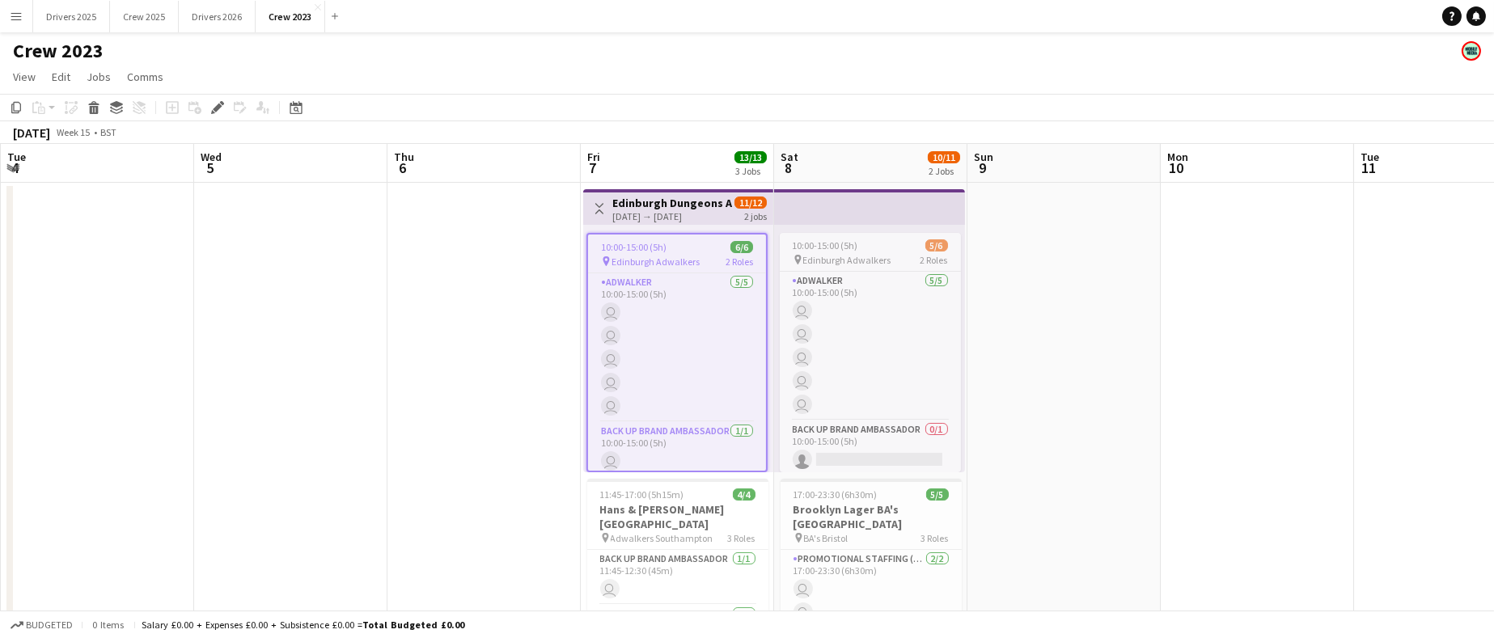
scroll to position [0, 556]
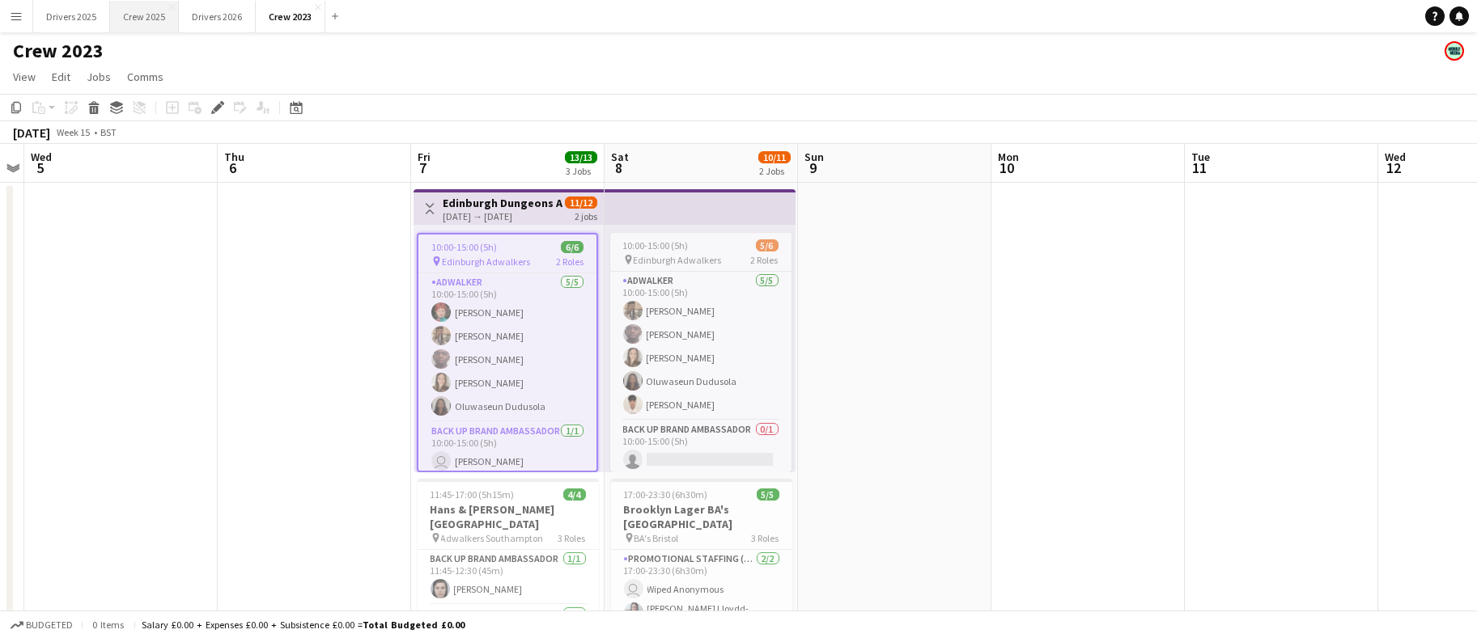
click at [155, 14] on button "Crew 2025 Close" at bounding box center [144, 17] width 69 height 32
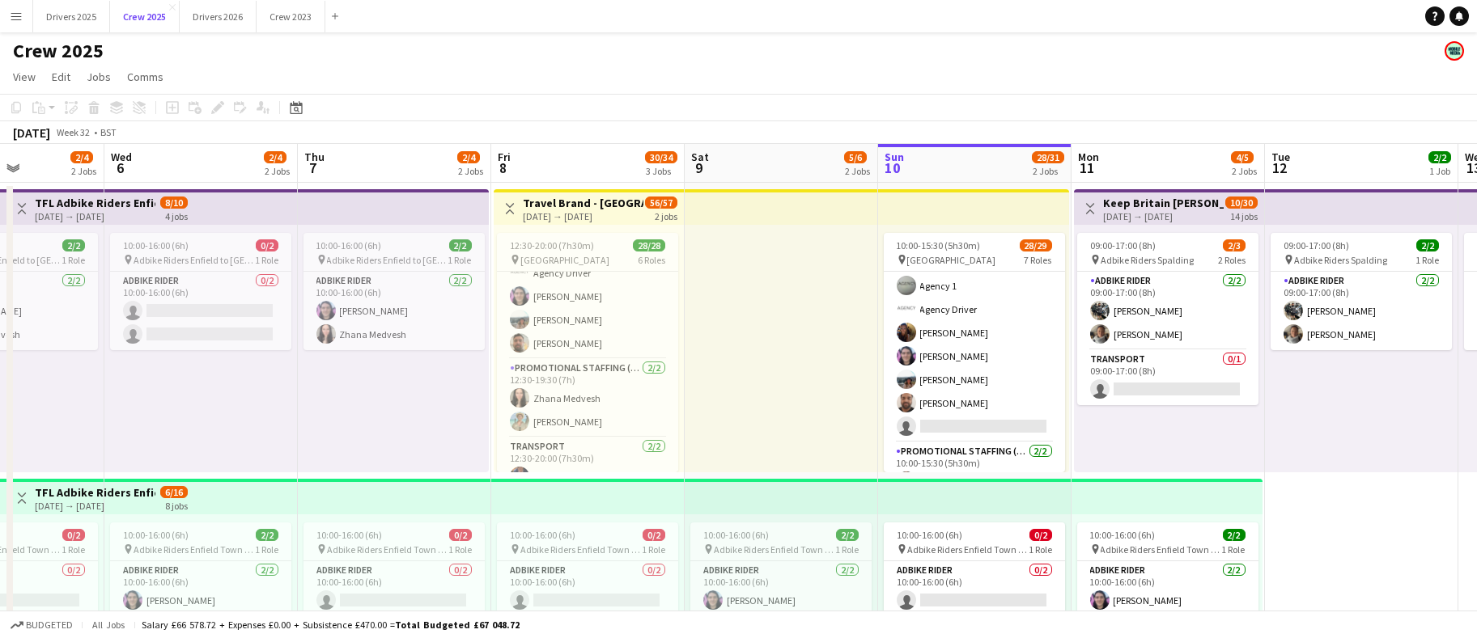
scroll to position [611, 0]
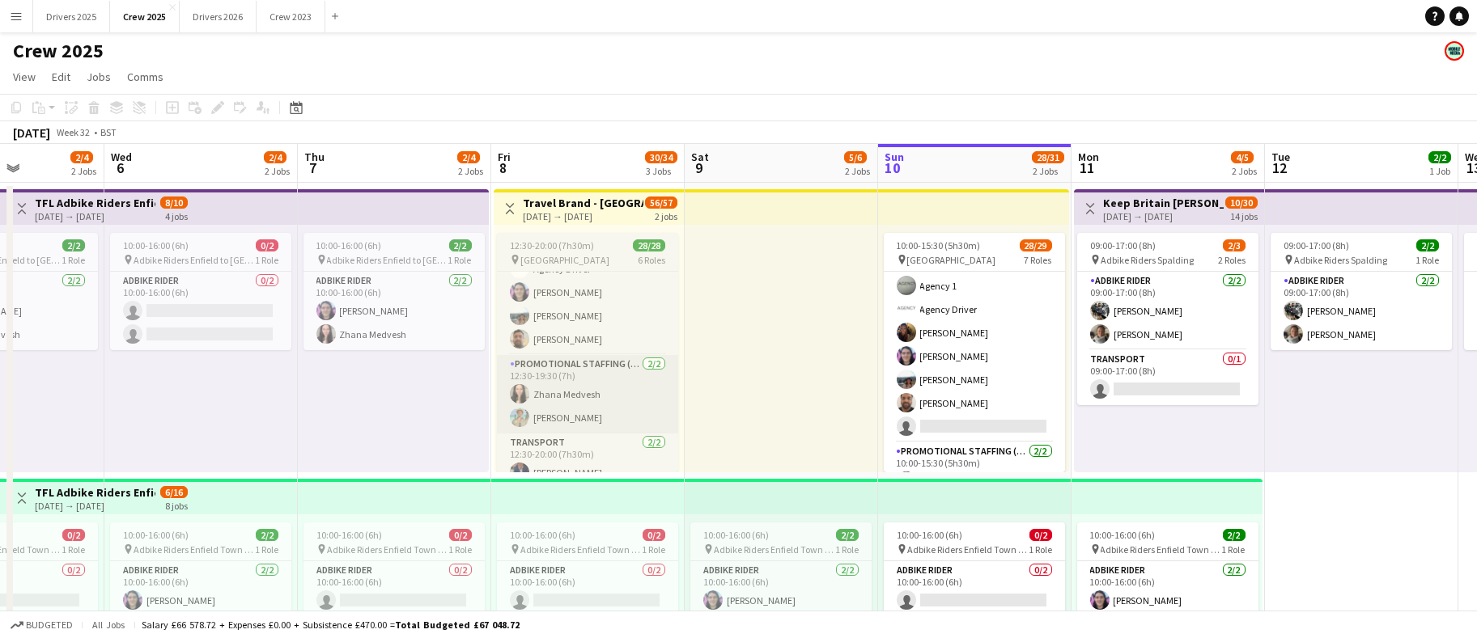
click at [581, 413] on app-card-role "Promotional Staffing (Team Leader) [DATE] 12:30-19:30 (7h) Zhana Medvesh [PERSO…" at bounding box center [587, 394] width 181 height 78
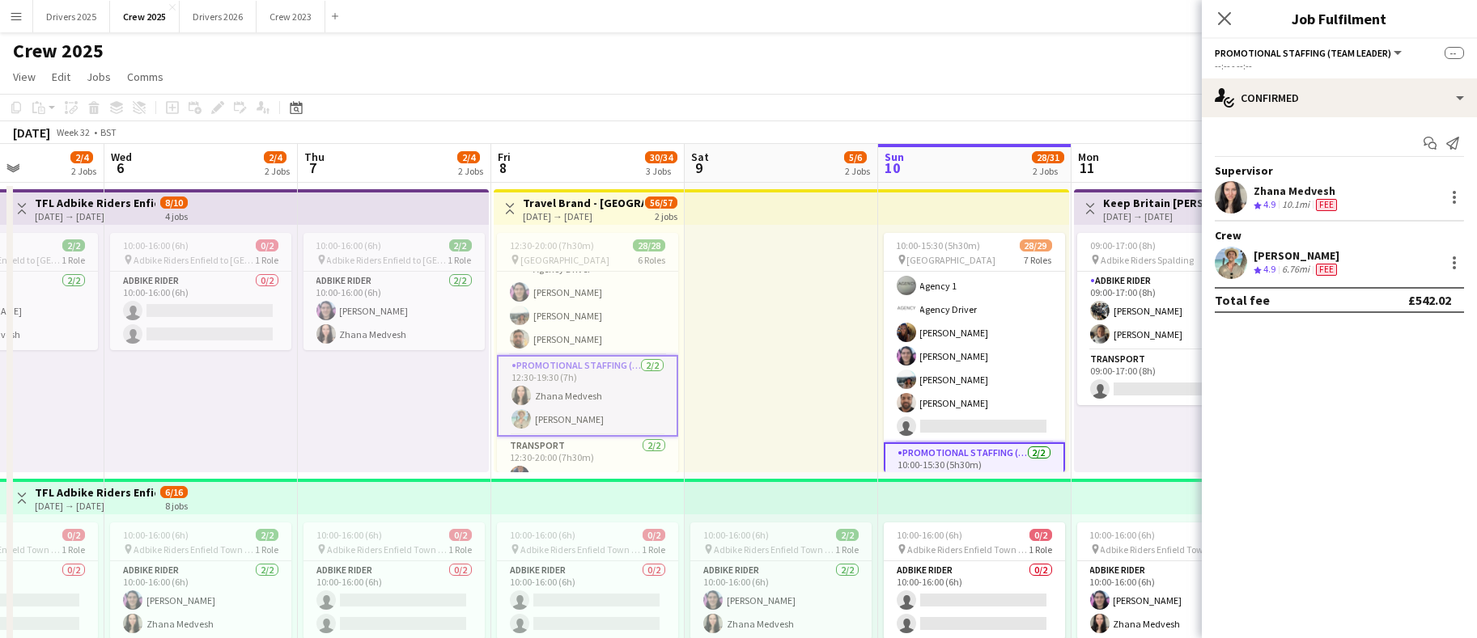
click at [584, 412] on app-card-role "Promotional Staffing (Team Leader) [DATE] 12:30-19:30 (7h) Zhana Medvesh [PERSO…" at bounding box center [587, 396] width 181 height 82
click at [1456, 270] on div at bounding box center [1453, 262] width 19 height 19
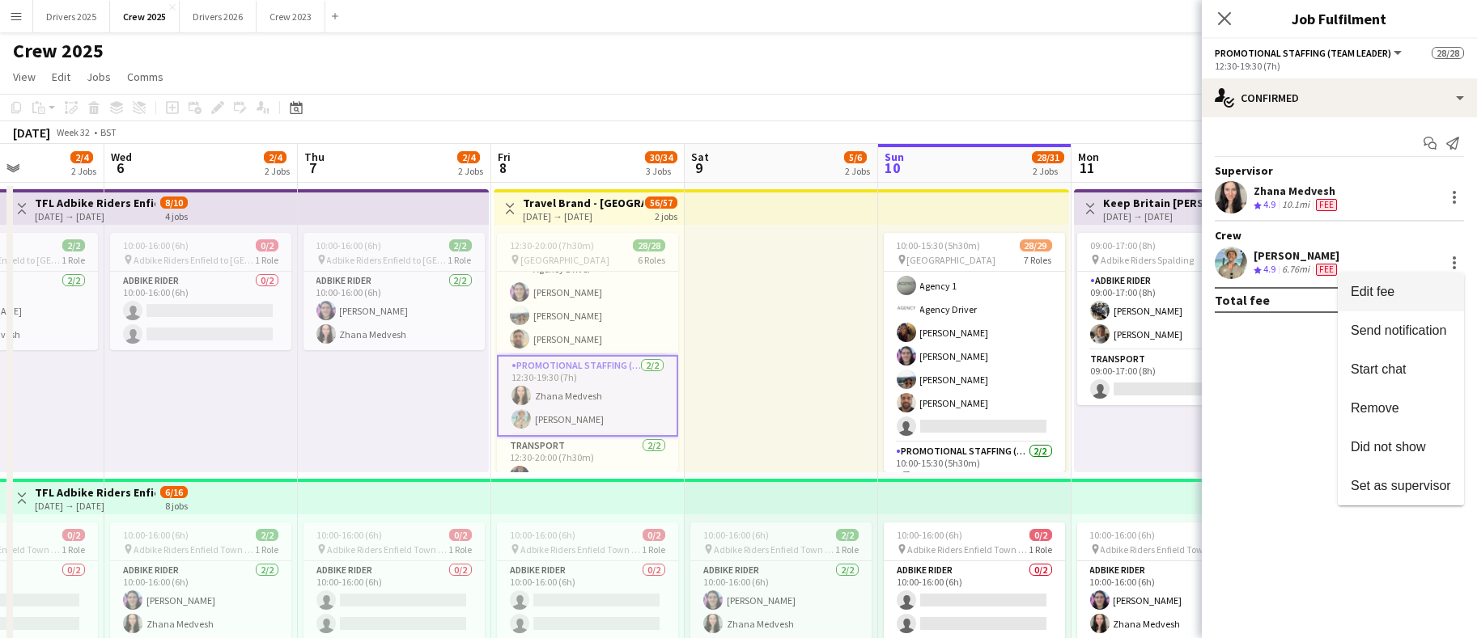
click at [1367, 299] on span "Edit fee" at bounding box center [1372, 292] width 44 height 14
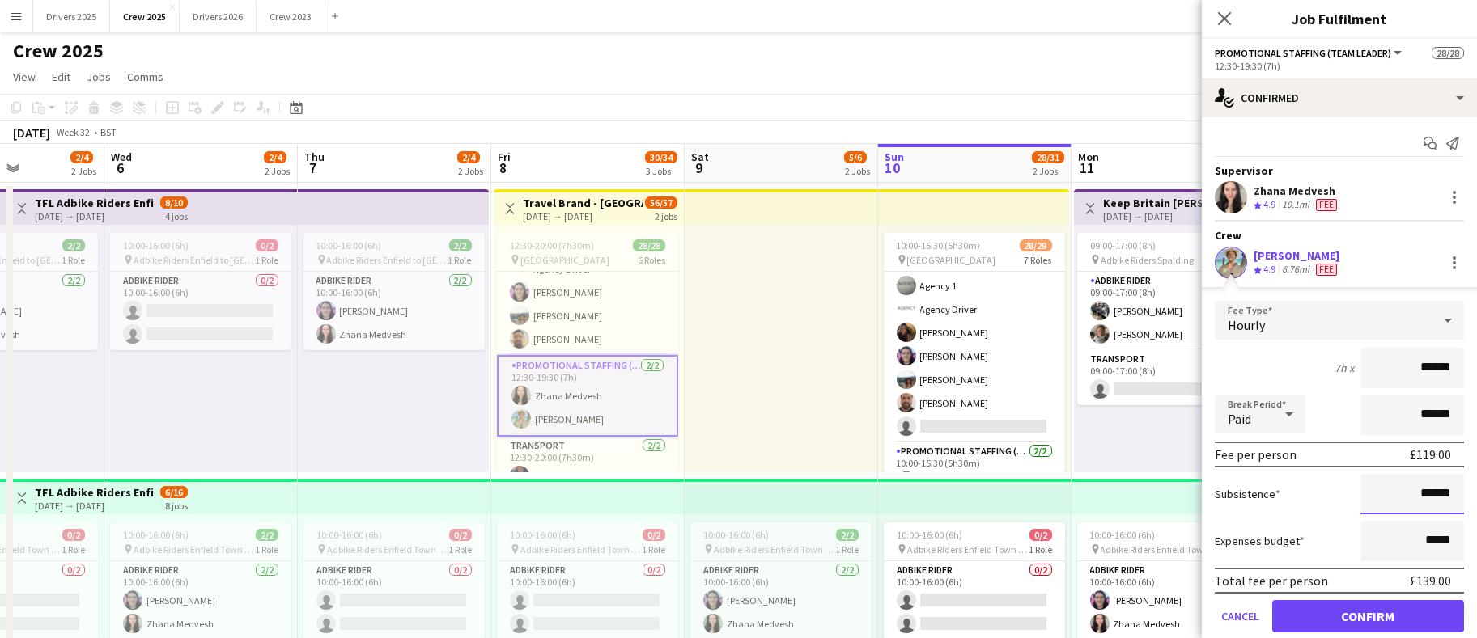
click at [1417, 486] on input "******" at bounding box center [1412, 494] width 104 height 40
type input "**"
type input "******"
click at [1393, 616] on button "Confirm" at bounding box center [1368, 616] width 192 height 32
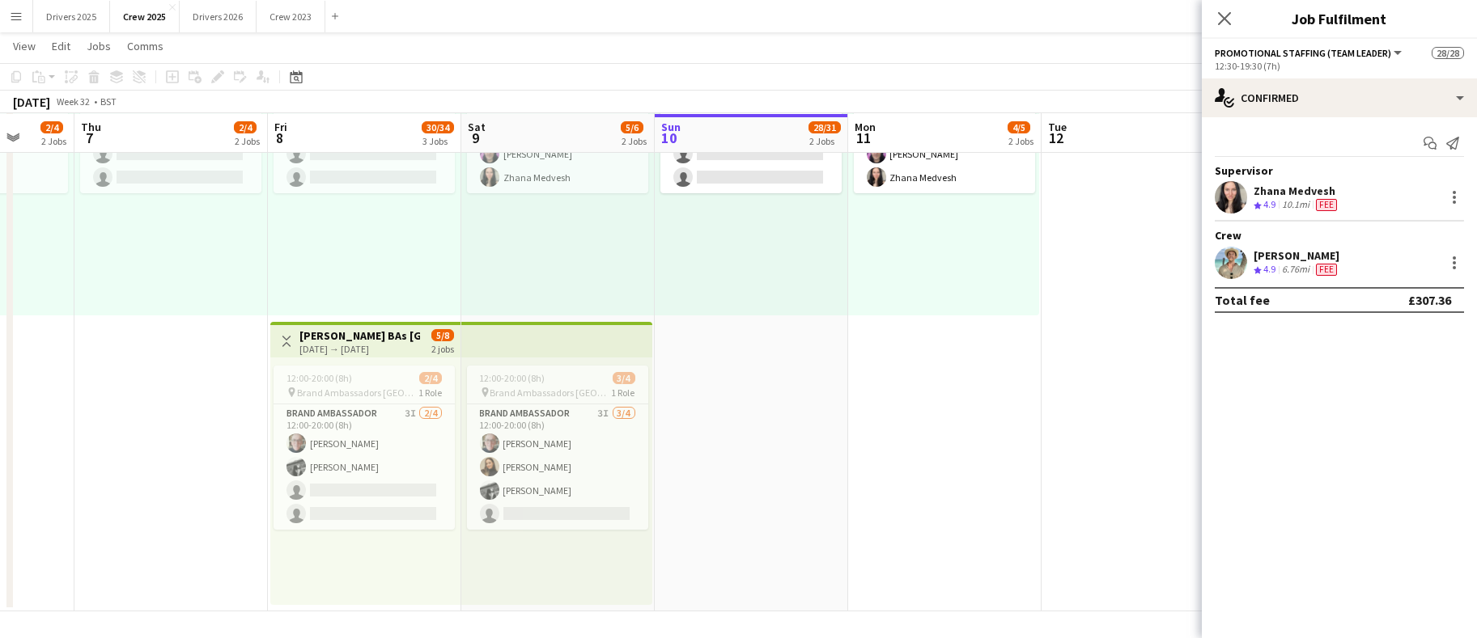
scroll to position [0, 504]
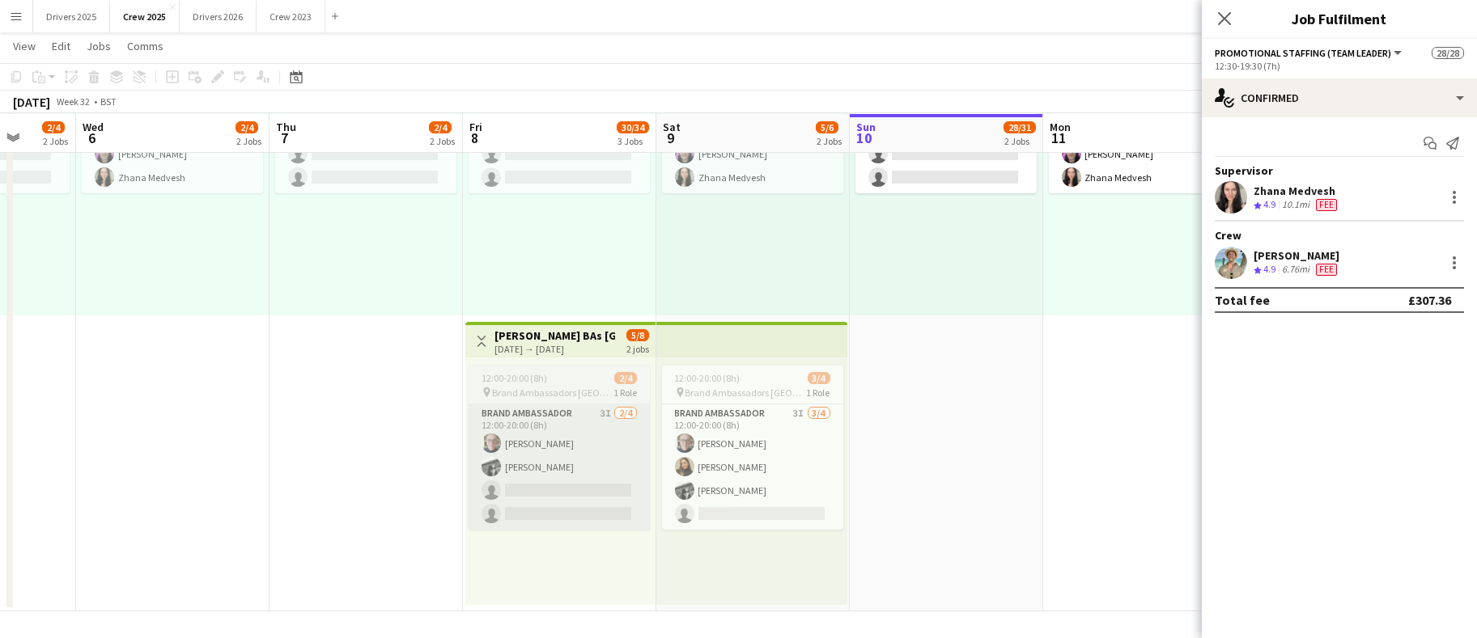
click at [577, 445] on app-card-role "Brand Ambassador 3I [DATE] 12:00-20:00 (8h) [PERSON_NAME] [PERSON_NAME] single-…" at bounding box center [558, 467] width 181 height 125
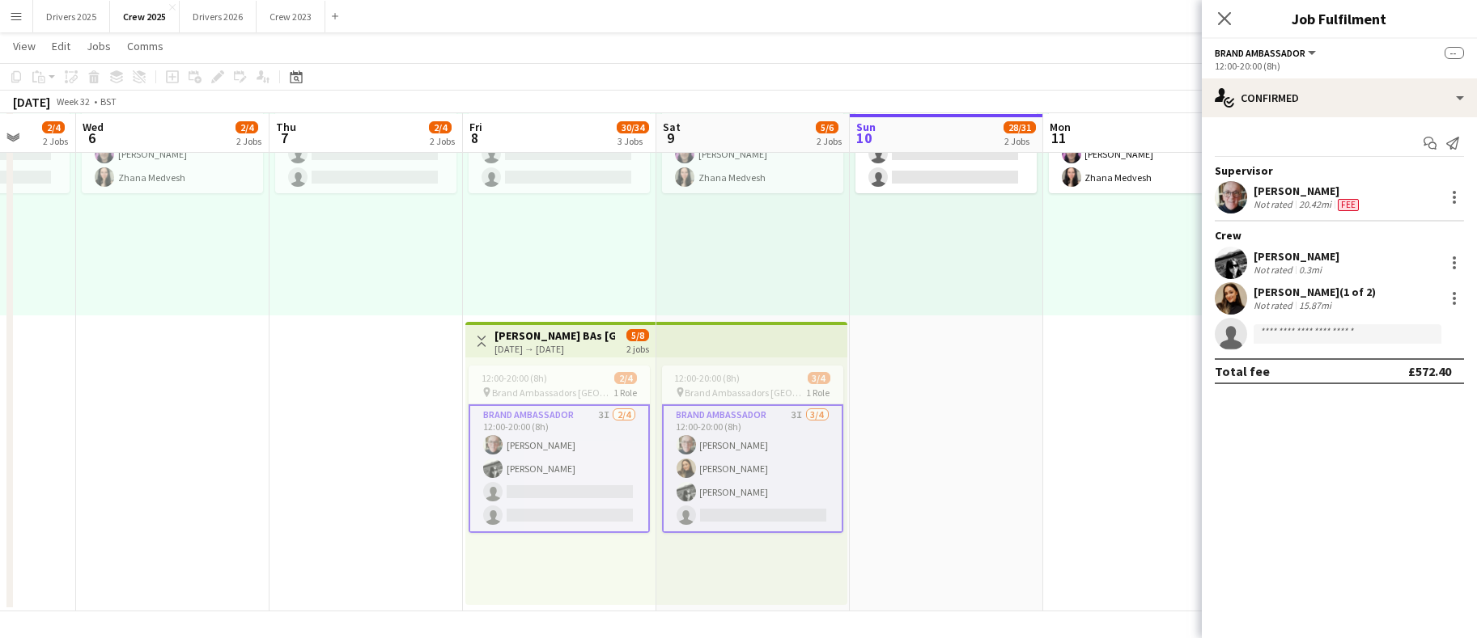
click at [562, 447] on app-card-role "Brand Ambassador 3I [DATE] 12:00-20:00 (8h) [PERSON_NAME] [PERSON_NAME] single-…" at bounding box center [558, 469] width 181 height 129
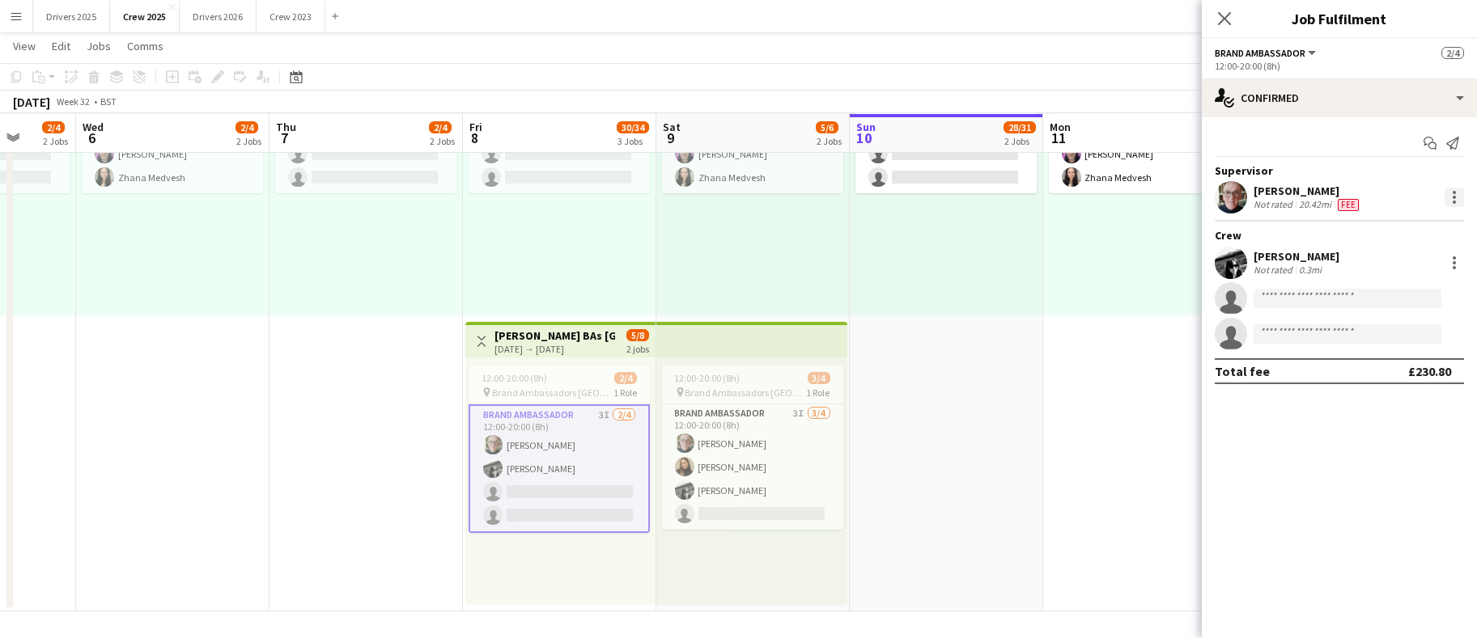
click at [1451, 200] on div at bounding box center [1453, 197] width 19 height 19
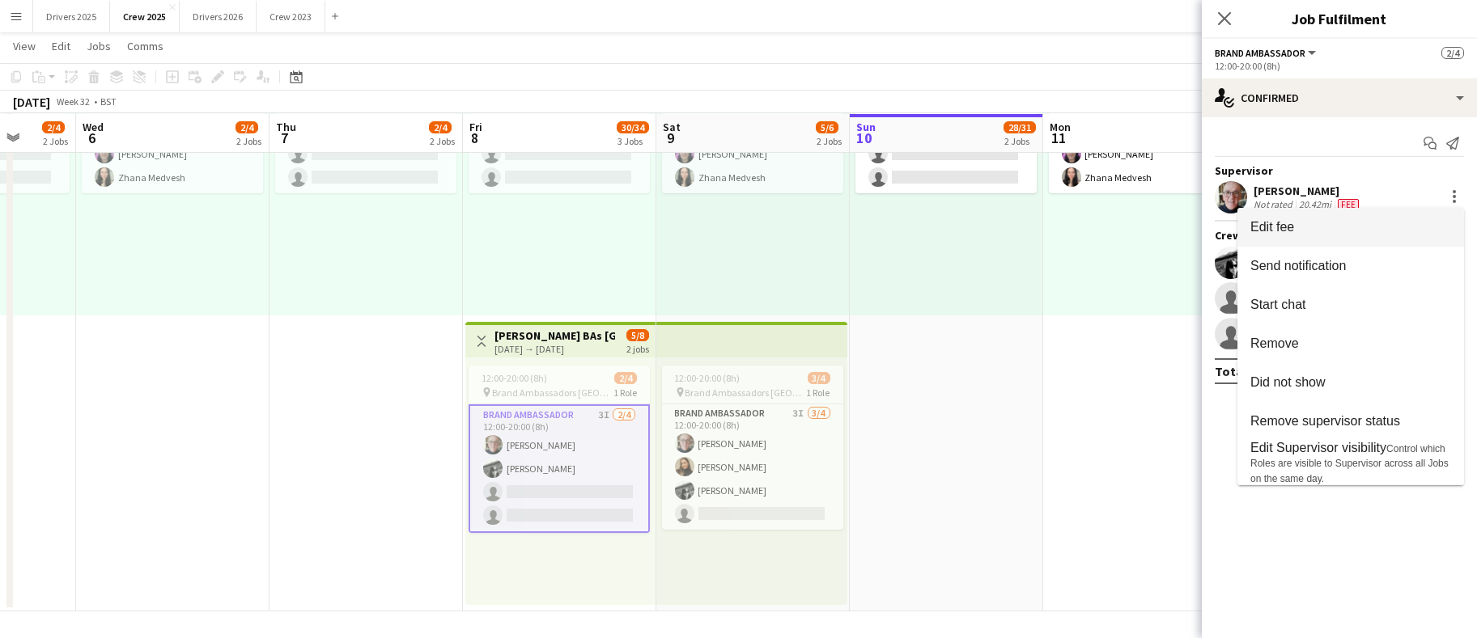
click at [1370, 228] on span "Edit fee" at bounding box center [1350, 227] width 201 height 15
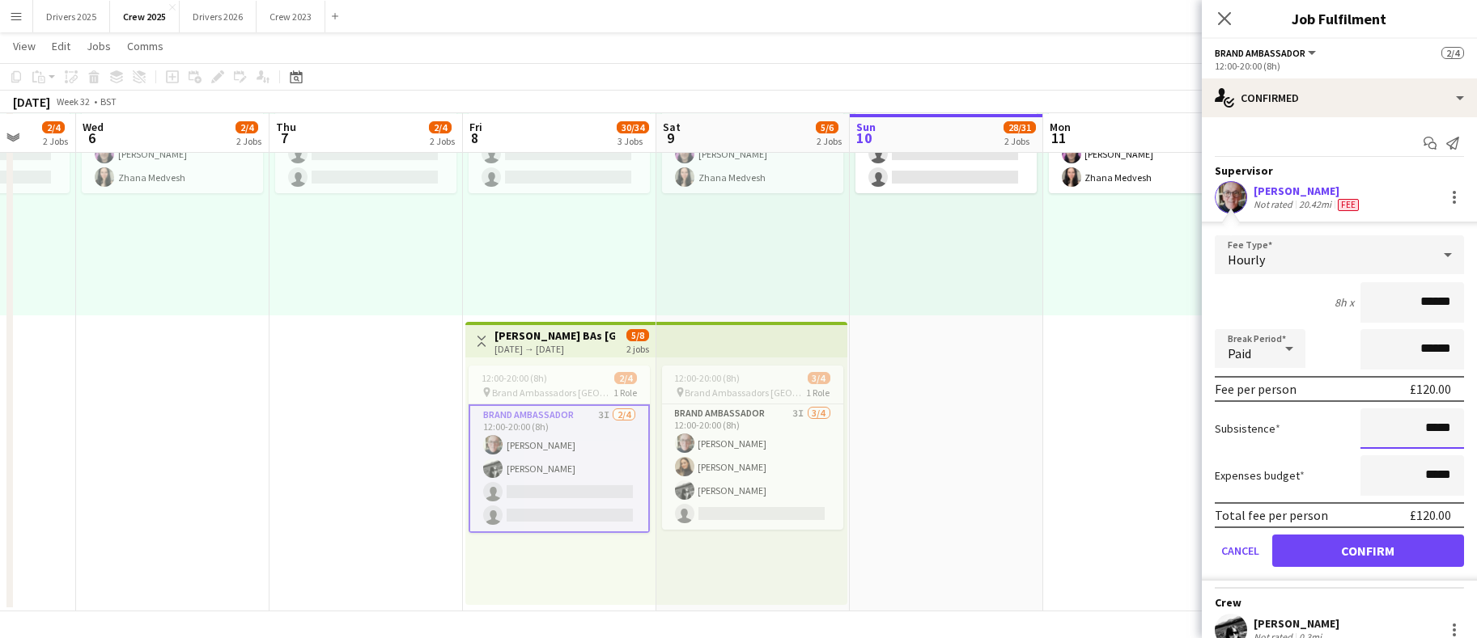
click at [1415, 438] on input "*****" at bounding box center [1412, 429] width 104 height 40
type input "**"
type input "*****"
click at [1385, 549] on button "Confirm" at bounding box center [1368, 551] width 192 height 32
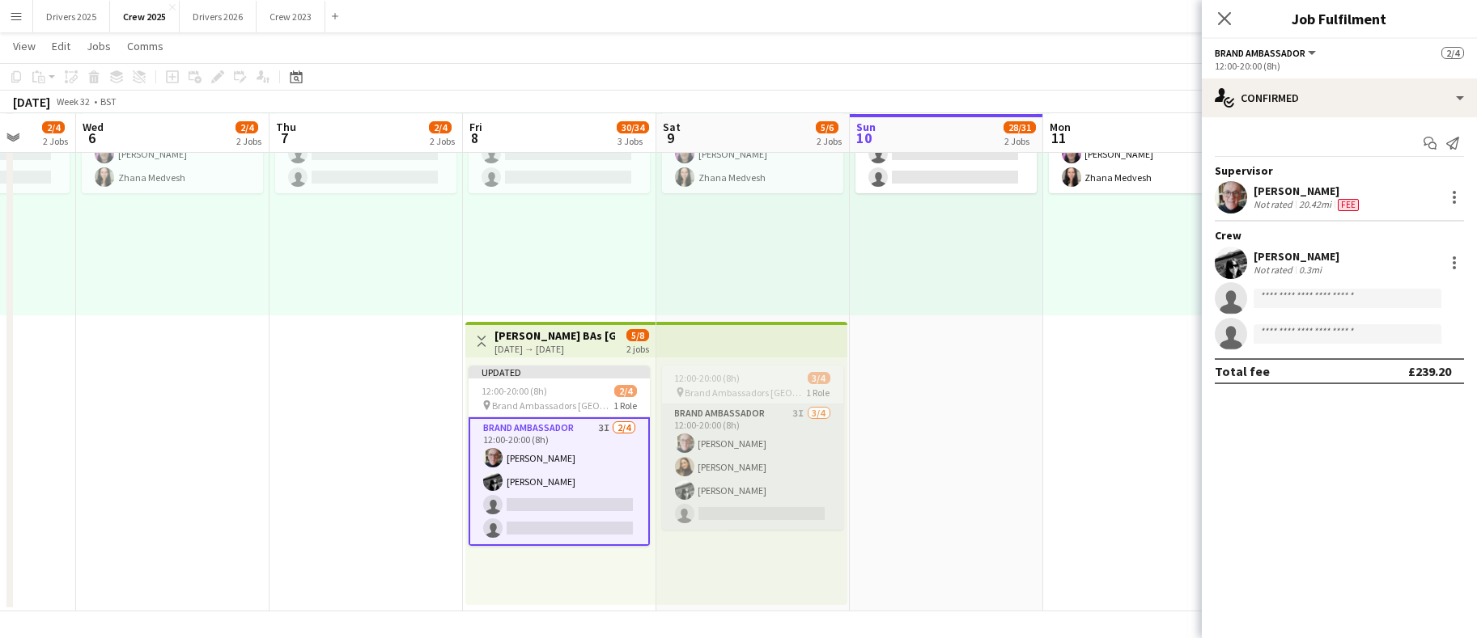
click at [766, 450] on app-card-role "Brand Ambassador 3I [DATE] 12:00-20:00 (8h) [PERSON_NAME] [PERSON_NAME] [PERSON…" at bounding box center [752, 467] width 181 height 125
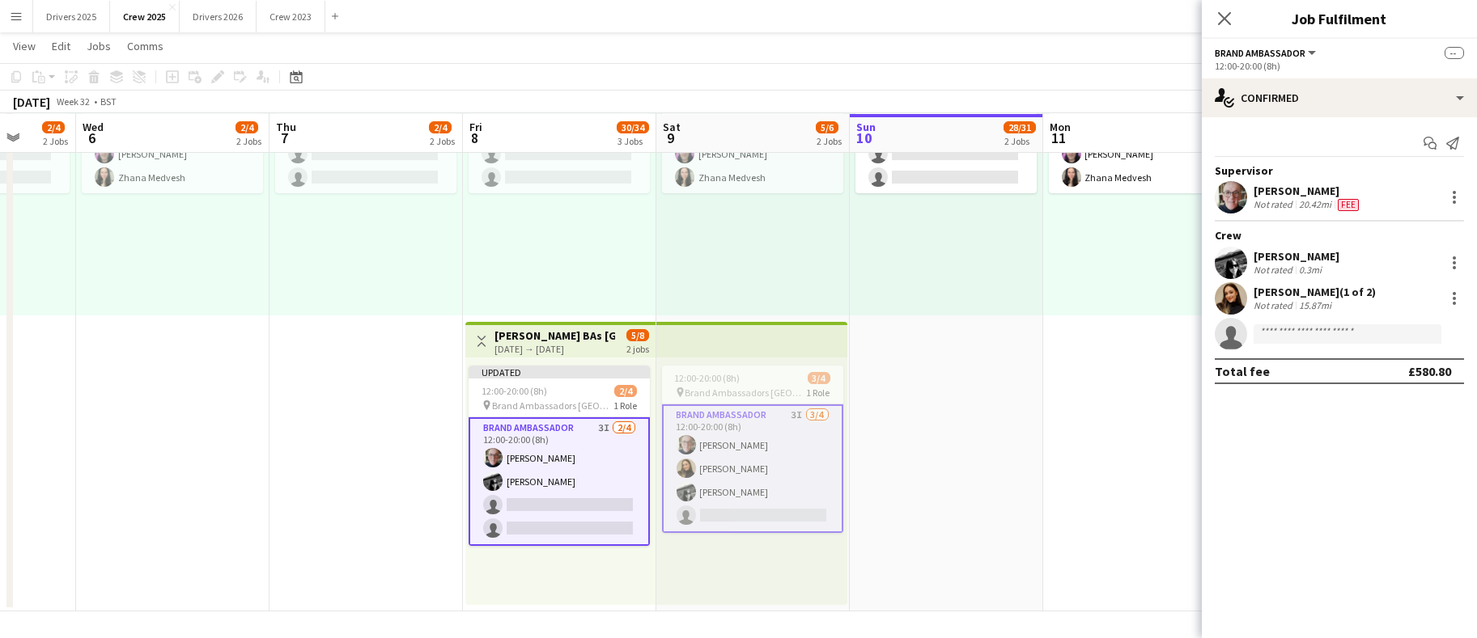
click at [747, 454] on app-card-role "Brand Ambassador 3I [DATE] 12:00-20:00 (8h) [PERSON_NAME] [PERSON_NAME] [PERSON…" at bounding box center [752, 469] width 181 height 129
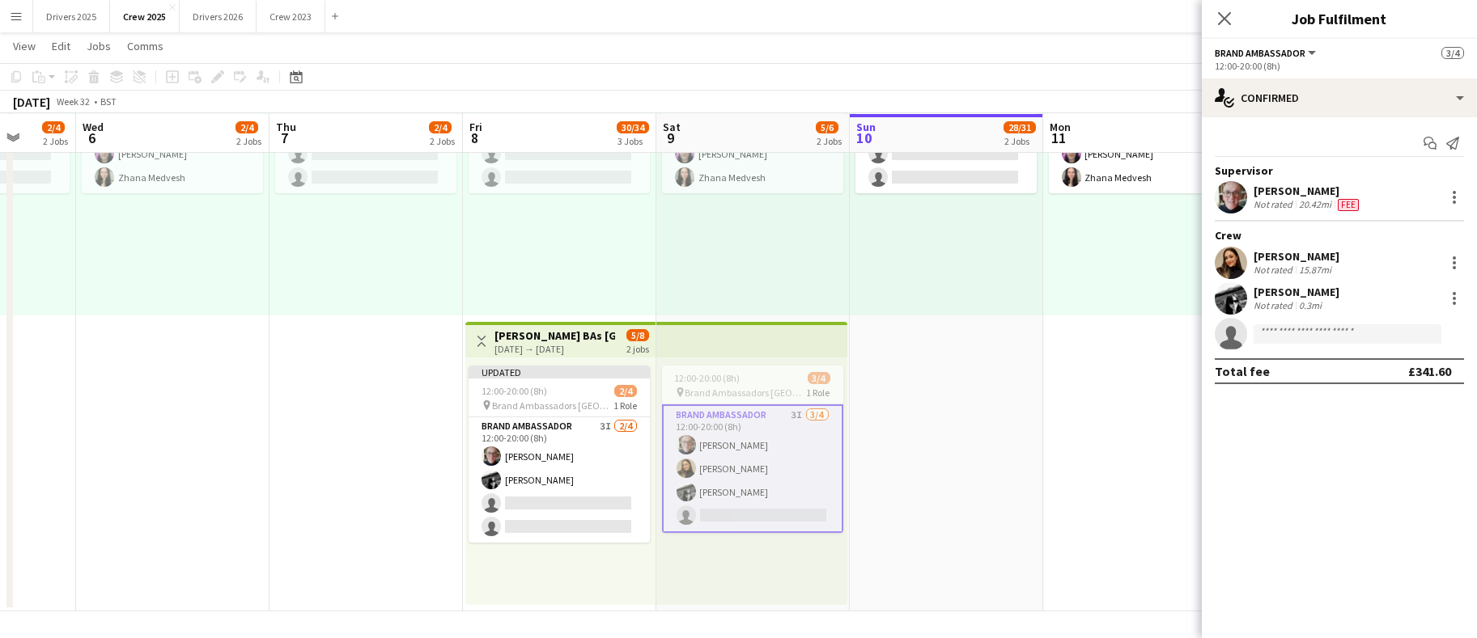
click at [1465, 196] on div "[PERSON_NAME] Not rated 20.42mi Fee" at bounding box center [1339, 197] width 275 height 32
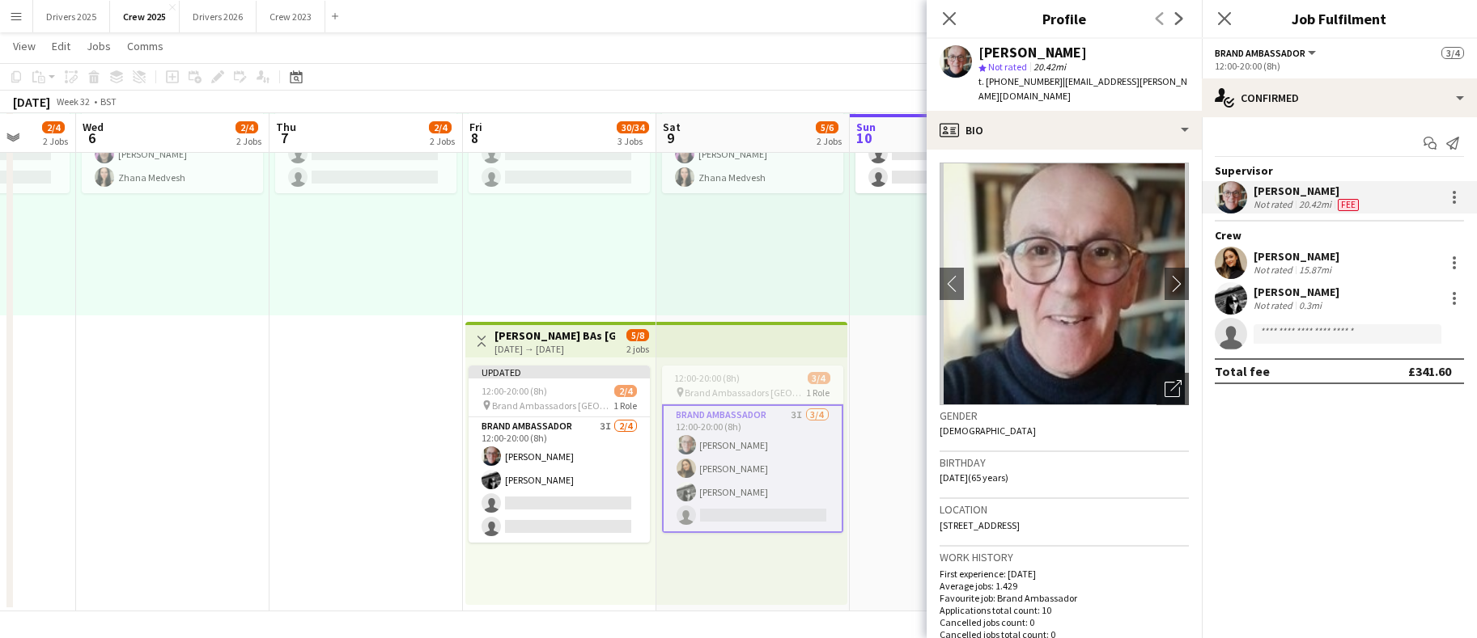
click at [1472, 193] on div "[PERSON_NAME] Not rated 20.42mi Fee" at bounding box center [1339, 197] width 275 height 32
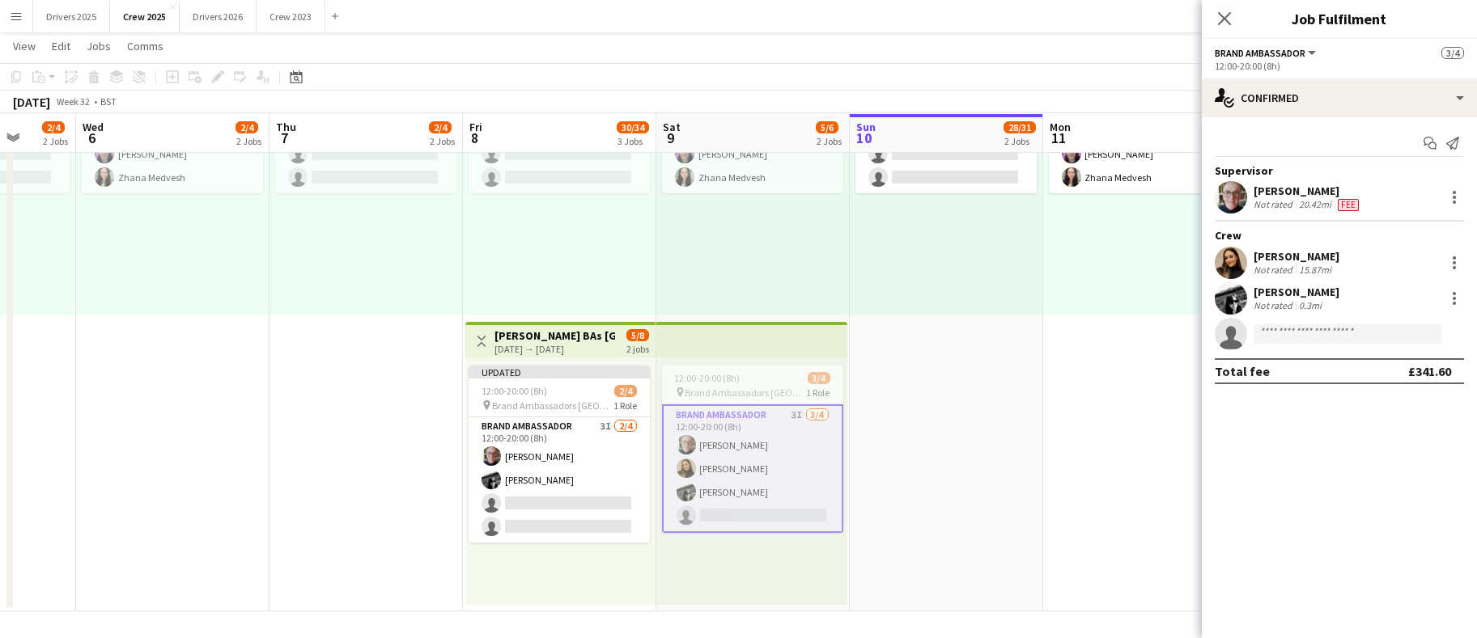
click at [1472, 198] on div "[PERSON_NAME] Not rated 20.42mi Fee" at bounding box center [1339, 197] width 275 height 32
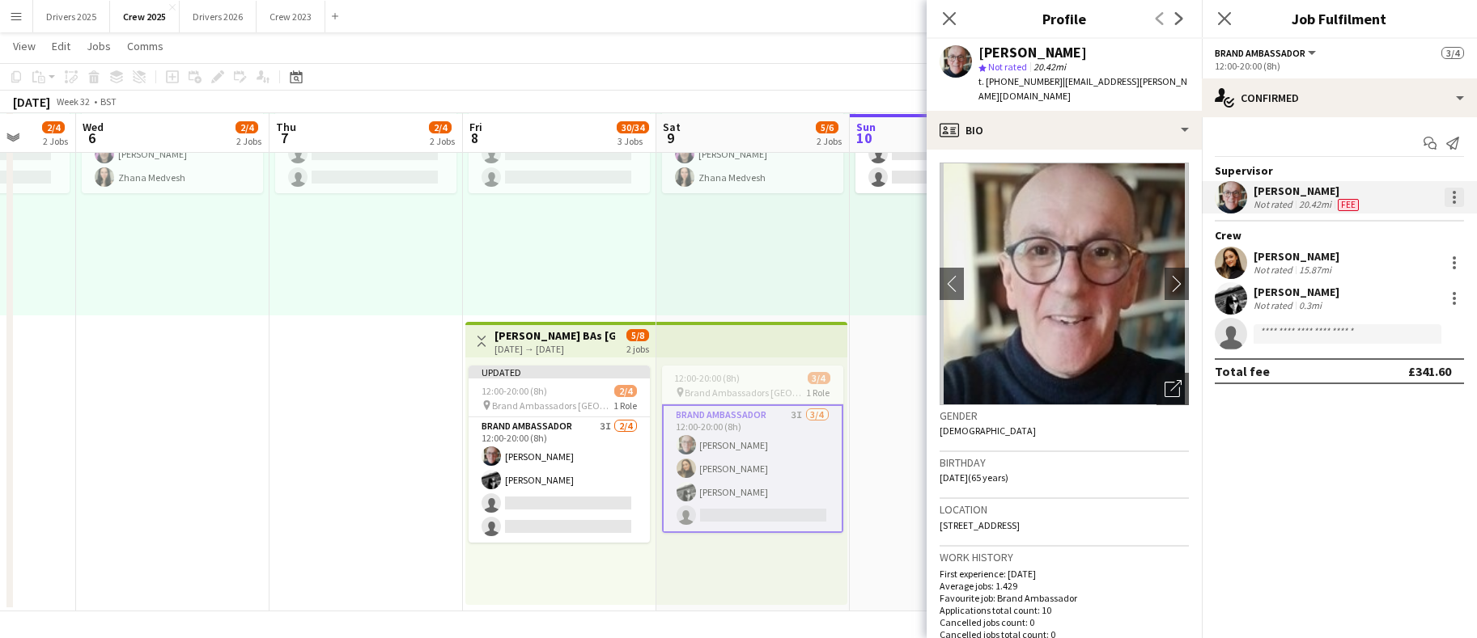
click at [1459, 205] on div at bounding box center [1453, 197] width 19 height 19
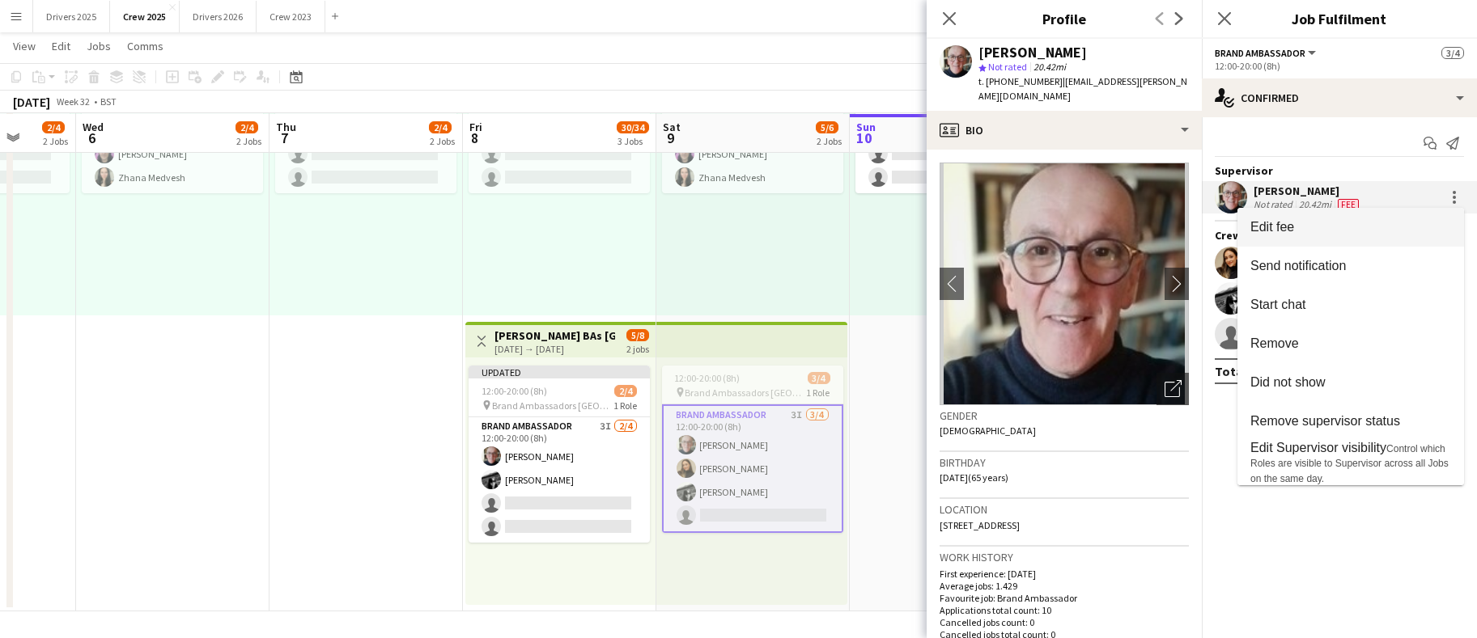
click at [1380, 239] on button "Edit fee" at bounding box center [1350, 227] width 227 height 39
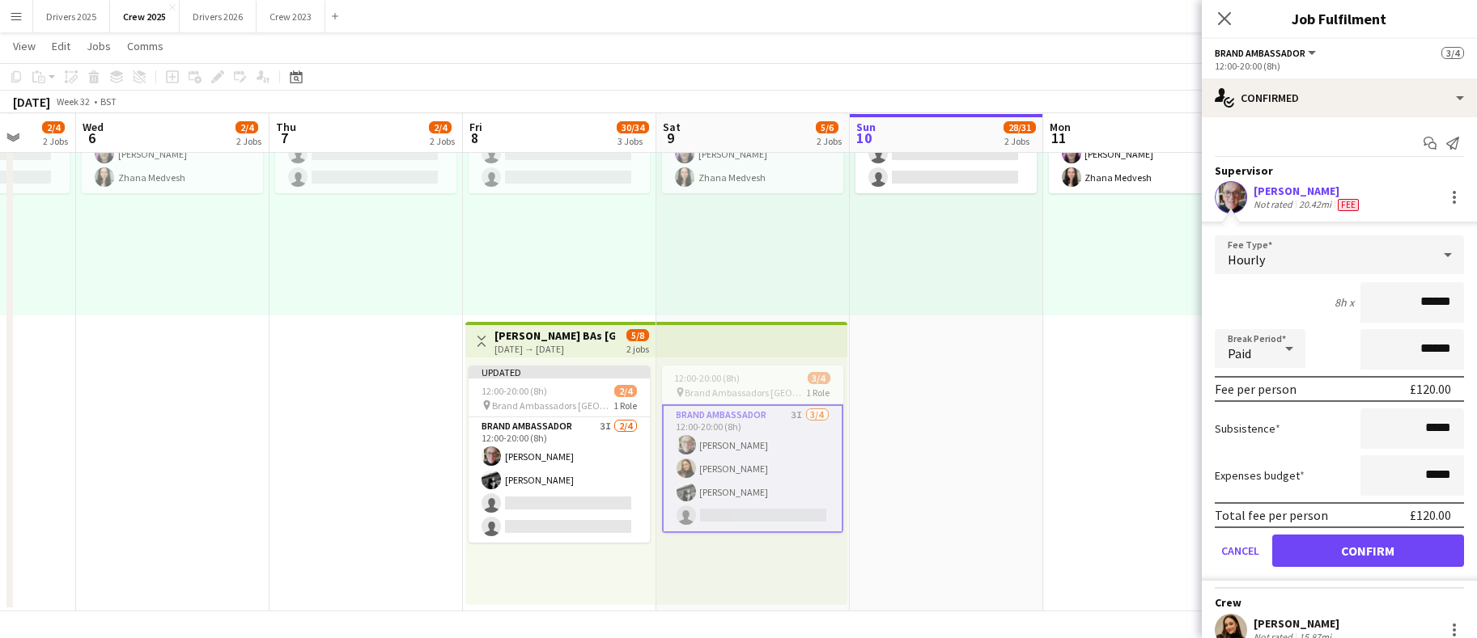
click at [1452, 428] on form "Fee Type Hourly 8h x ****** Break Period Paid ****** Fee per person £120.00 Sub…" at bounding box center [1339, 407] width 275 height 345
drag, startPoint x: 1442, startPoint y: 428, endPoint x: 1412, endPoint y: 426, distance: 30.0
click at [1412, 426] on input "*****" at bounding box center [1412, 429] width 104 height 40
type input "******"
click at [1401, 554] on button "Confirm" at bounding box center [1368, 551] width 192 height 32
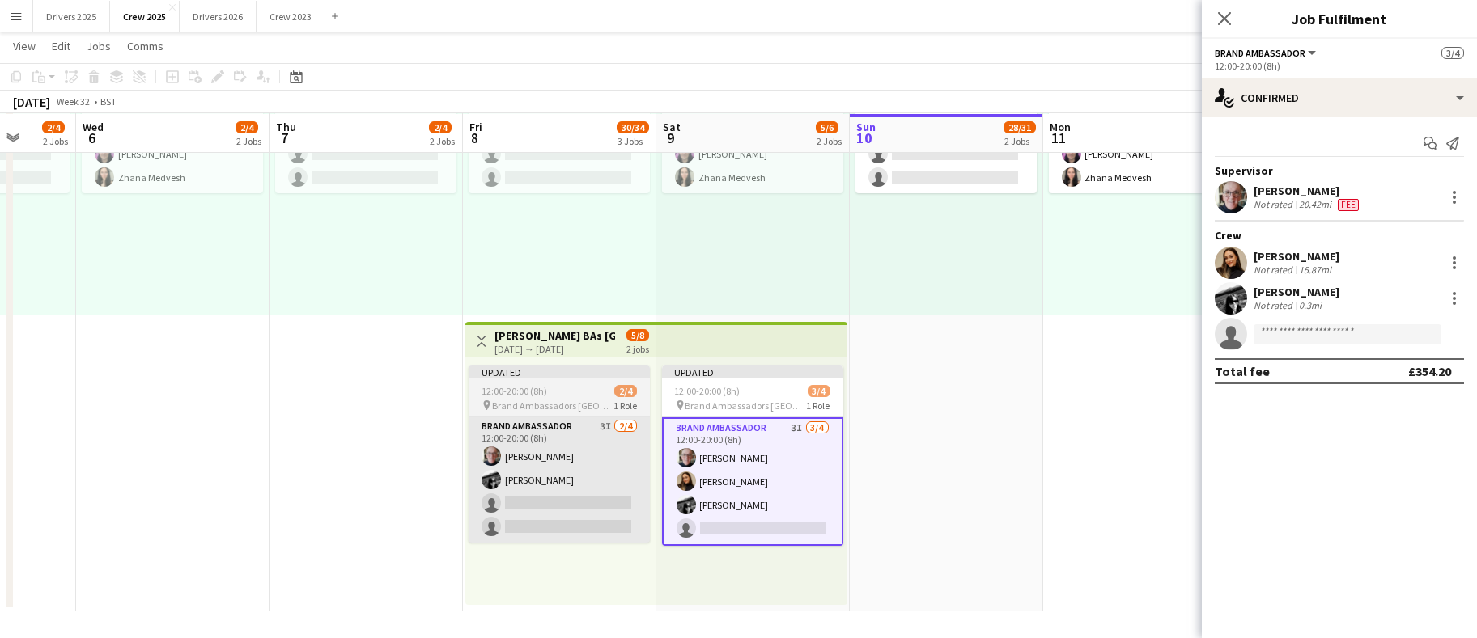
click at [564, 479] on app-card-role "Brand Ambassador 3I [DATE] 12:00-20:00 (8h) [PERSON_NAME] [PERSON_NAME] single-…" at bounding box center [558, 480] width 181 height 125
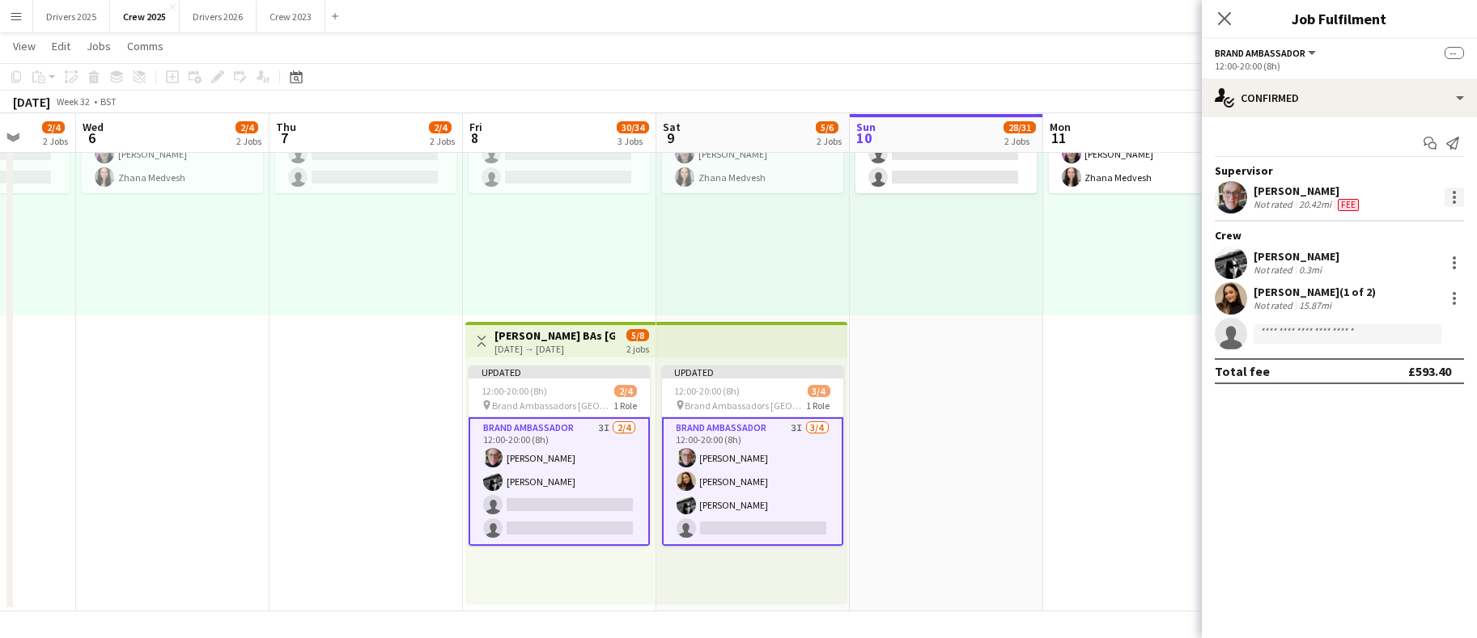
click at [1453, 197] on div at bounding box center [1453, 197] width 3 height 3
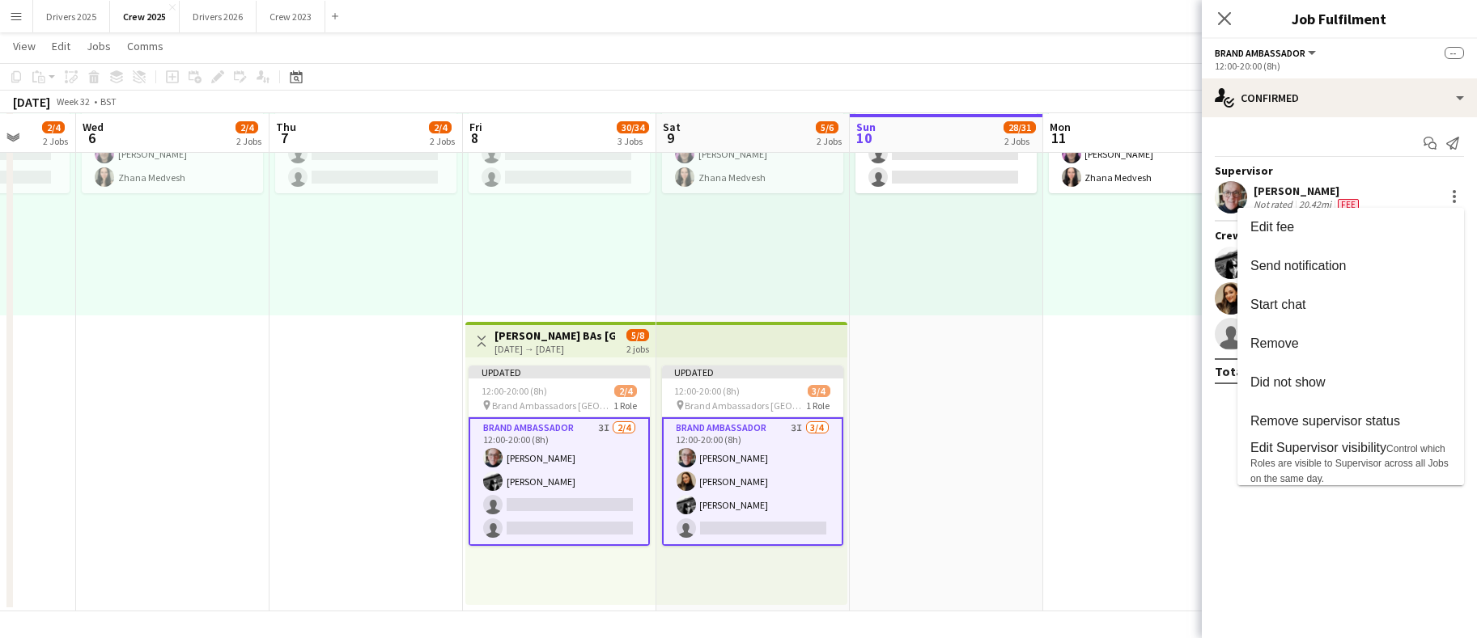
click at [545, 467] on div at bounding box center [738, 319] width 1477 height 638
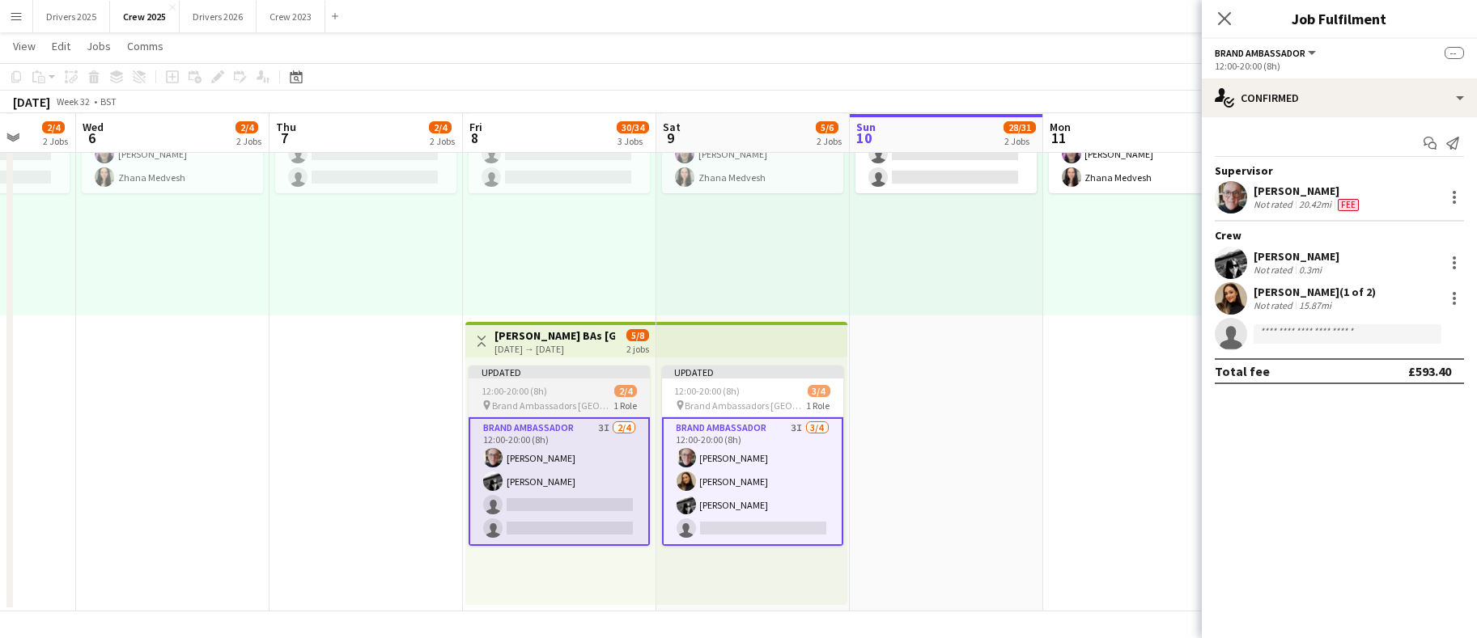
click at [526, 463] on app-card-role "Brand Ambassador 3I [DATE] 12:00-20:00 (8h) [PERSON_NAME] [PERSON_NAME] single-…" at bounding box center [558, 482] width 181 height 129
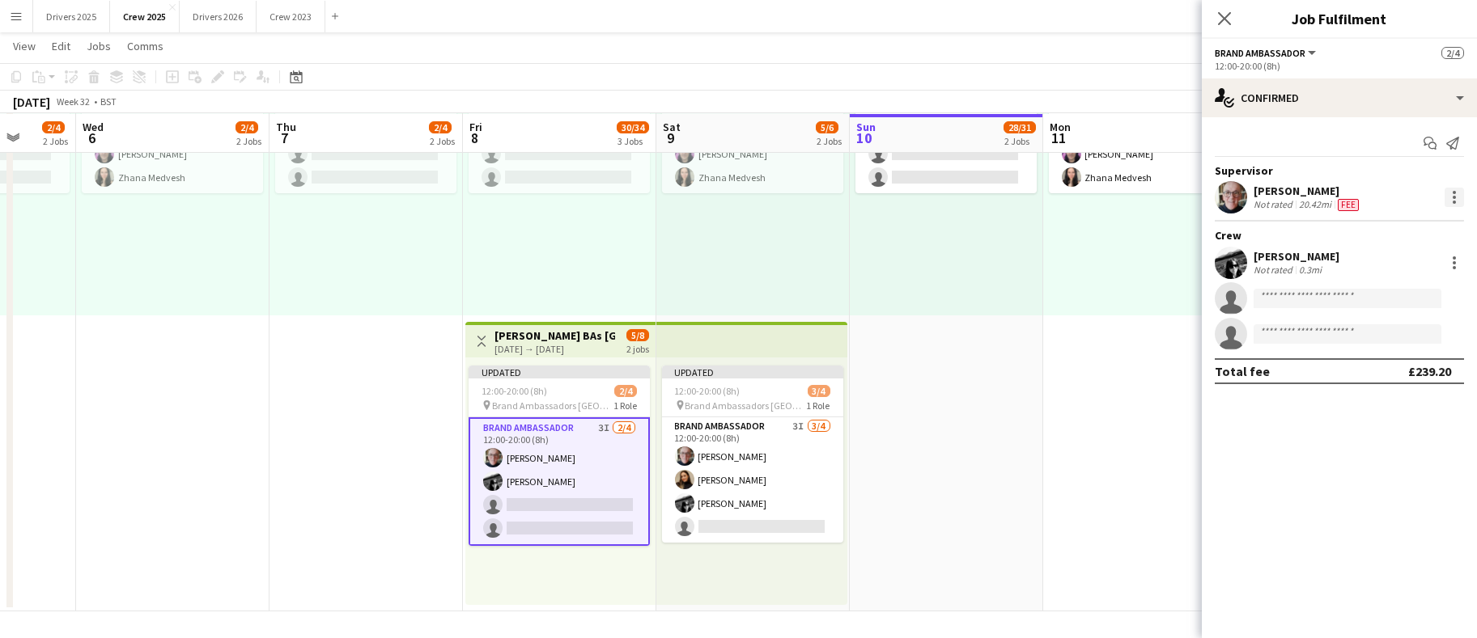
click at [1453, 202] on div at bounding box center [1453, 202] width 3 height 3
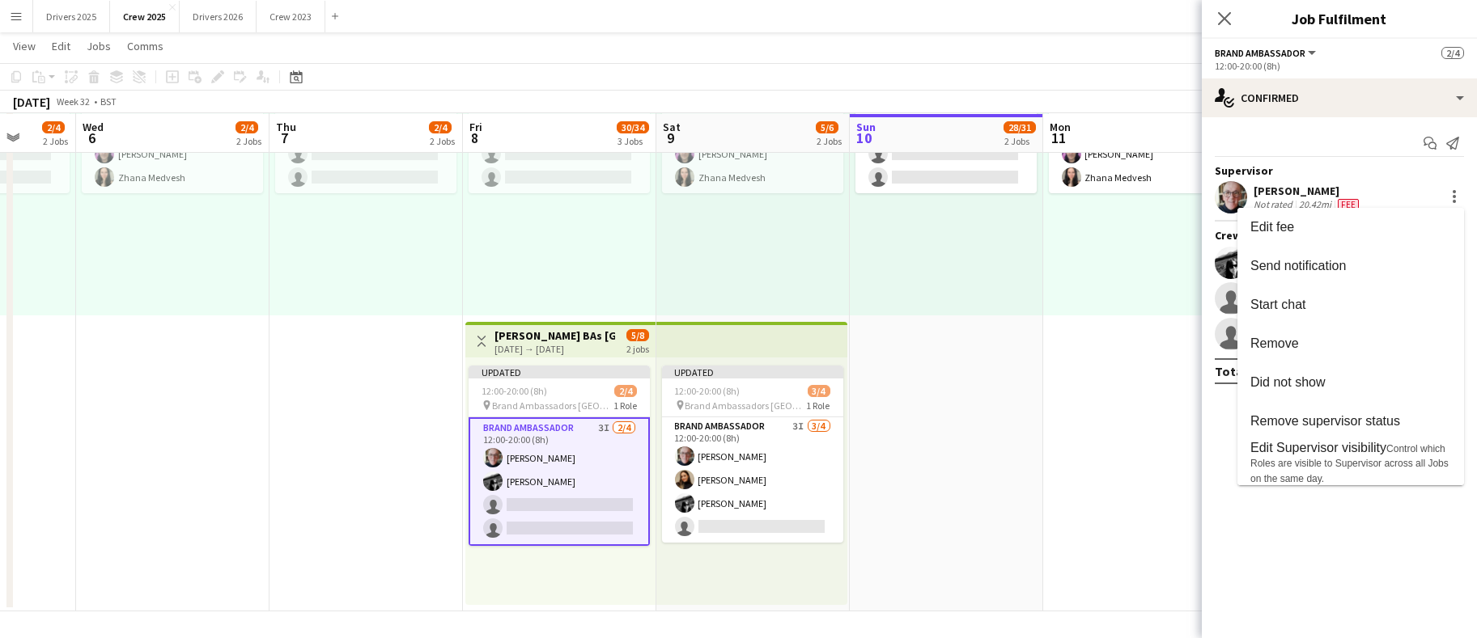
click at [999, 383] on div at bounding box center [738, 319] width 1477 height 638
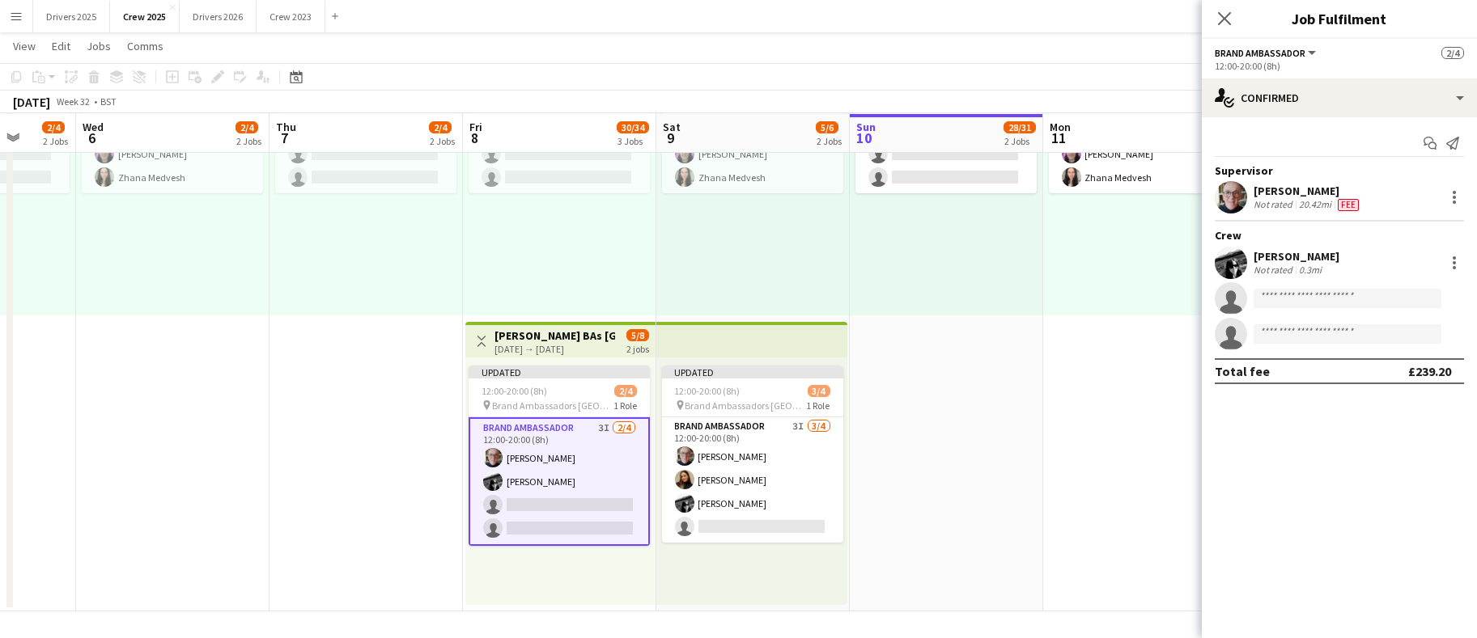
click at [1115, 421] on app-date-cell "Toggle View Keep Britain Tidy Spalding [DATE] → [DATE] 10/30 14 jobs 09:00-17:0…" at bounding box center [1139, 173] width 193 height 875
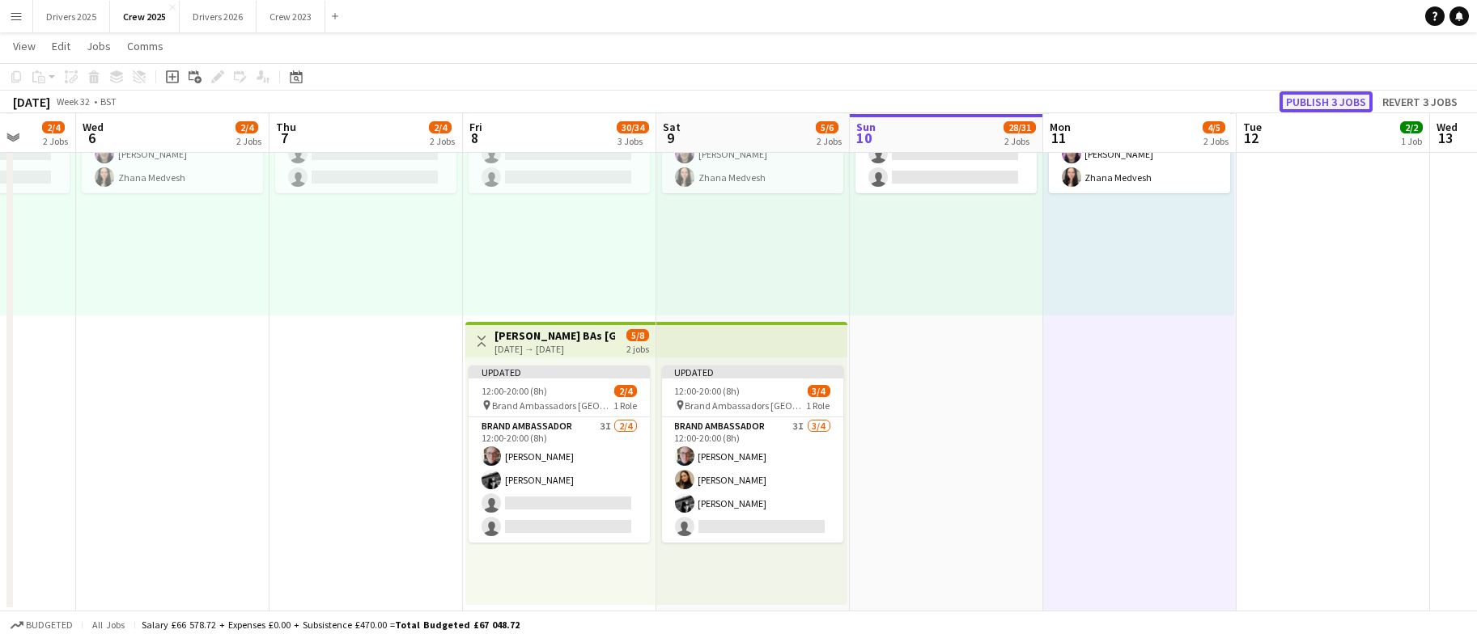
click at [1335, 103] on button "Publish 3 jobs" at bounding box center [1325, 101] width 93 height 21
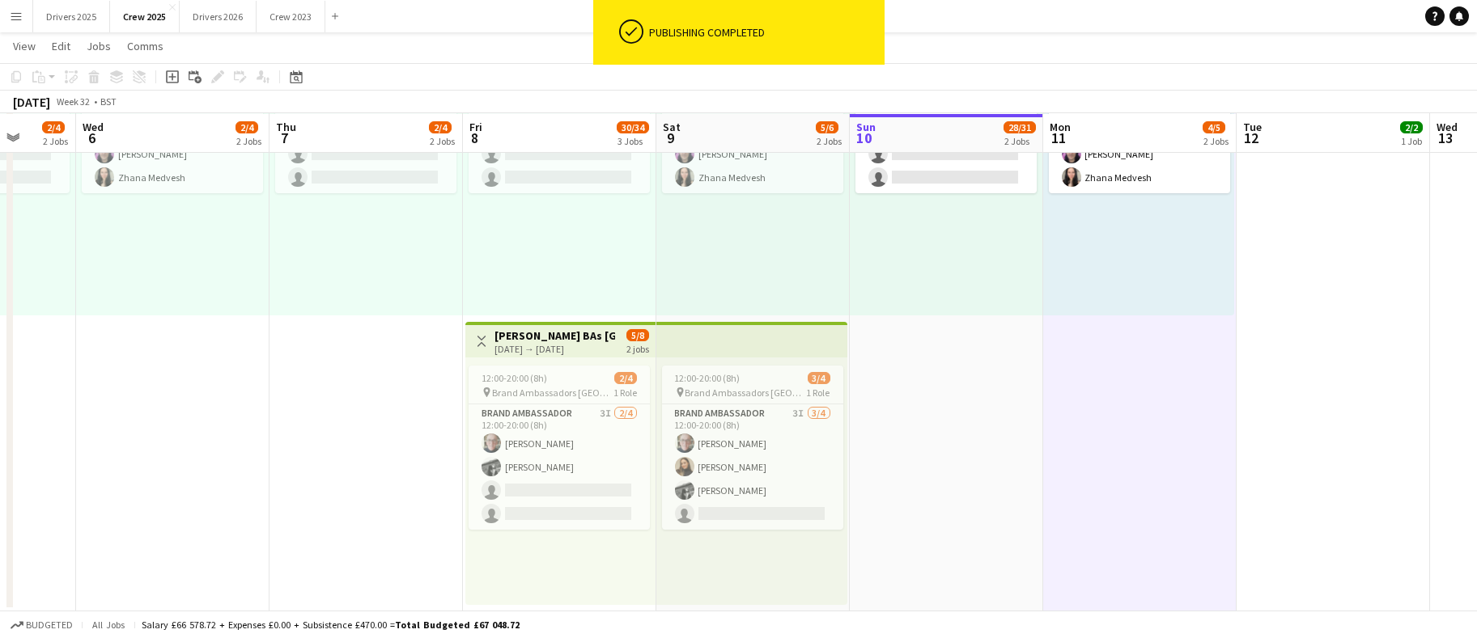
click at [0, 15] on button "Menu" at bounding box center [16, 16] width 32 height 32
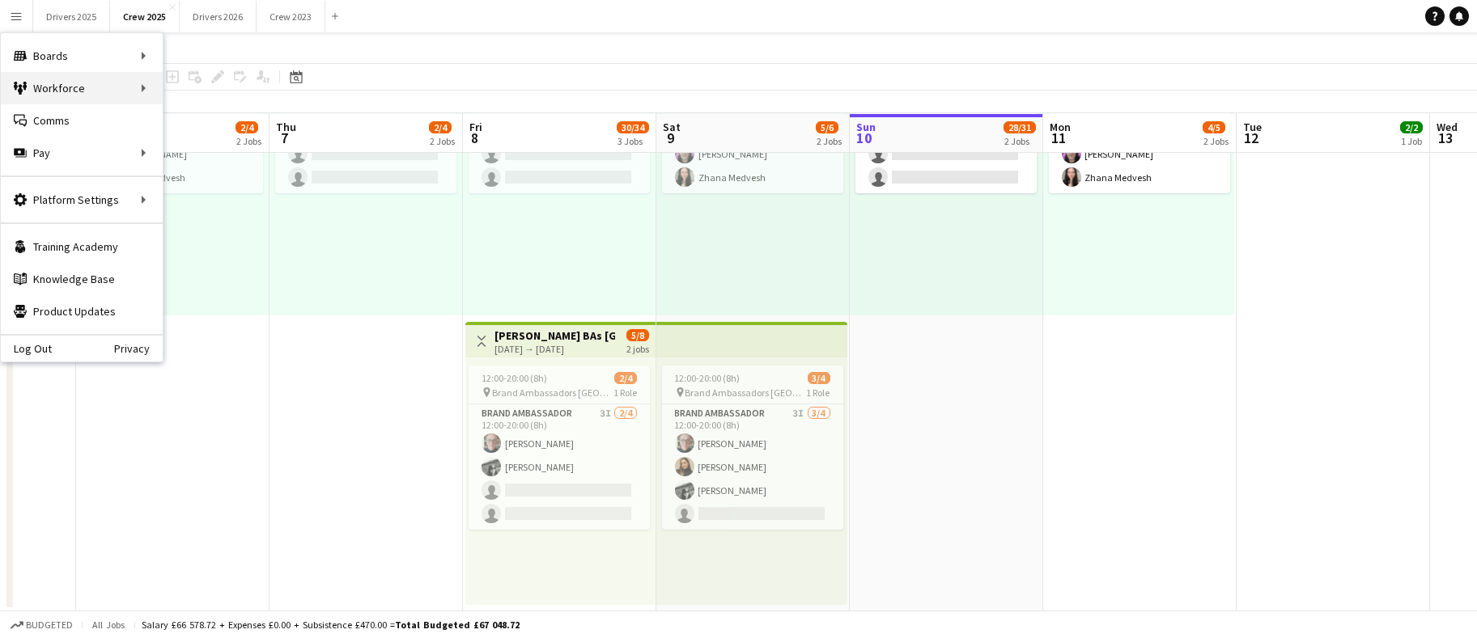
click at [85, 92] on div "Workforce Workforce" at bounding box center [82, 88] width 162 height 32
click at [227, 95] on link "My Workforce" at bounding box center [244, 88] width 162 height 32
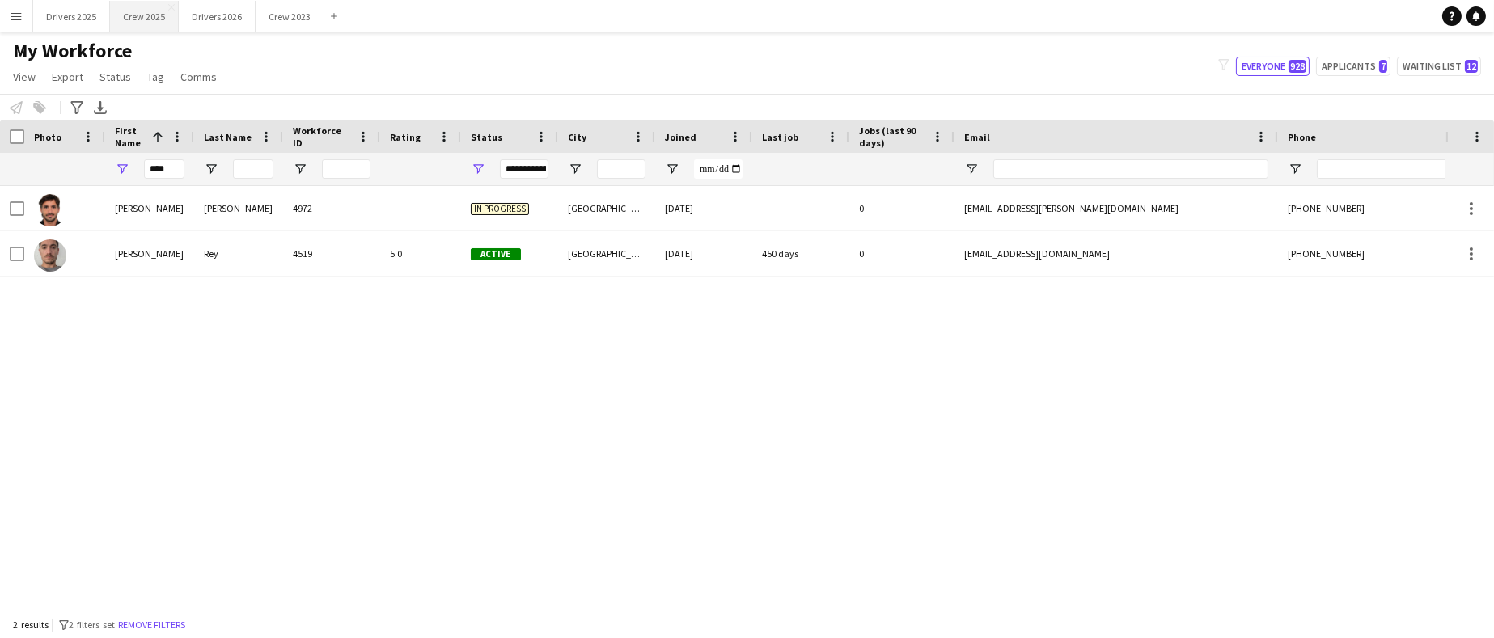
click at [139, 17] on button "Crew 2025 Close" at bounding box center [144, 17] width 69 height 32
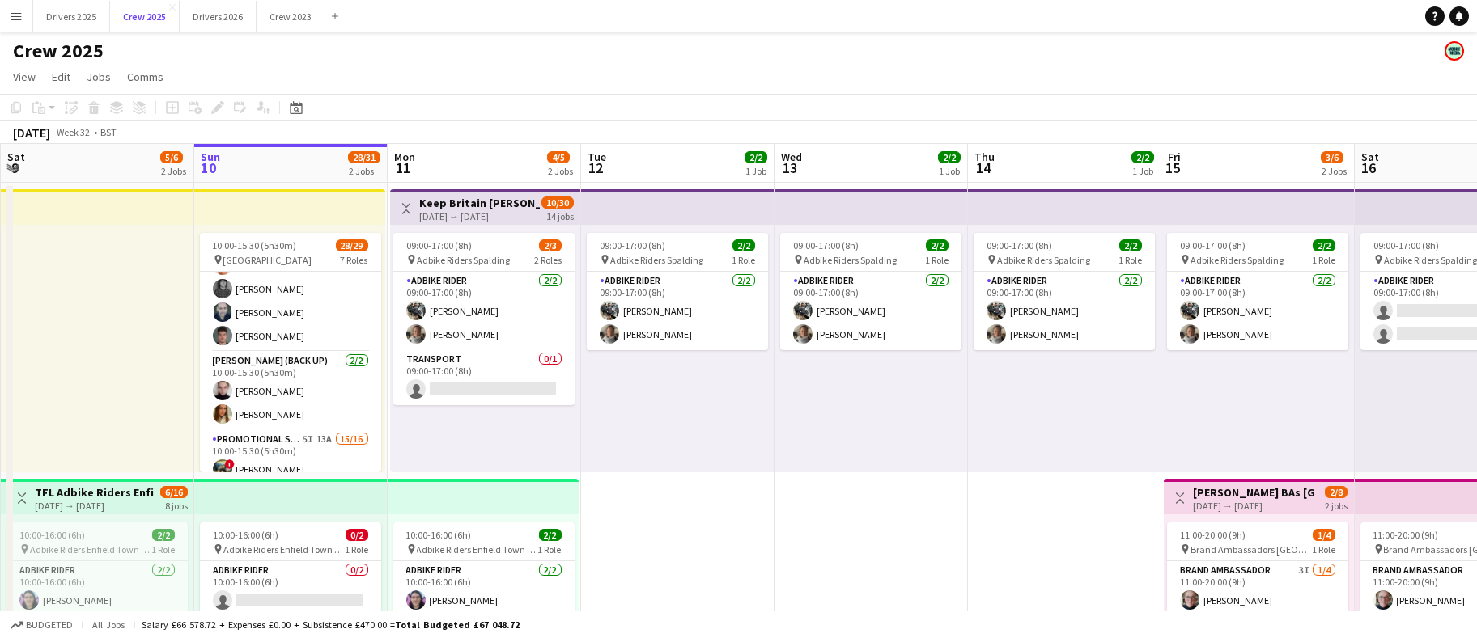
scroll to position [45, 0]
click at [286, 389] on app-card-role "[PERSON_NAME] (Back Up) [DATE] 10:00-15:30 (5h30m) [PERSON_NAME] [PERSON_NAME]" at bounding box center [290, 392] width 181 height 78
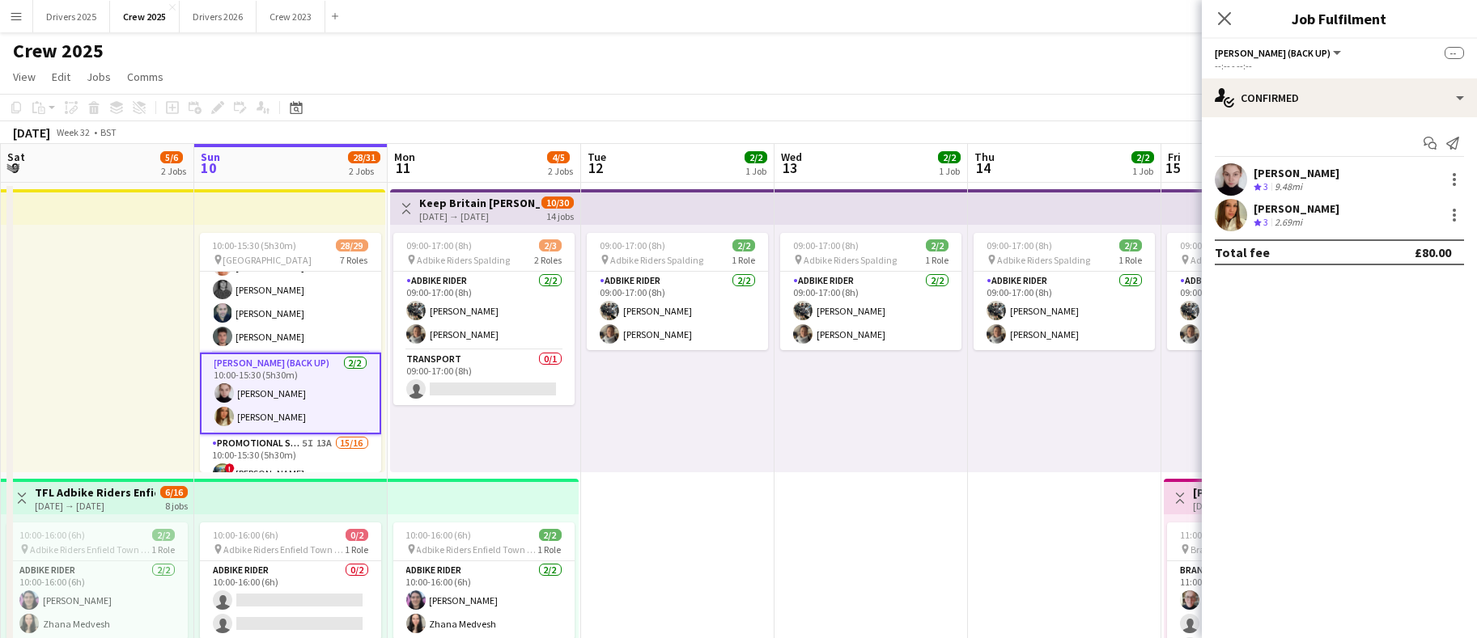
click at [1333, 210] on div "[PERSON_NAME] Crew rating 3 2.69mi" at bounding box center [1339, 215] width 275 height 32
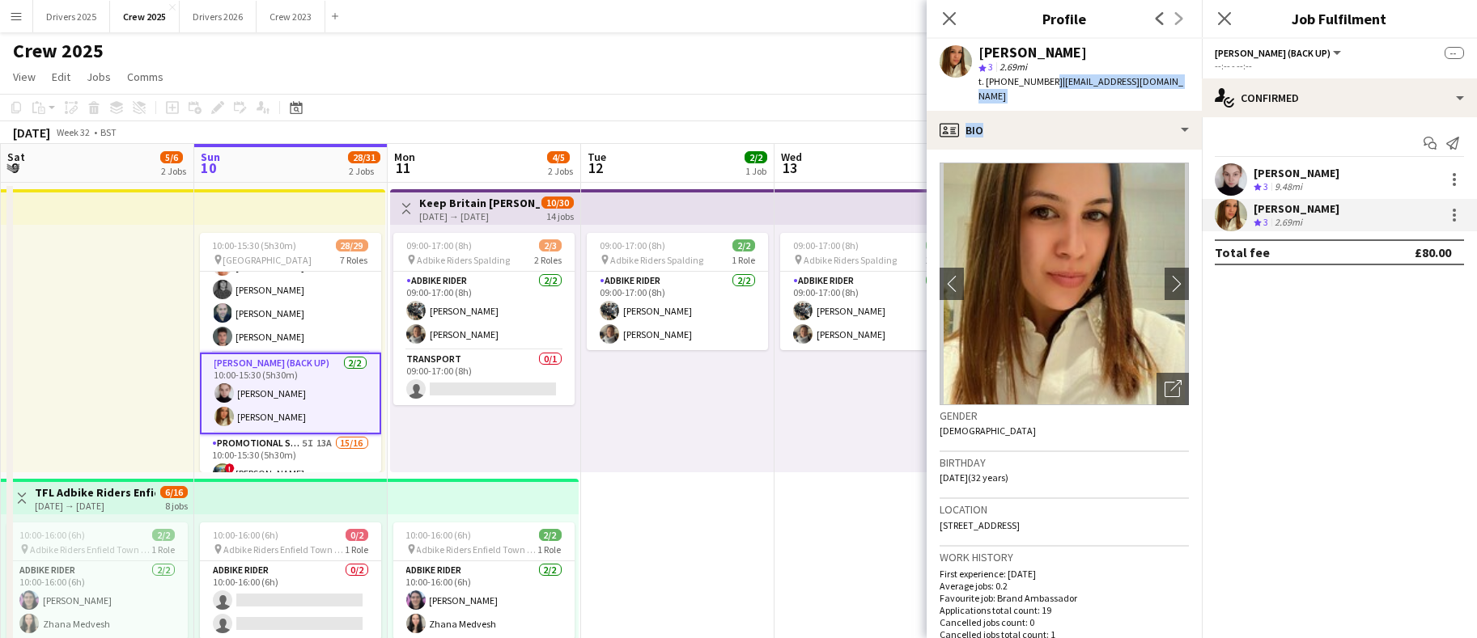
drag, startPoint x: 1051, startPoint y: 75, endPoint x: 885, endPoint y: 214, distance: 216.5
click at [885, 214] on body "Menu Boards Boards Boards All jobs Status Workforce Workforce My Workforce Recr…" at bounding box center [738, 543] width 1477 height 1086
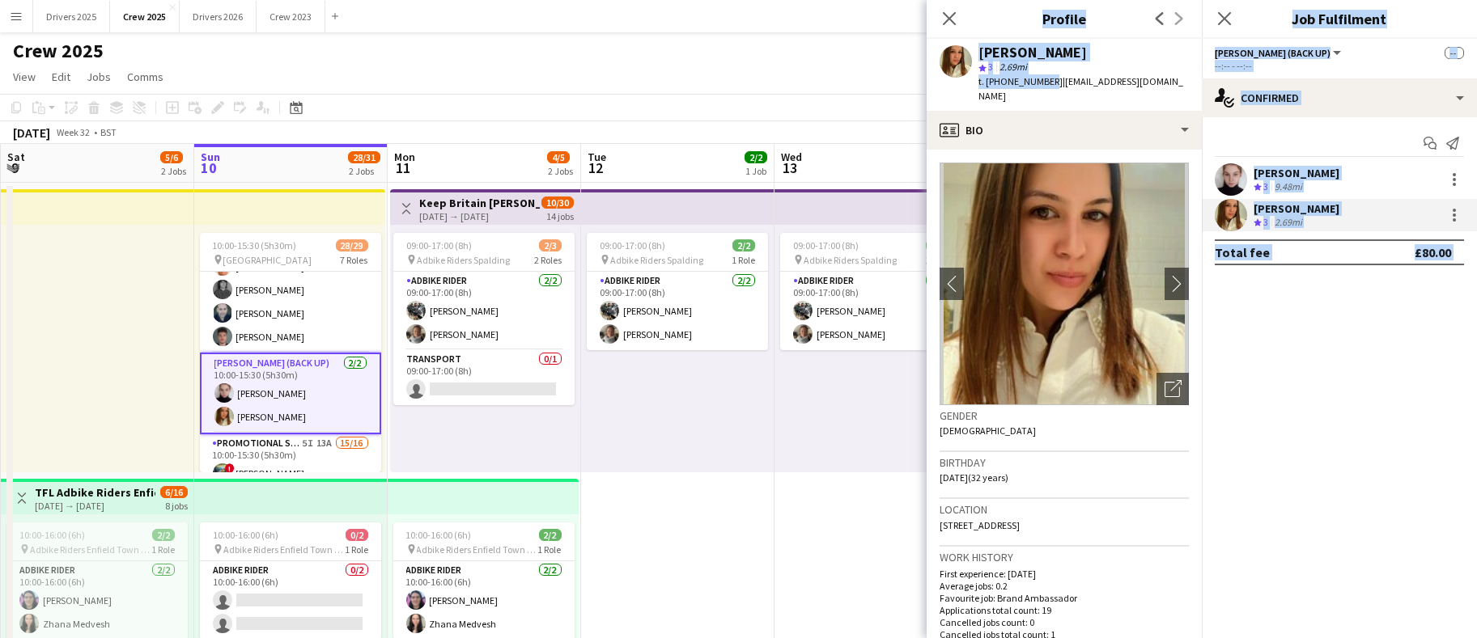
click at [640, 566] on app-date-cell "09:00-17:00 (8h) 2/2 pin Adbike Riders Spalding 1 Role Adbike Rider [DATE] 09:0…" at bounding box center [677, 620] width 193 height 875
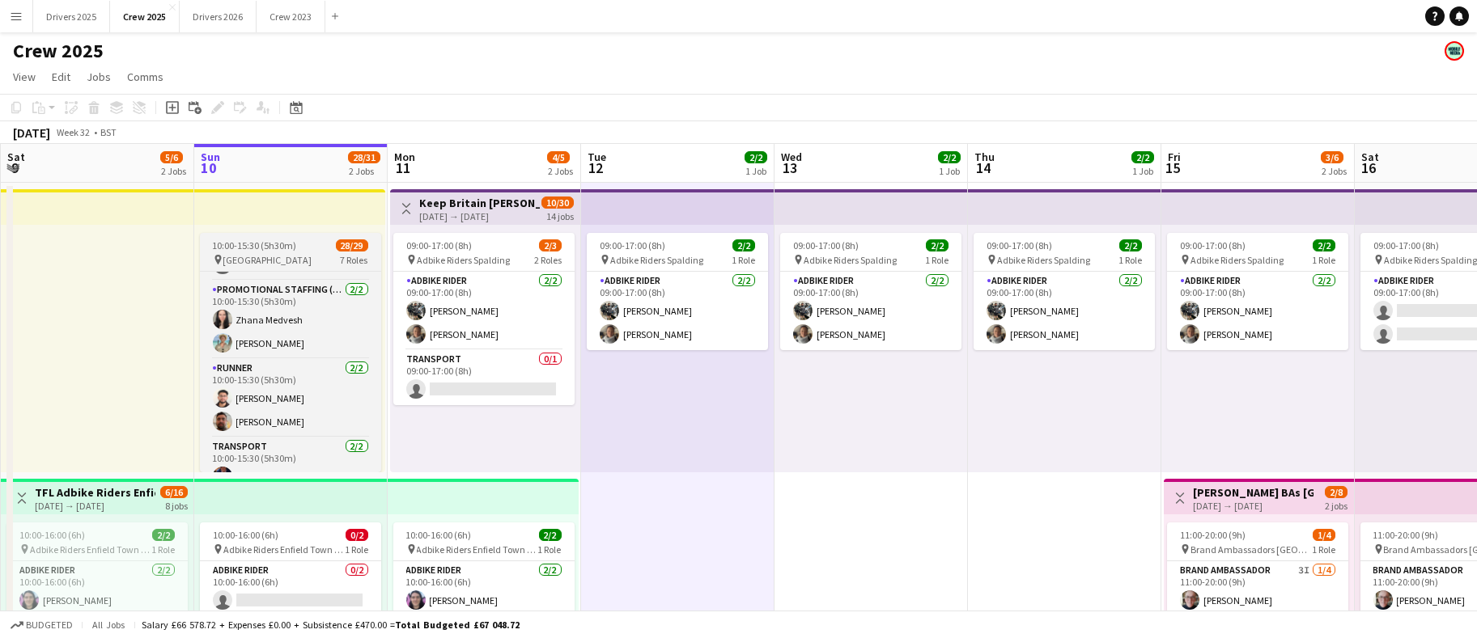
scroll to position [700, 0]
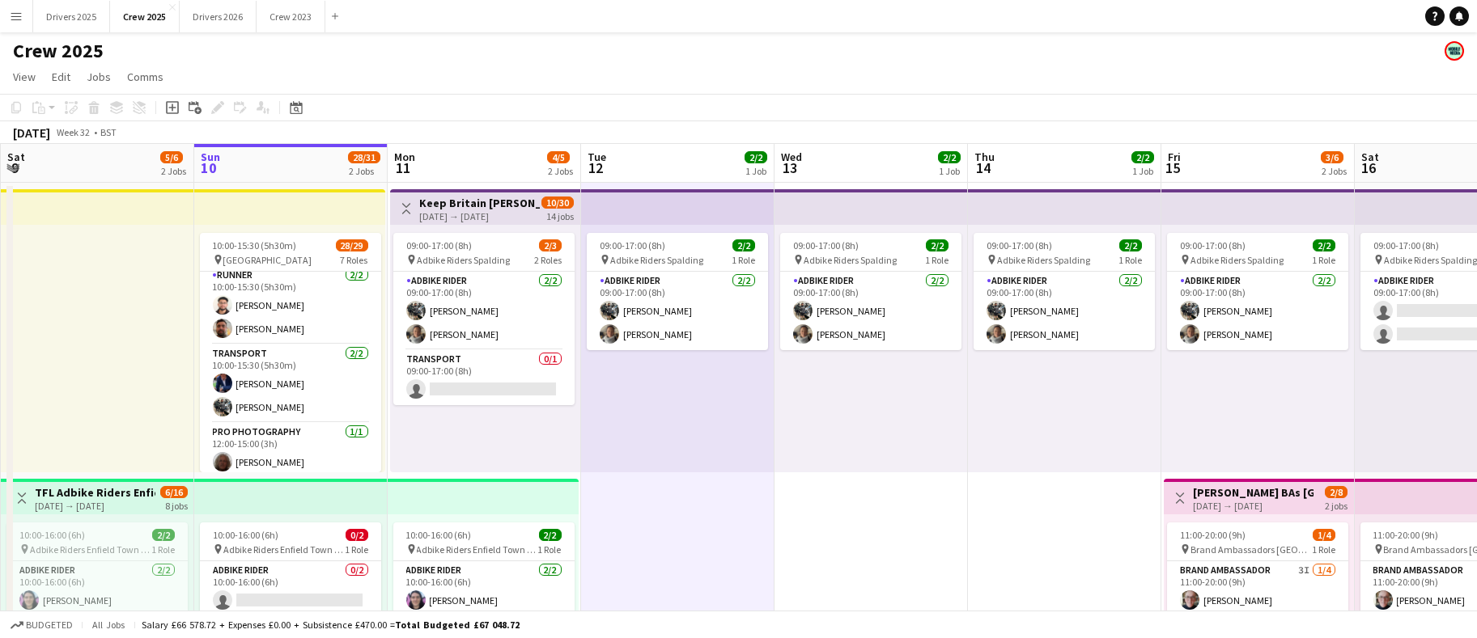
click at [656, 515] on app-date-cell "09:00-17:00 (8h) 2/2 pin Adbike Riders Spalding 1 Role Adbike Rider [DATE] 09:0…" at bounding box center [677, 620] width 193 height 875
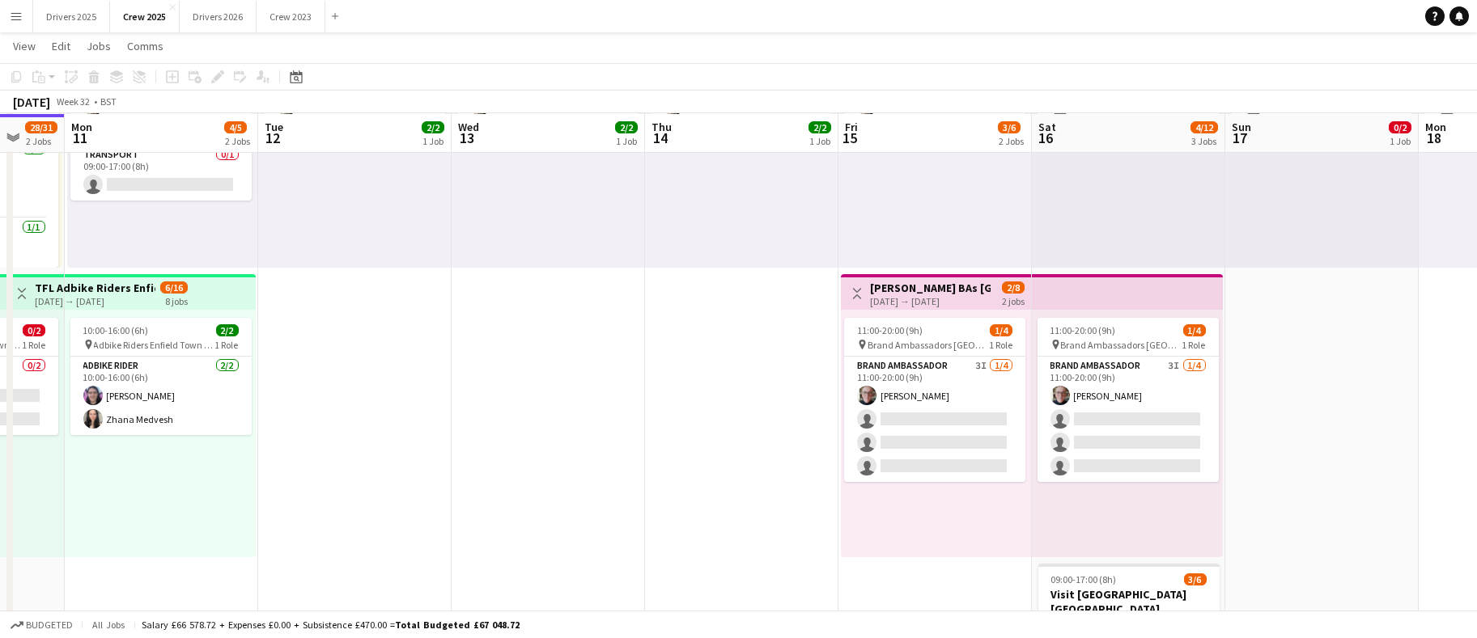
scroll to position [0, 524]
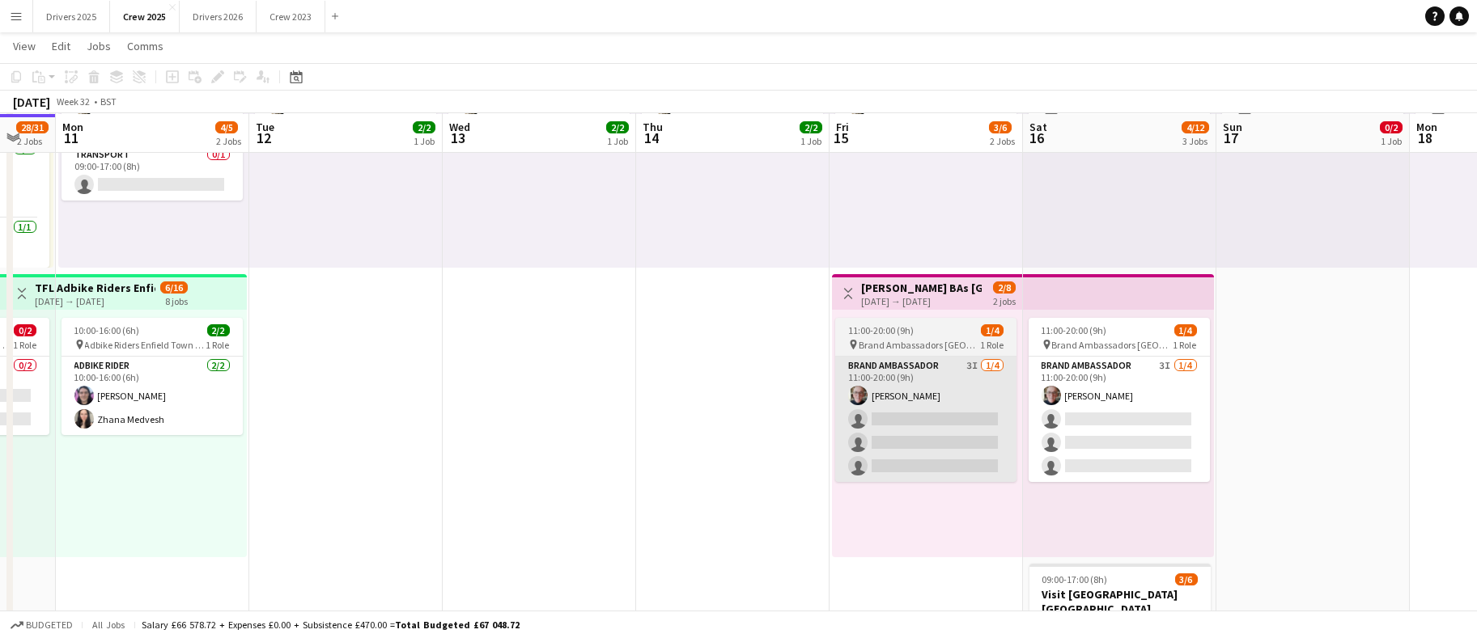
click at [944, 435] on app-card-role "Brand Ambassador 3I [DATE] 11:00-20:00 (9h) [PERSON_NAME] single-neutral-action…" at bounding box center [925, 419] width 181 height 125
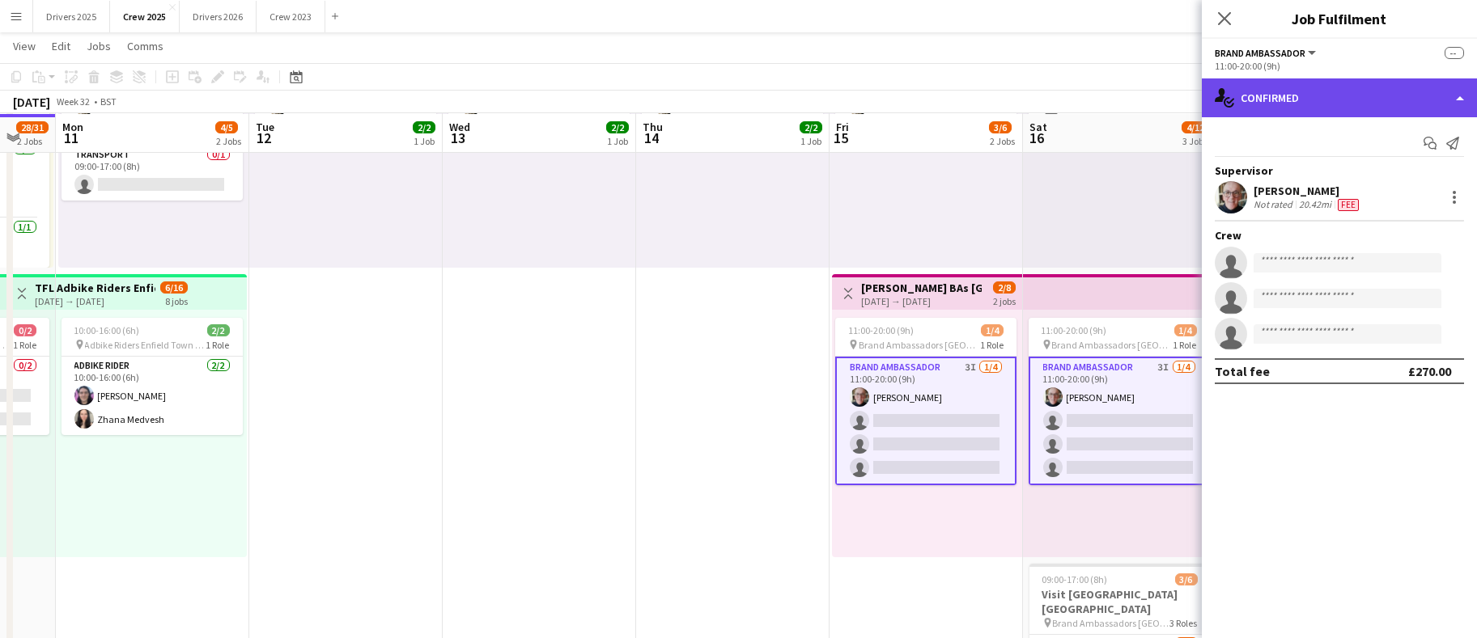
click at [1360, 95] on div "single-neutral-actions-check-2 Confirmed" at bounding box center [1339, 97] width 275 height 39
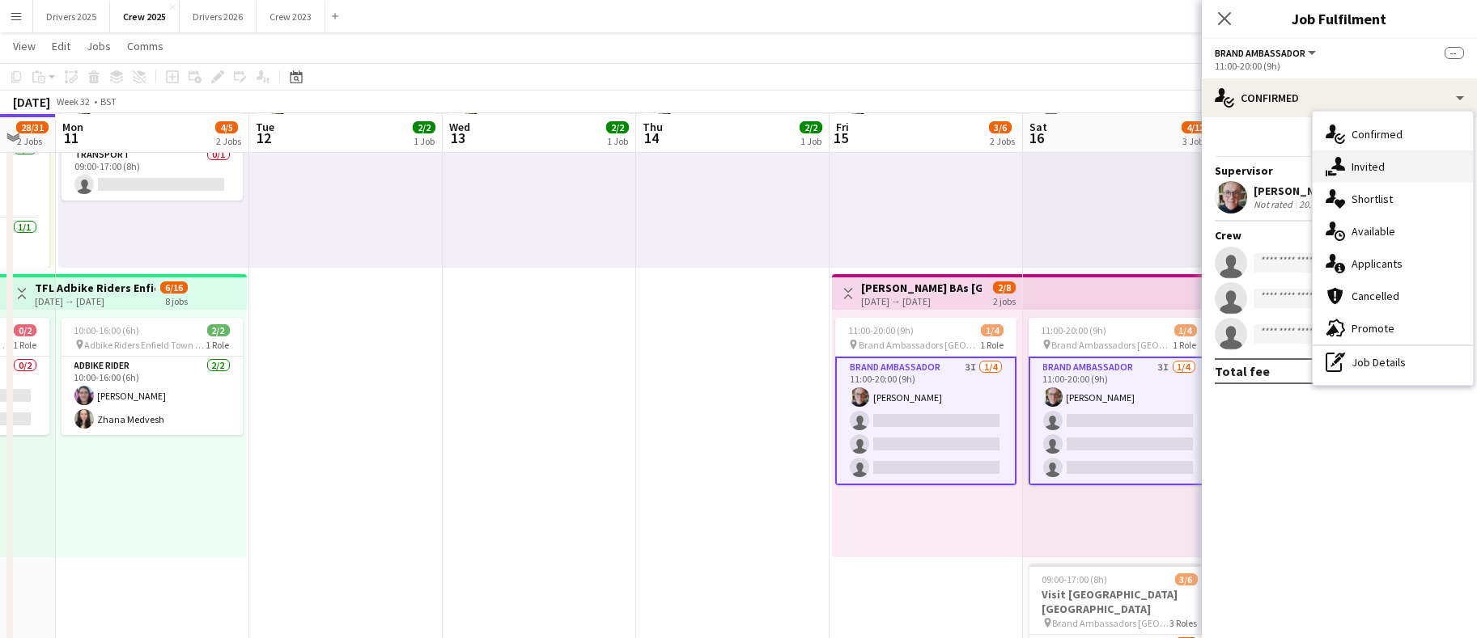
click at [1412, 166] on div "single-neutral-actions-share-1 Invited" at bounding box center [1392, 166] width 160 height 32
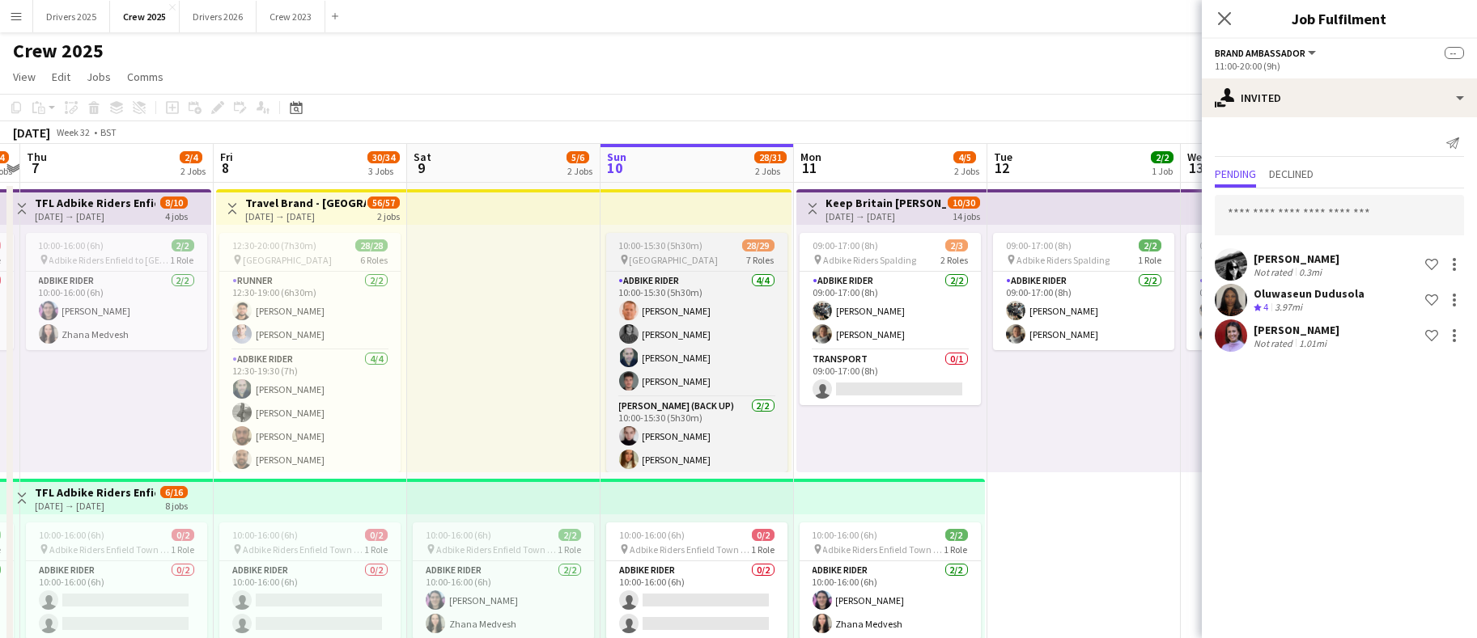
scroll to position [0, 0]
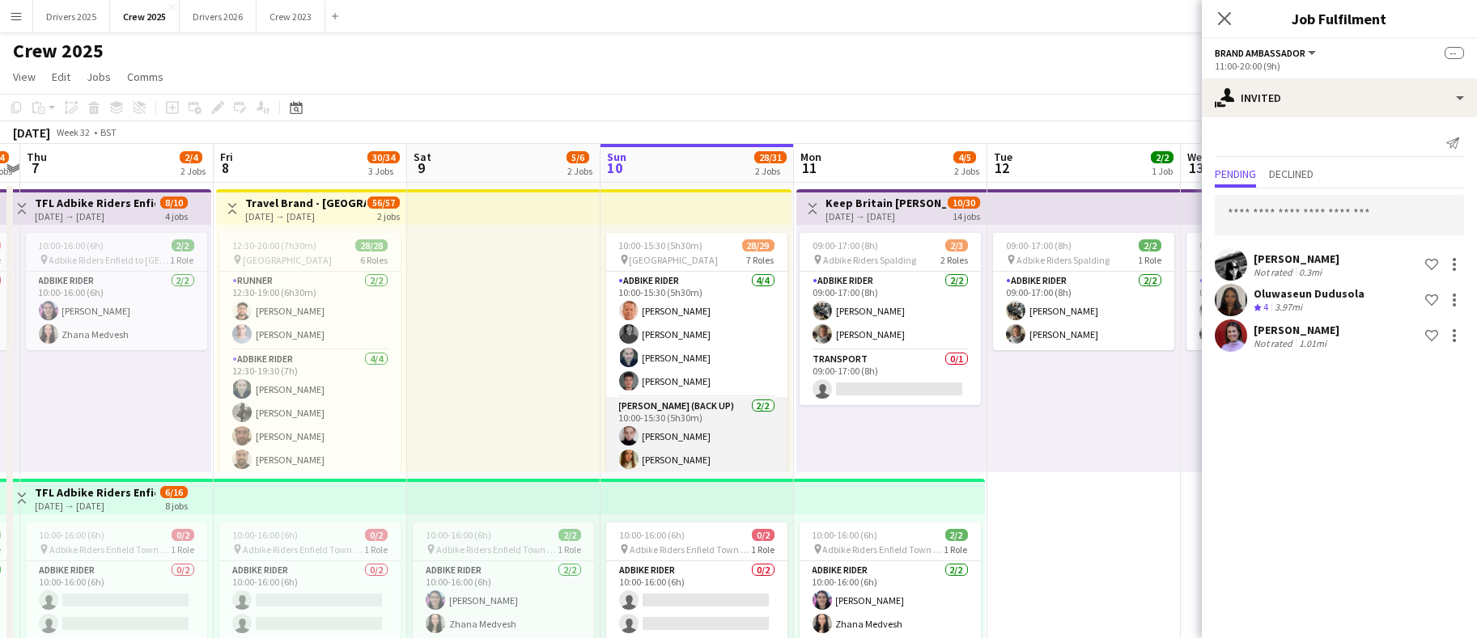
click at [697, 430] on app-card-role "[PERSON_NAME] (Back Up) [DATE] 10:00-15:30 (5h30m) [PERSON_NAME] [PERSON_NAME]" at bounding box center [696, 436] width 181 height 78
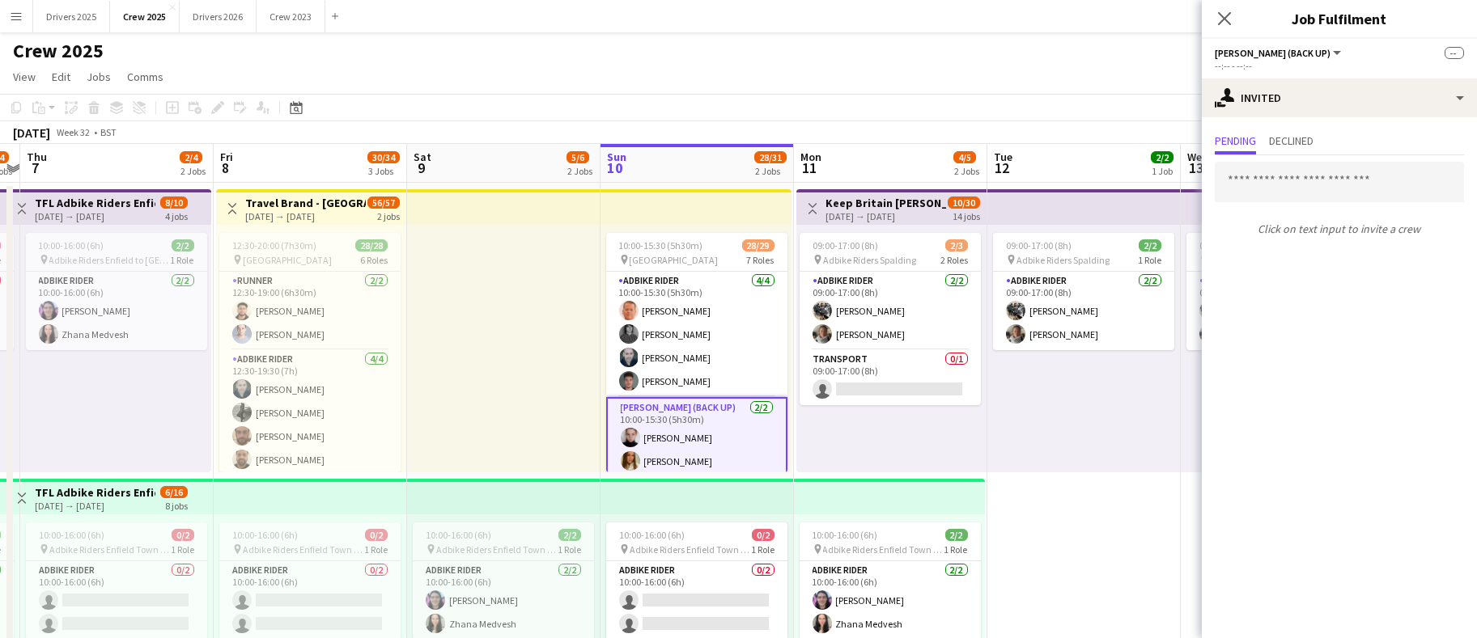
click at [706, 430] on app-card-role "[PERSON_NAME] (Back Up) [DATE] 10:00-15:30 (5h30m) [PERSON_NAME] [PERSON_NAME]" at bounding box center [696, 438] width 181 height 82
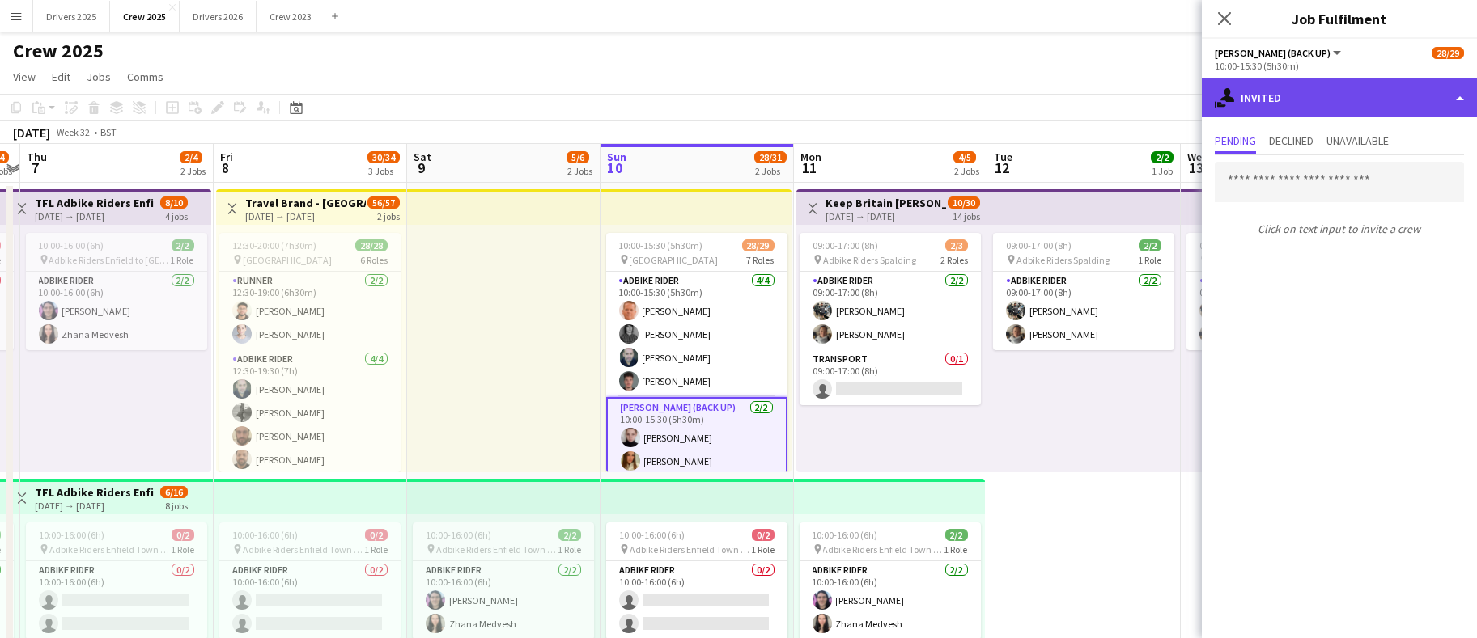
click at [1359, 95] on div "single-neutral-actions-share-1 Invited" at bounding box center [1339, 97] width 275 height 39
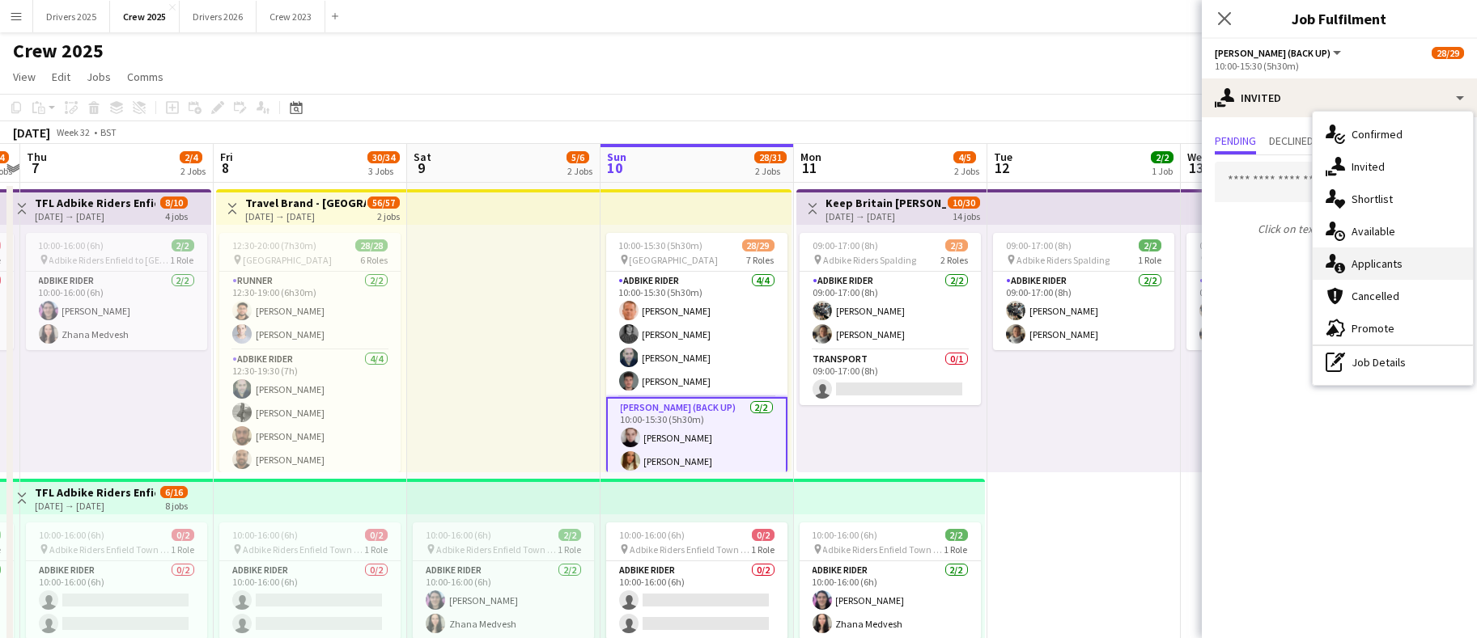
click at [1347, 255] on div "single-neutral-actions-information Applicants" at bounding box center [1392, 264] width 160 height 32
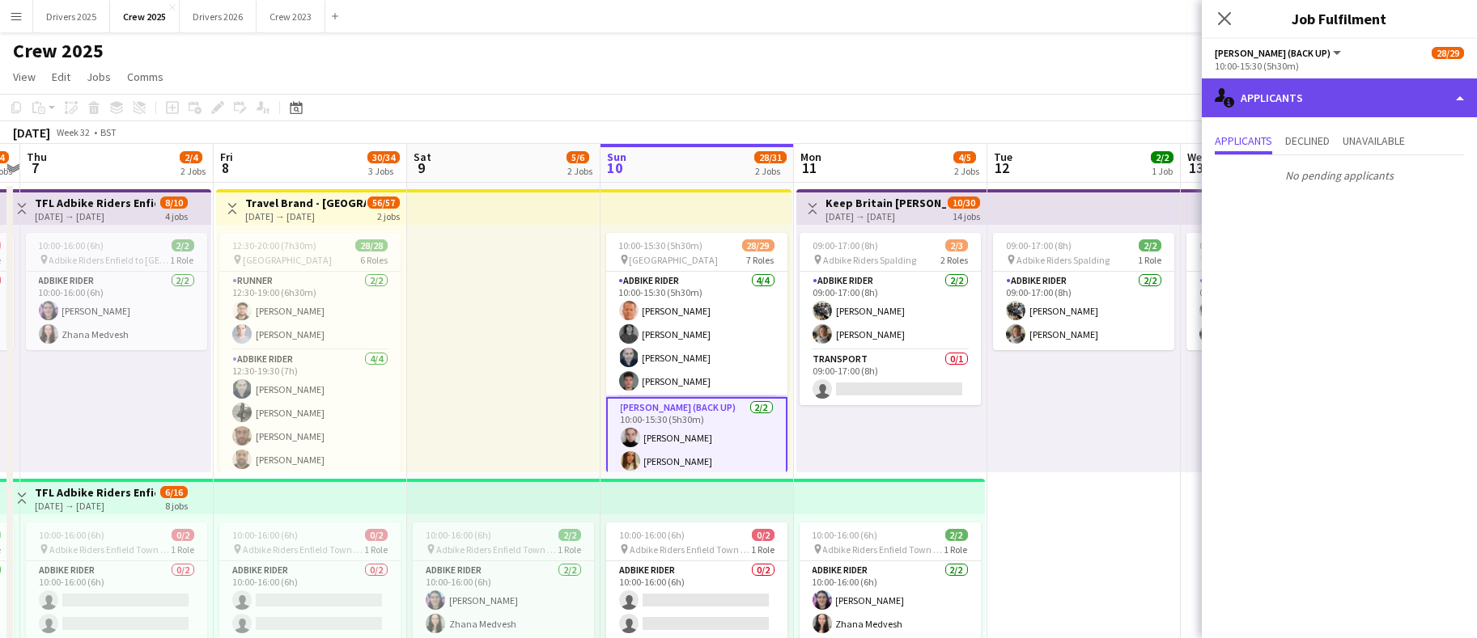
click at [1346, 101] on div "single-neutral-actions-information Applicants" at bounding box center [1339, 97] width 275 height 39
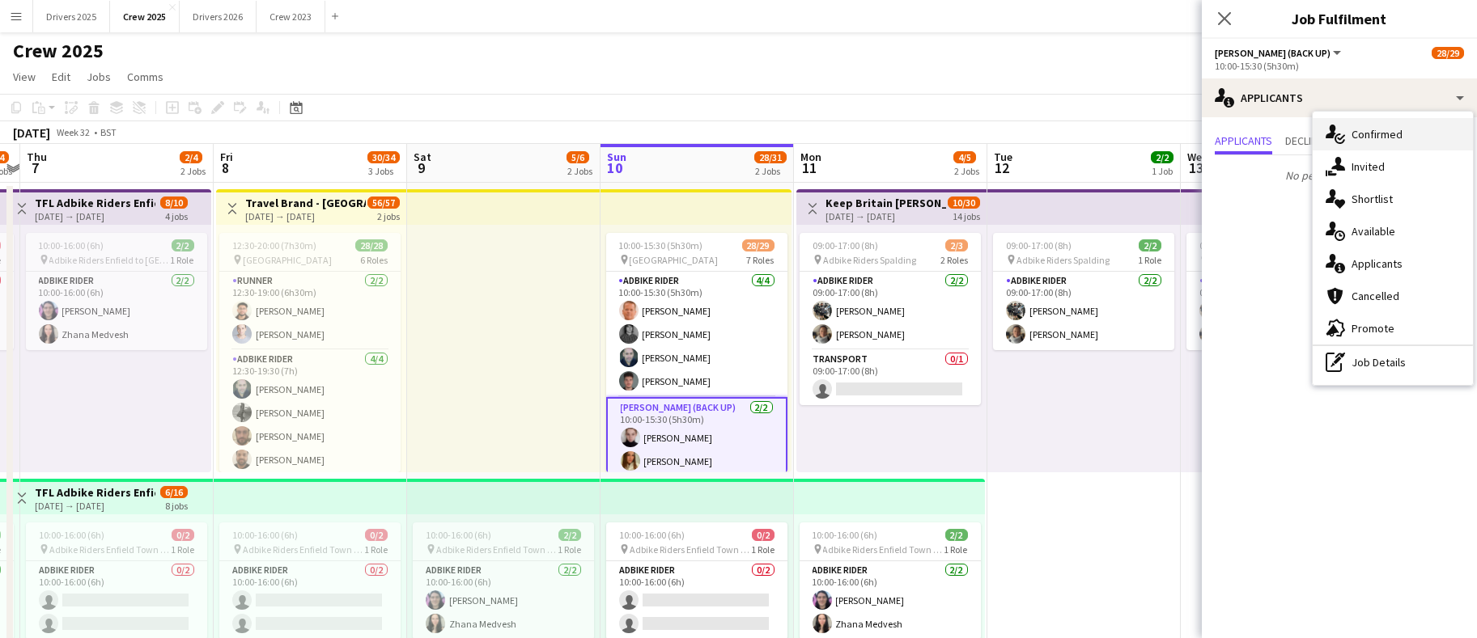
click at [1389, 142] on div "single-neutral-actions-check-2 Confirmed" at bounding box center [1392, 134] width 160 height 32
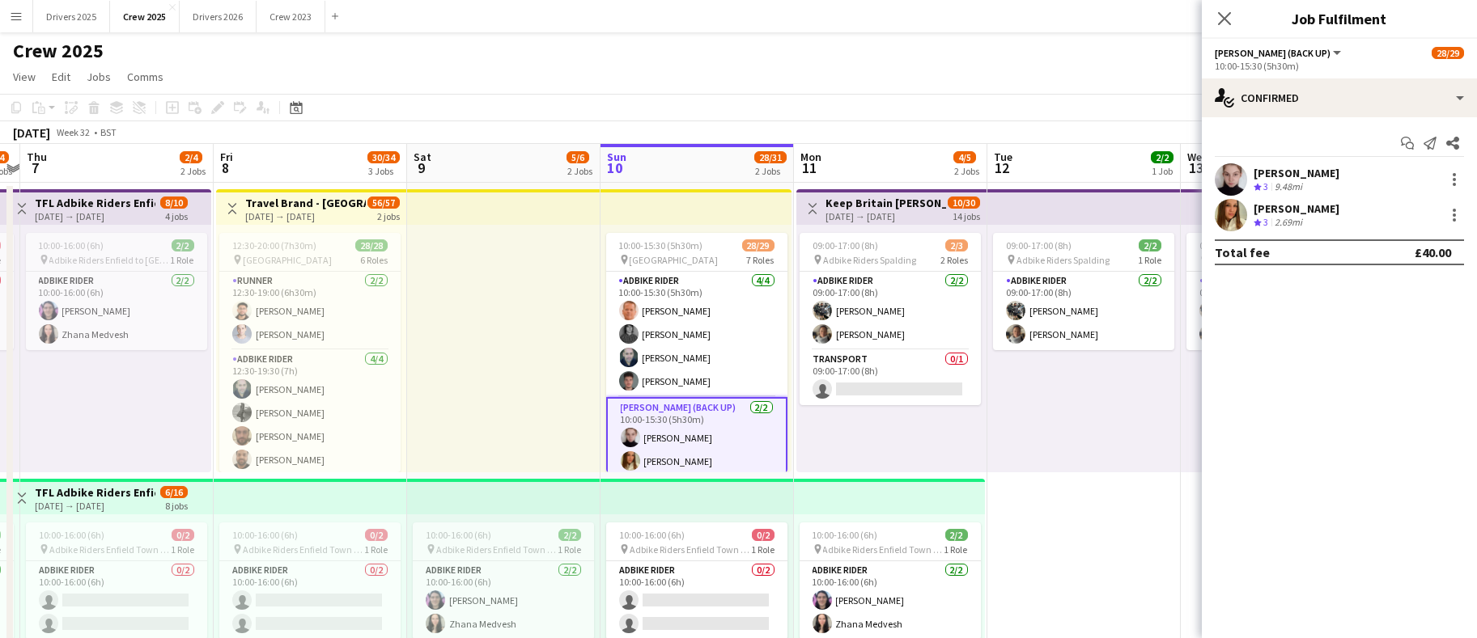
click at [1287, 182] on div "9.48mi" at bounding box center [1288, 187] width 34 height 14
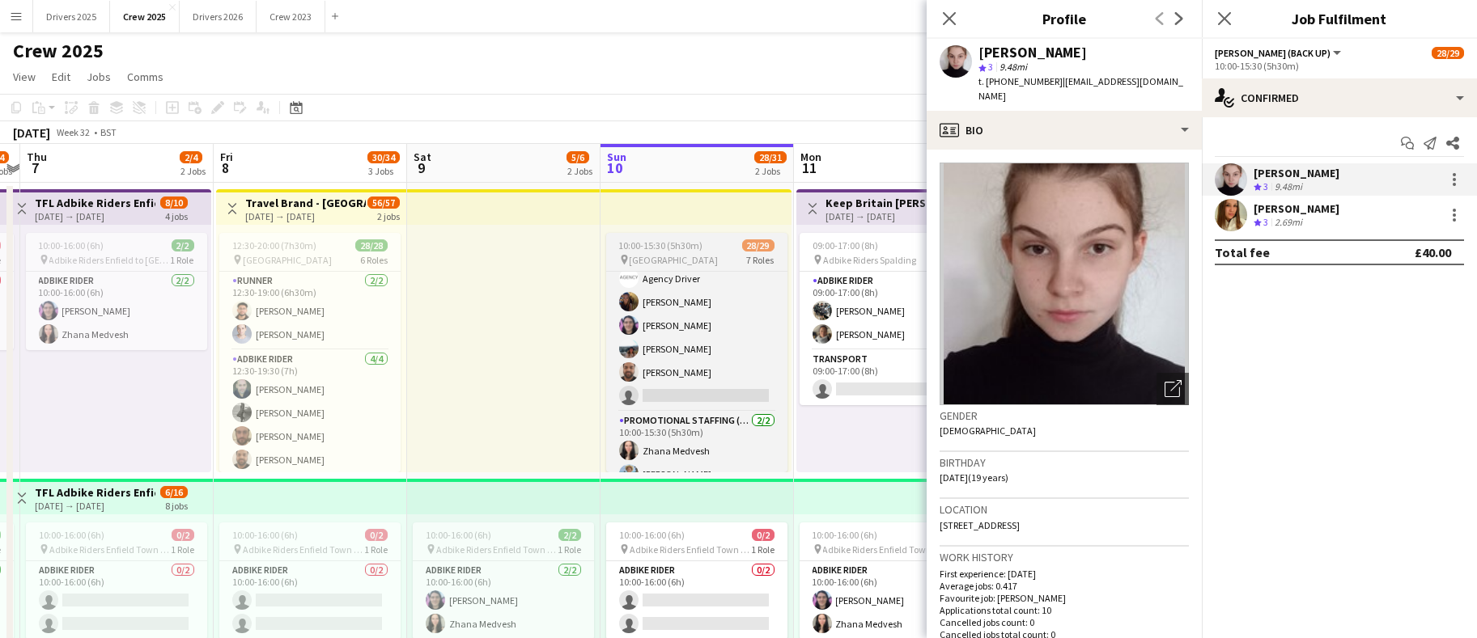
scroll to position [484, 0]
click at [704, 369] on app-card-role "Promotional Staffing (Brand Ambassadors) 5I 13A 15/16 10:00-15:30 (5h30m) ! [PE…" at bounding box center [696, 201] width 181 height 412
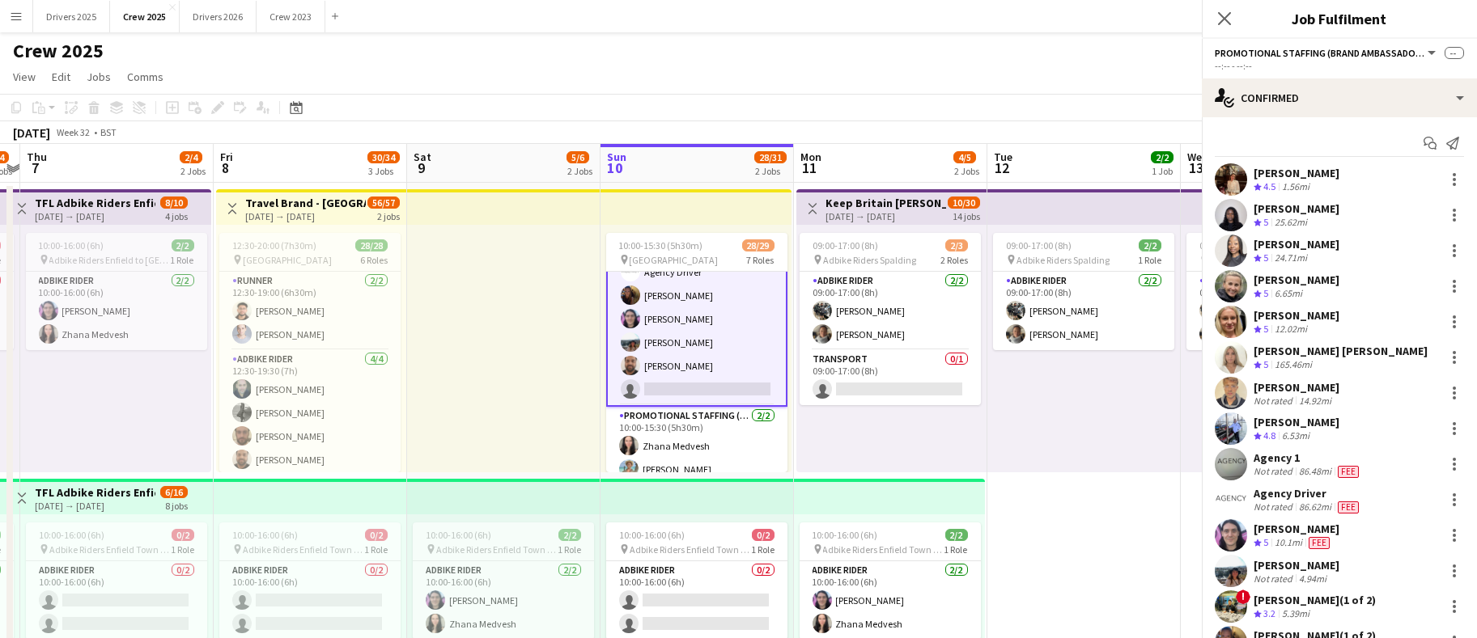
scroll to position [482, 0]
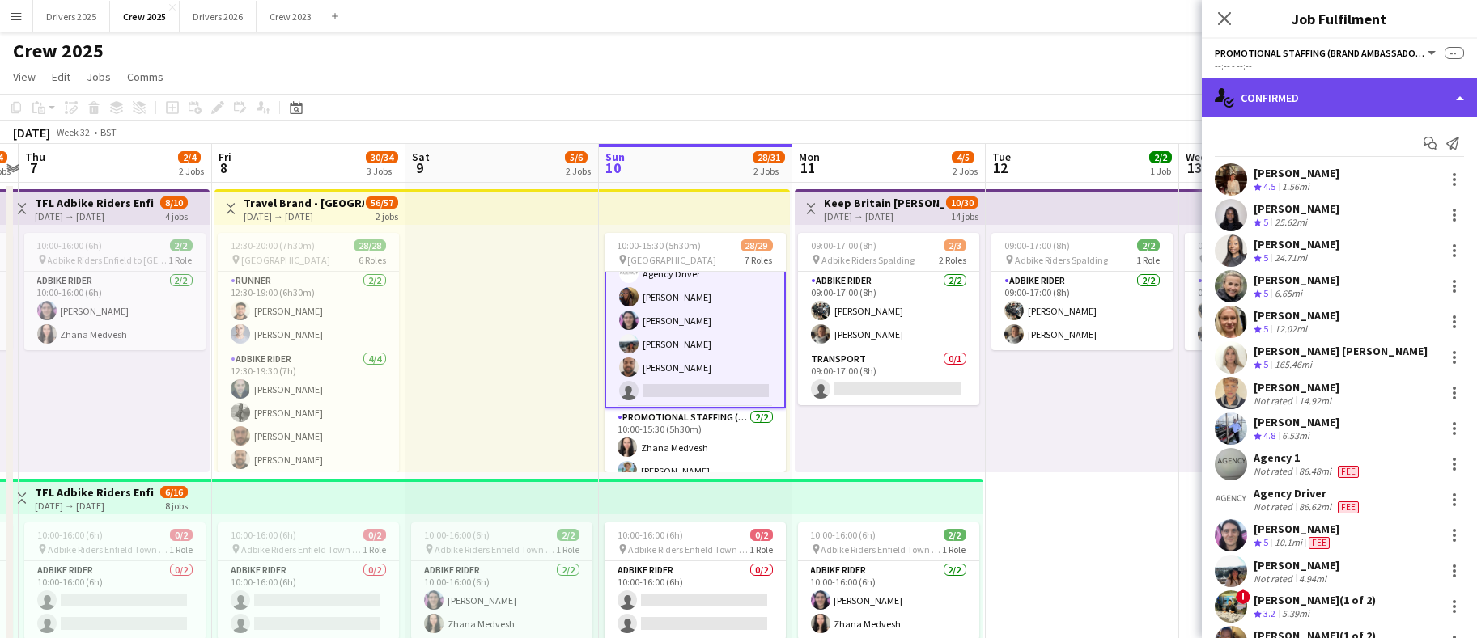
click at [1279, 98] on div "single-neutral-actions-check-2 Confirmed" at bounding box center [1339, 97] width 275 height 39
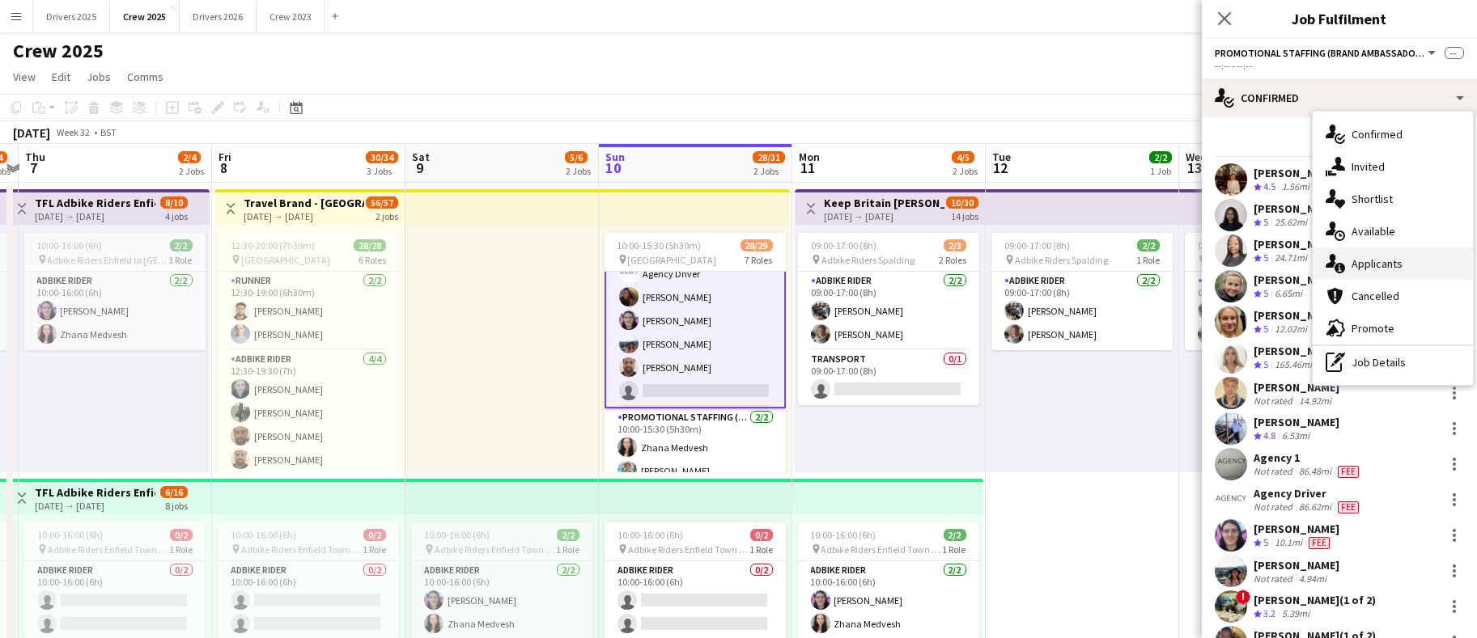
click at [1381, 254] on div "single-neutral-actions-information Applicants" at bounding box center [1392, 264] width 160 height 32
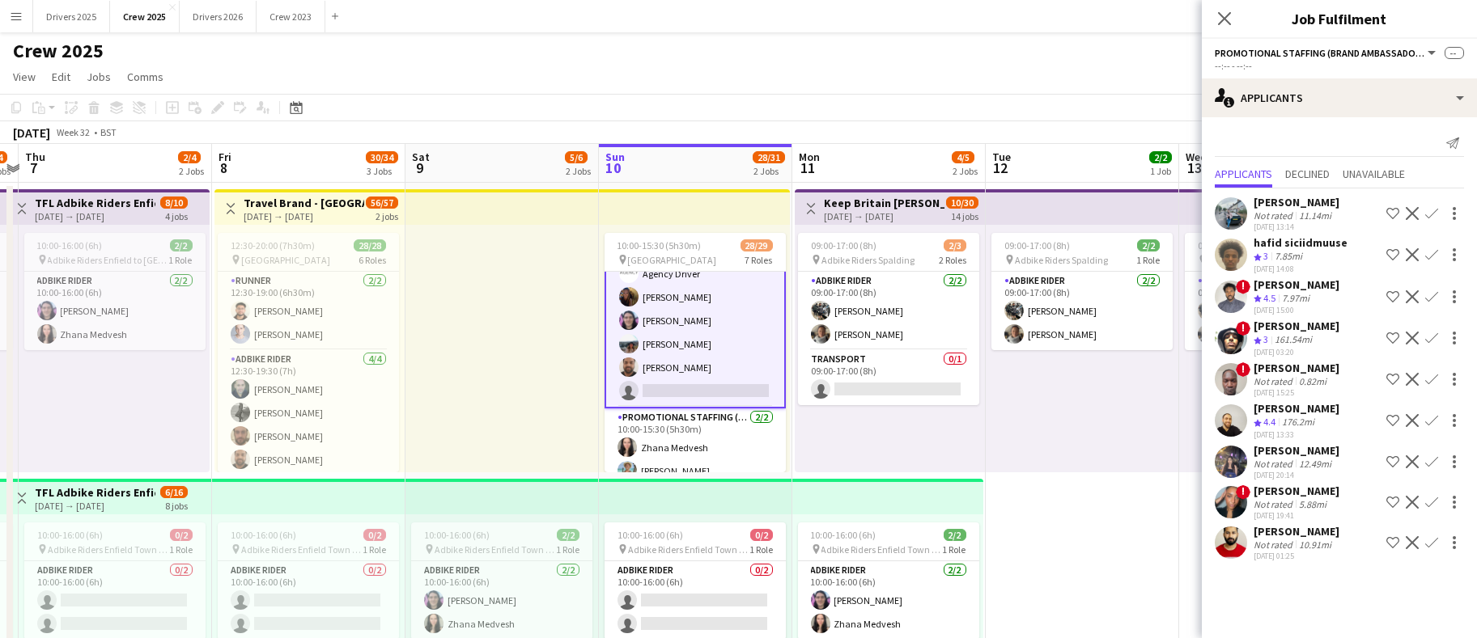
click at [1334, 484] on div "! [PERSON_NAME] Not rated 5.88mi [DATE] 19:41 Shortlist crew Decline Confirm" at bounding box center [1339, 502] width 275 height 37
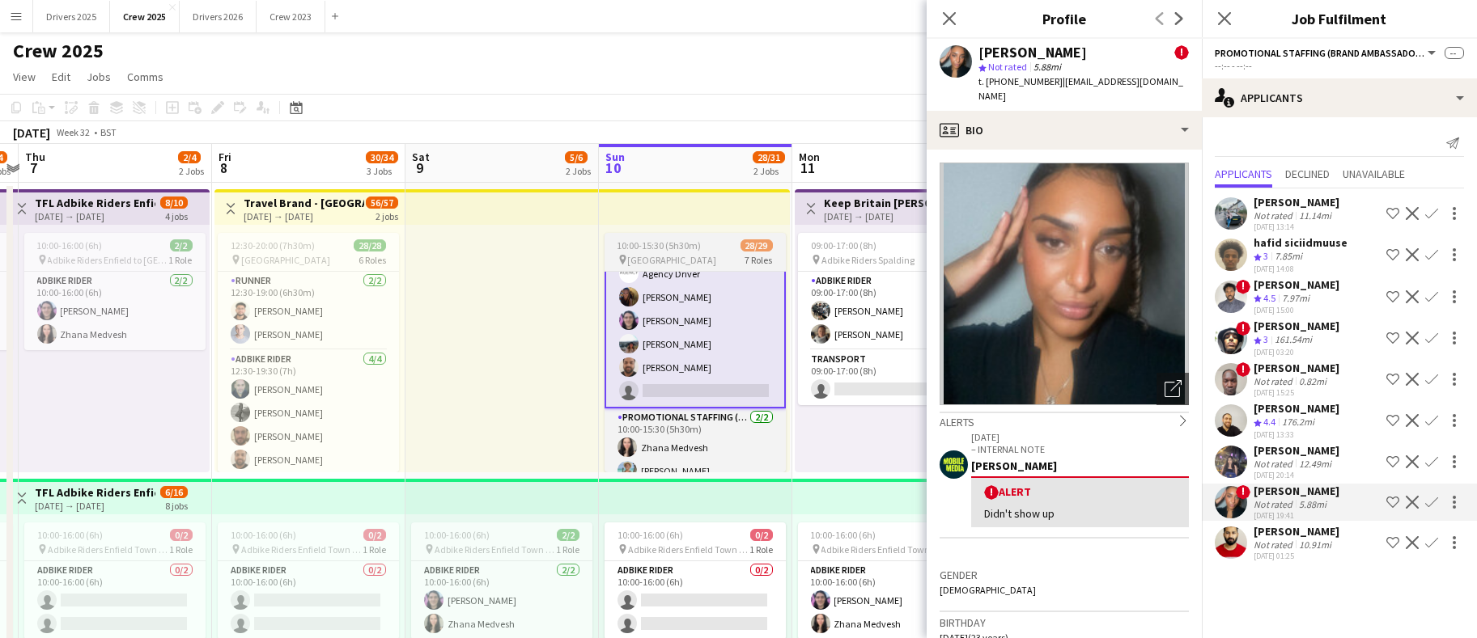
click at [687, 384] on app-card-role "Promotional Staffing (Brand Ambassadors) 5I 13A 15/16 10:00-15:30 (5h30m) ! [PE…" at bounding box center [694, 201] width 181 height 415
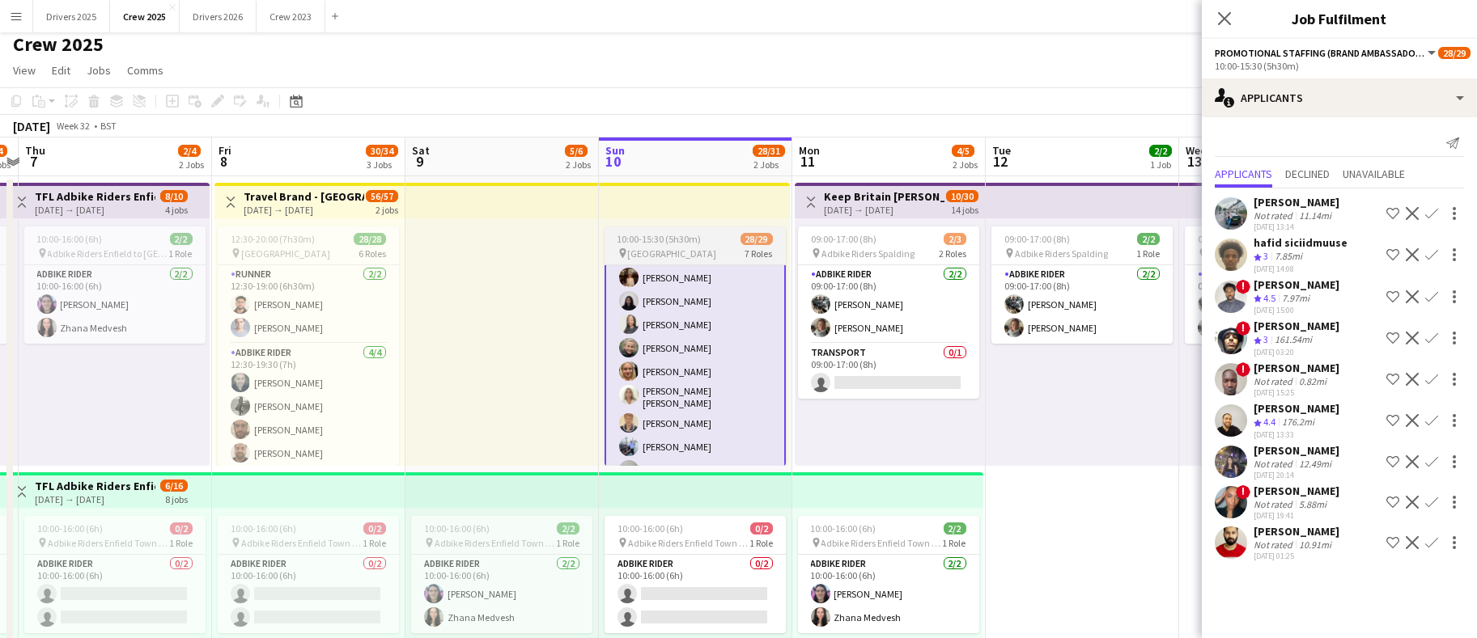
scroll to position [269, 0]
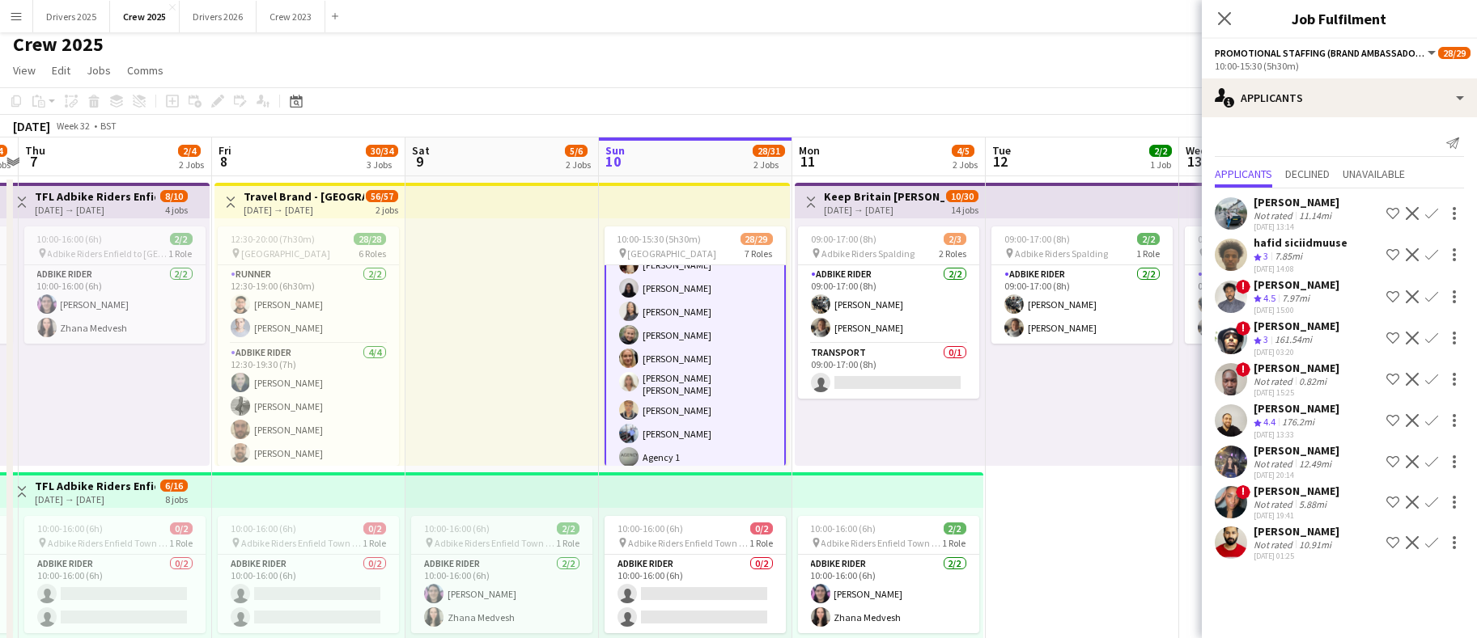
click at [1289, 485] on div "[PERSON_NAME]" at bounding box center [1296, 491] width 86 height 15
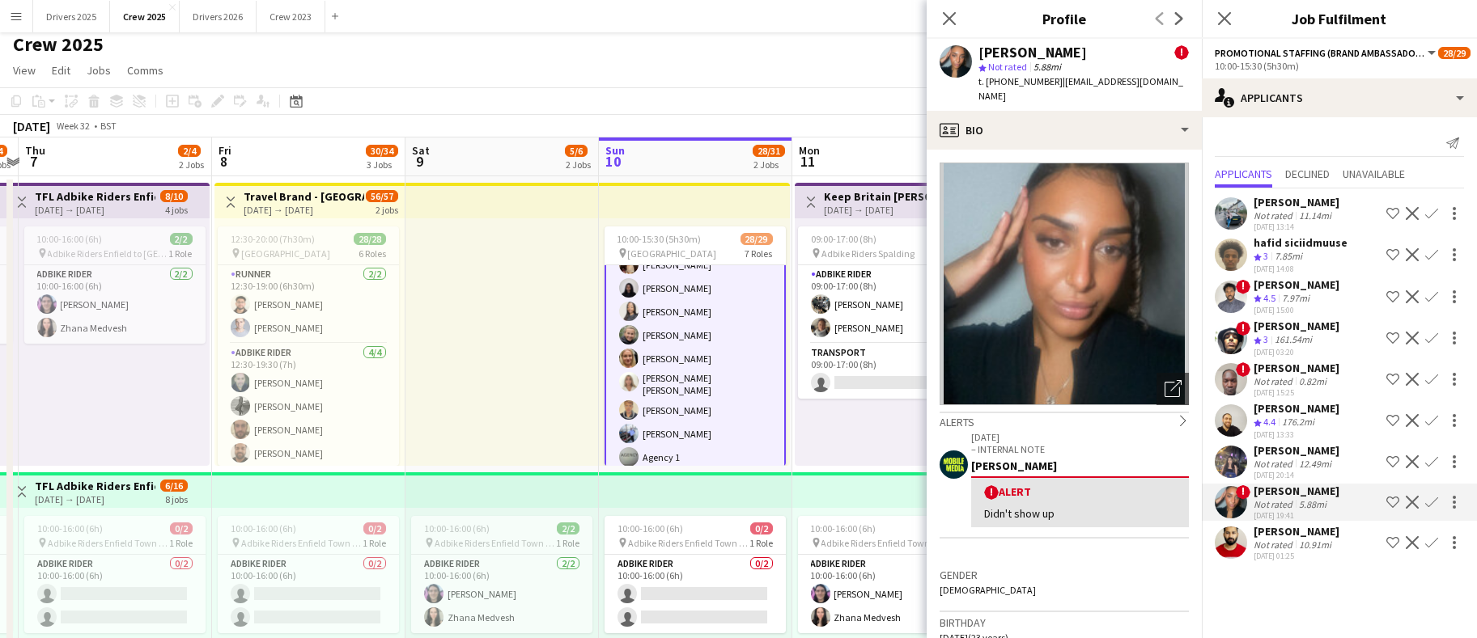
click at [1314, 452] on div "[PERSON_NAME]" at bounding box center [1296, 450] width 86 height 15
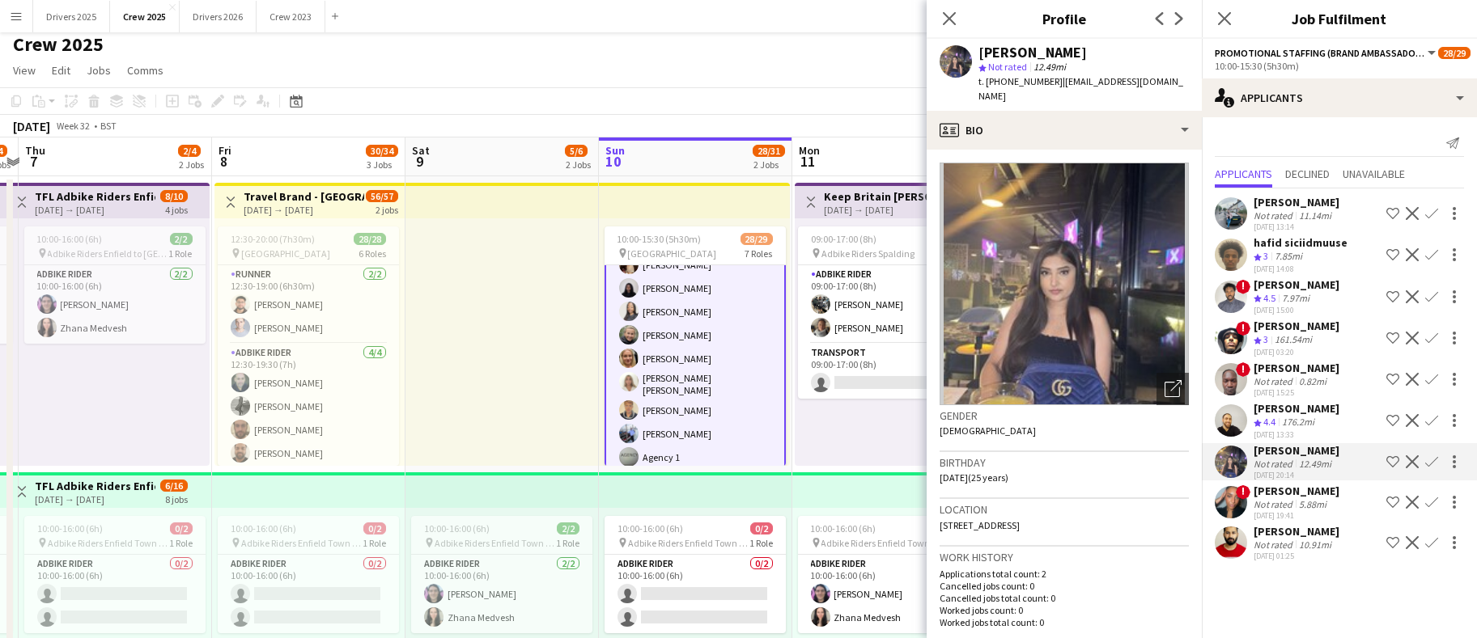
click at [1265, 539] on div "Not rated" at bounding box center [1274, 545] width 42 height 12
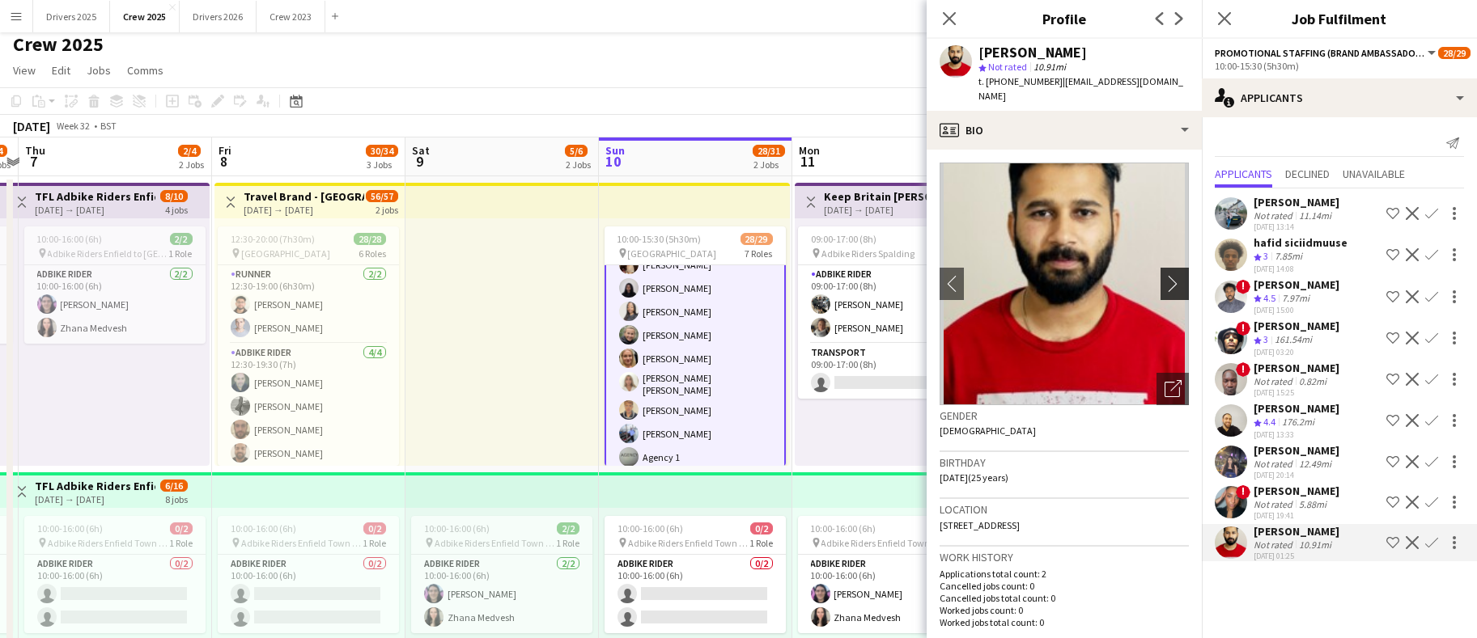
click at [1165, 279] on app-icon "chevron-right" at bounding box center [1176, 283] width 25 height 17
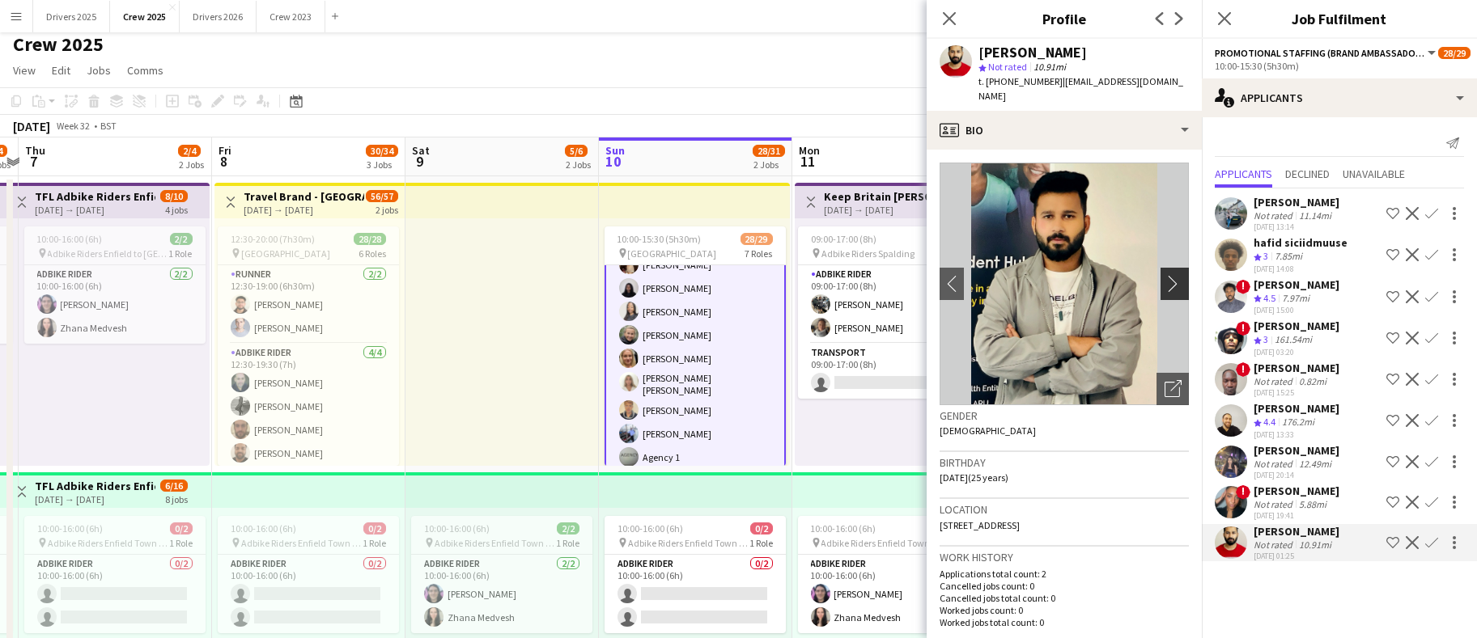
click at [1165, 279] on app-icon "chevron-right" at bounding box center [1176, 283] width 25 height 17
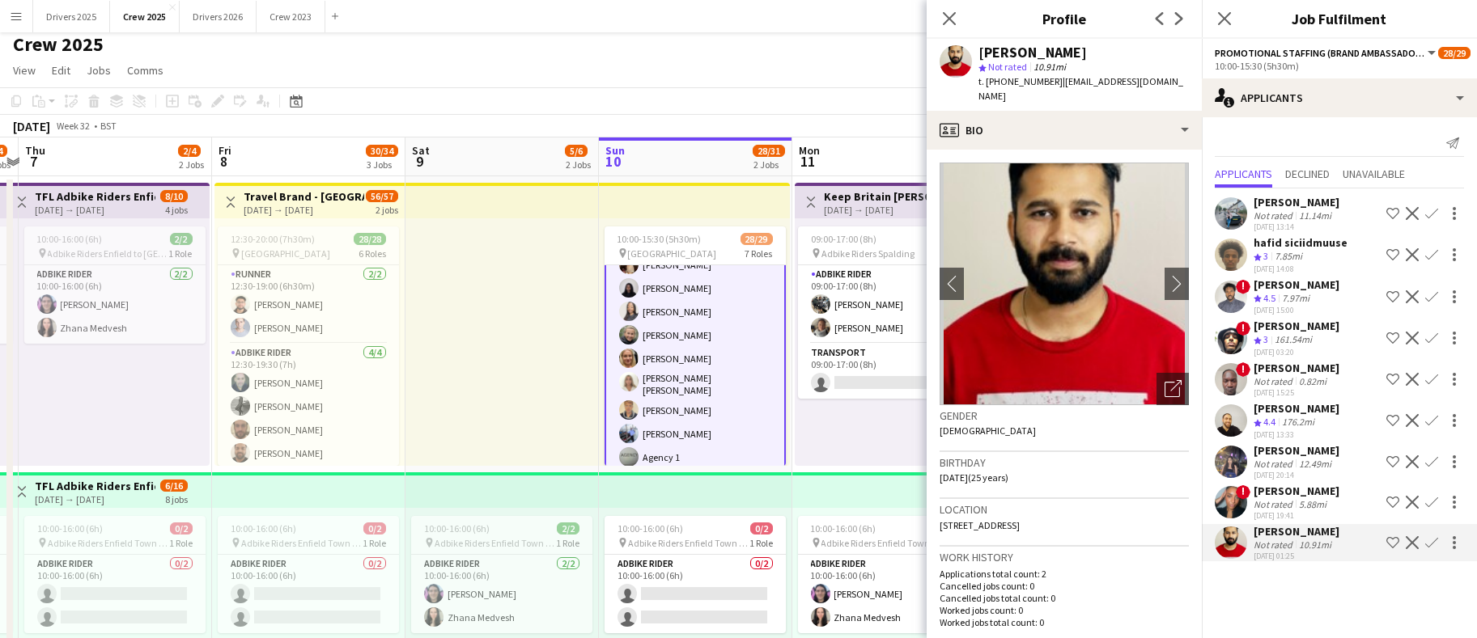
click at [1125, 291] on img at bounding box center [1063, 284] width 249 height 243
click at [1143, 283] on img at bounding box center [1063, 284] width 249 height 243
click at [1164, 285] on app-icon "chevron-right" at bounding box center [1176, 283] width 25 height 17
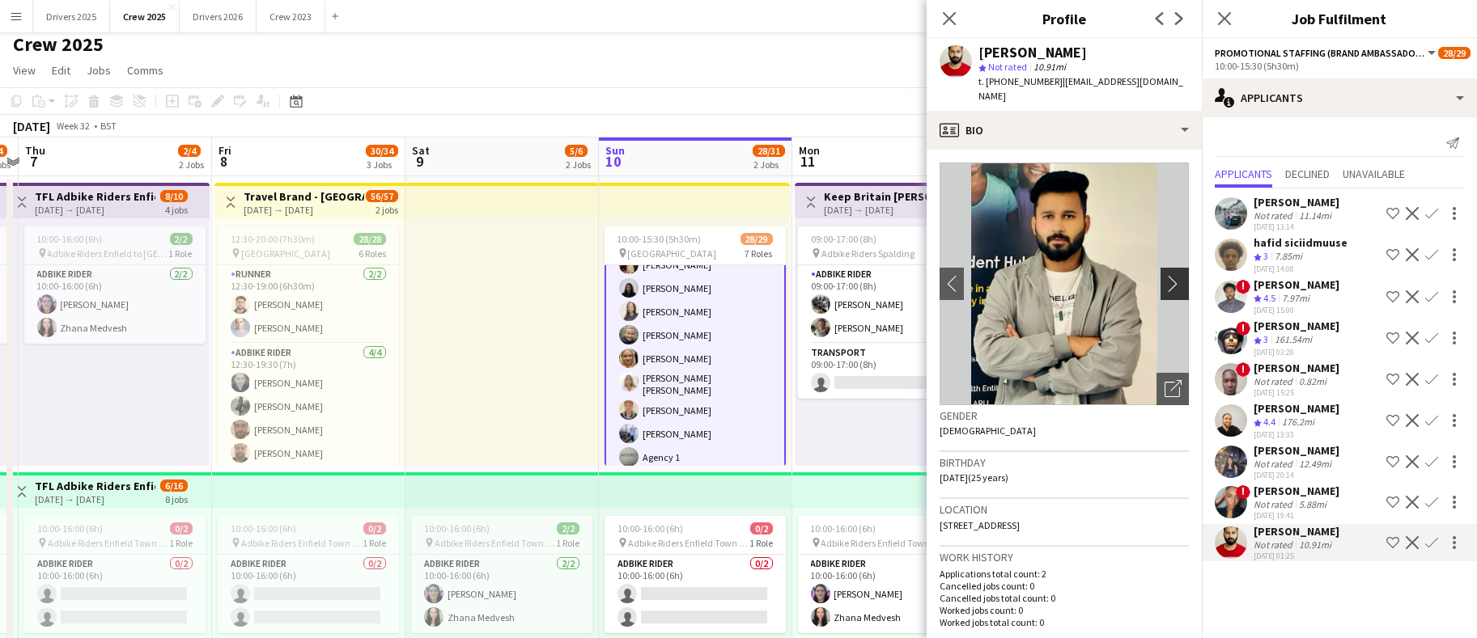
click at [1164, 285] on app-icon "chevron-right" at bounding box center [1176, 283] width 25 height 17
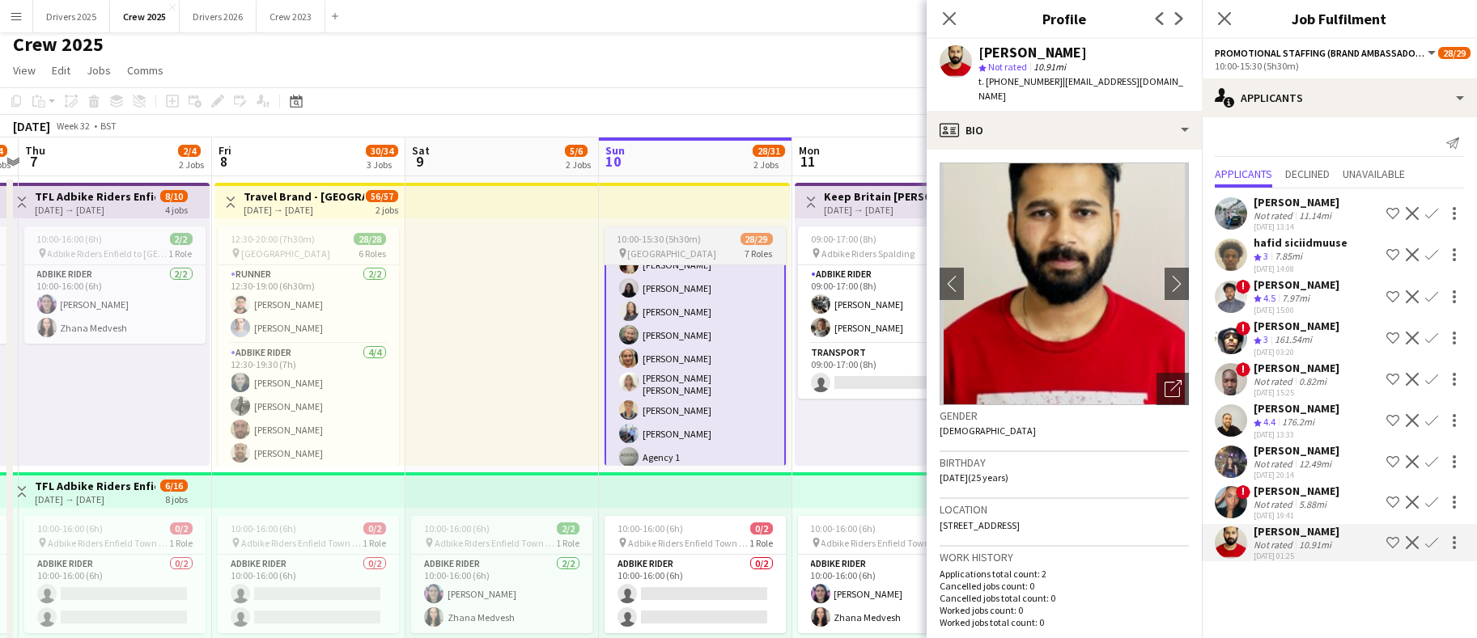
click at [685, 416] on app-card-role "Promotional Staffing (Brand Ambassadors) 5I 13A 15/16 10:00-15:30 (5h30m) ! [PE…" at bounding box center [694, 408] width 181 height 415
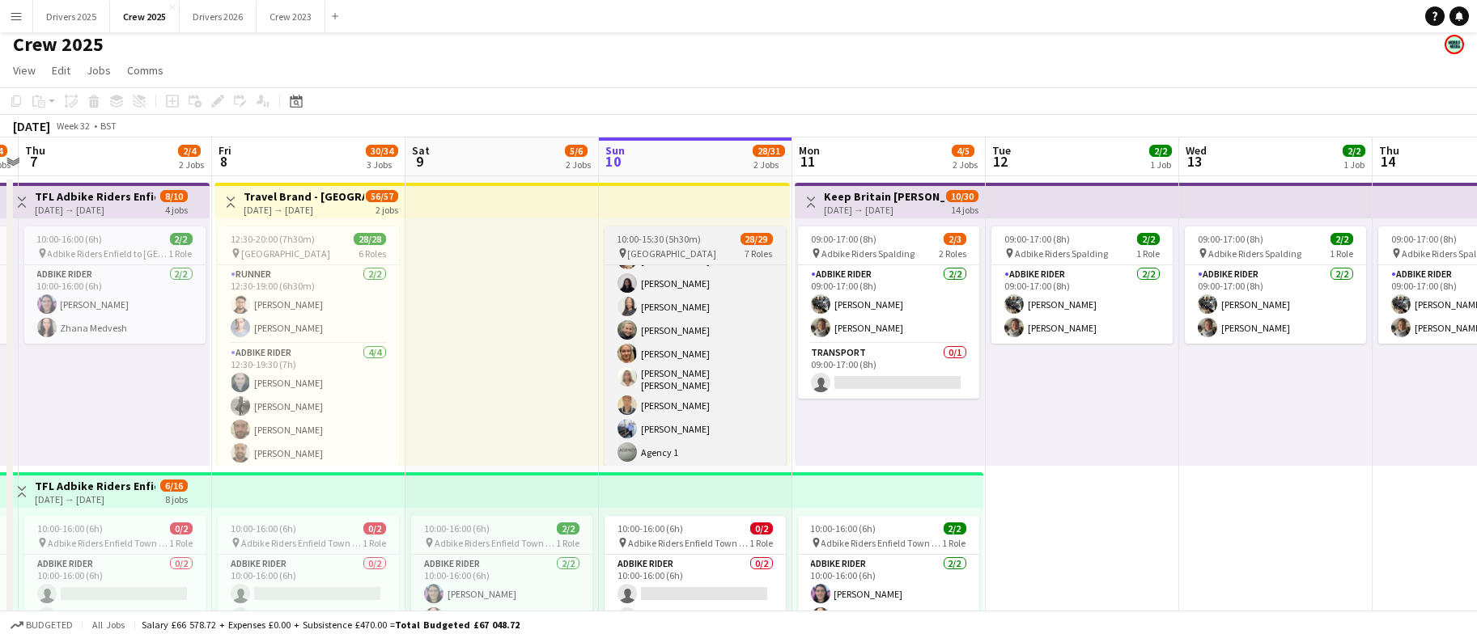
scroll to position [249, 0]
click at [693, 397] on app-card-role "Promotional Staffing (Brand Ambassadors) 5I 13A 15/16 10:00-15:30 (5h30m) ! [PE…" at bounding box center [694, 426] width 181 height 412
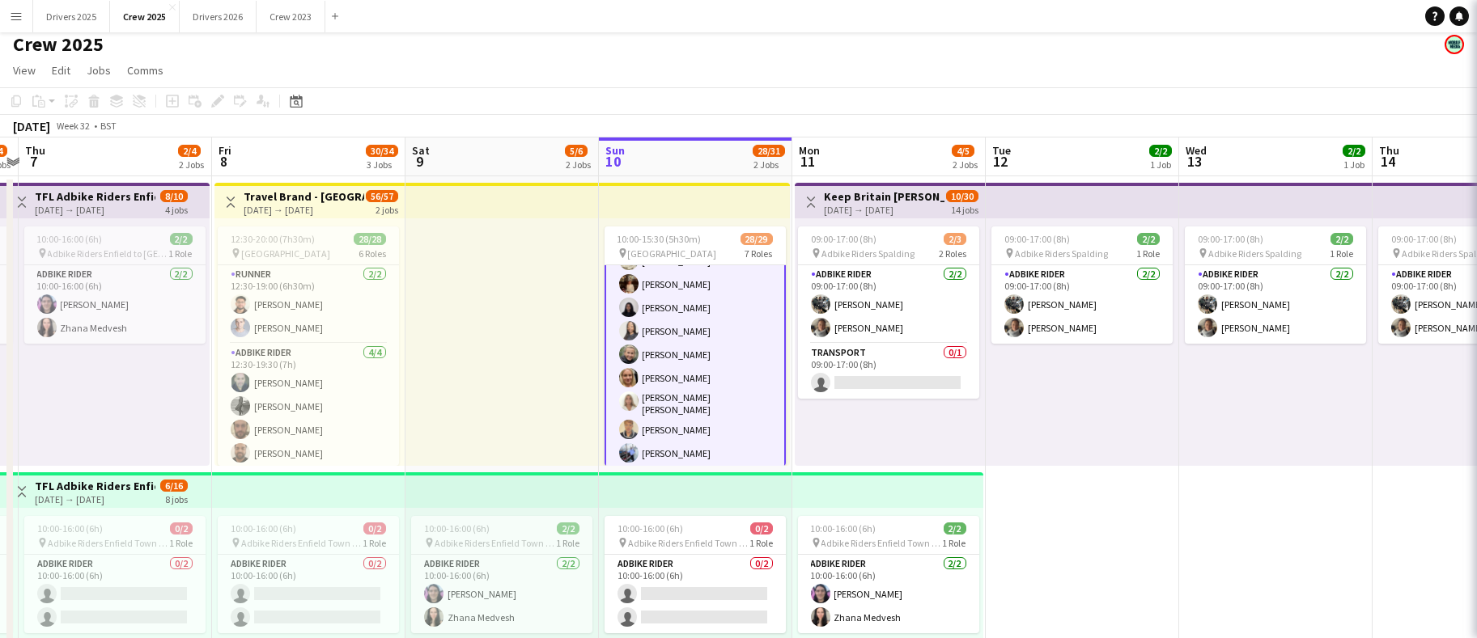
scroll to position [251, 0]
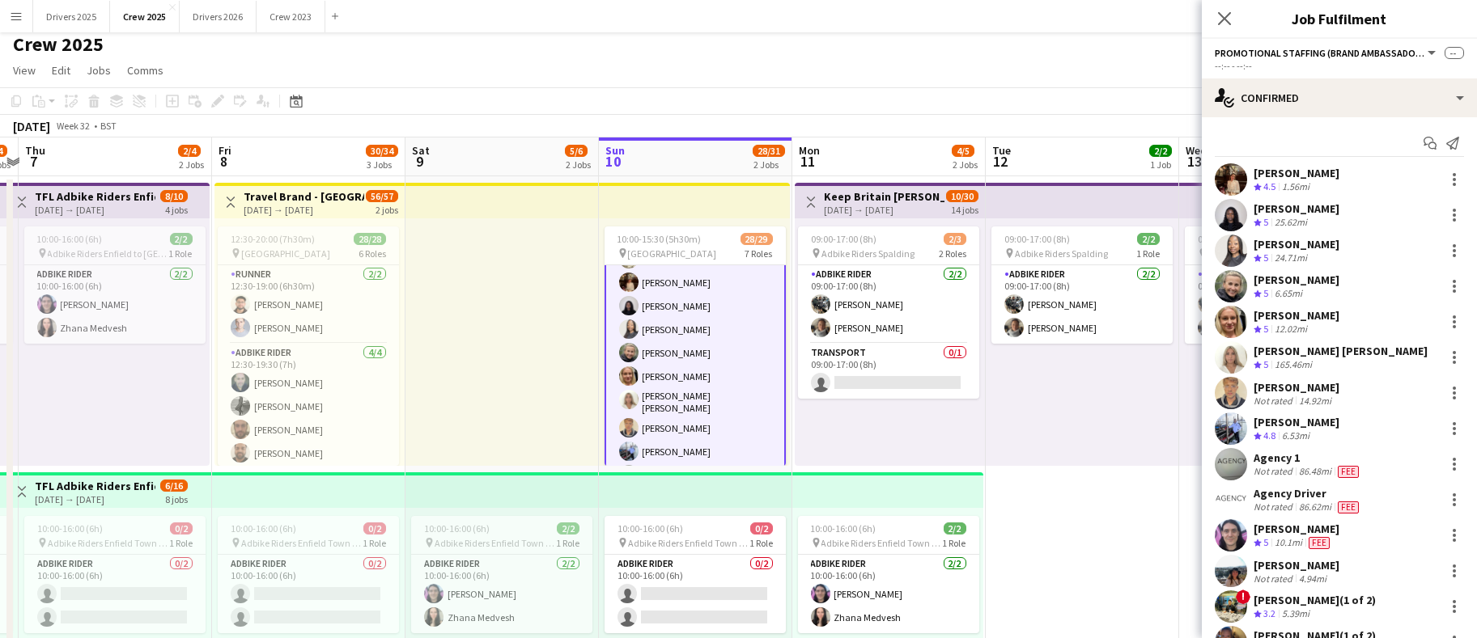
click at [693, 397] on app-card-role "Promotional Staffing (Brand Ambassadors) 5I 13A 15/16 10:00-15:30 (5h30m) ! [PE…" at bounding box center [694, 425] width 181 height 415
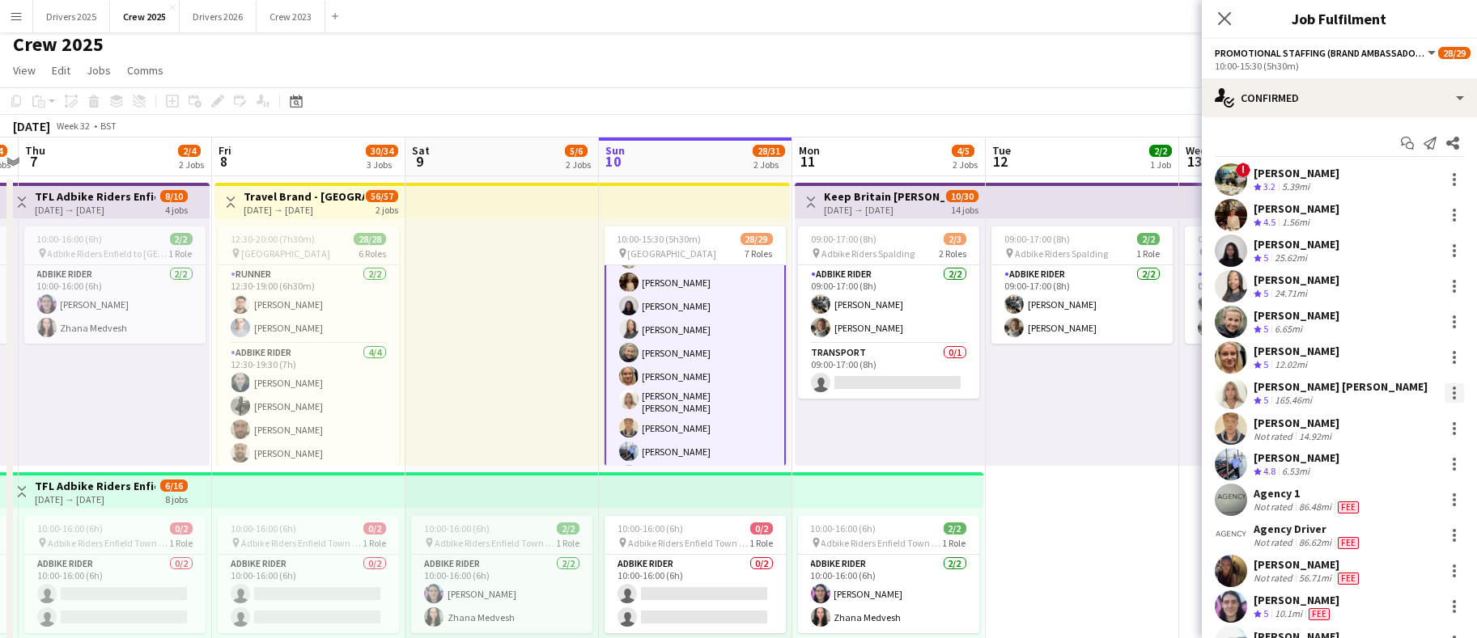
click at [1444, 398] on div at bounding box center [1453, 393] width 19 height 19
click at [1380, 542] on span "Remove" at bounding box center [1357, 539] width 49 height 14
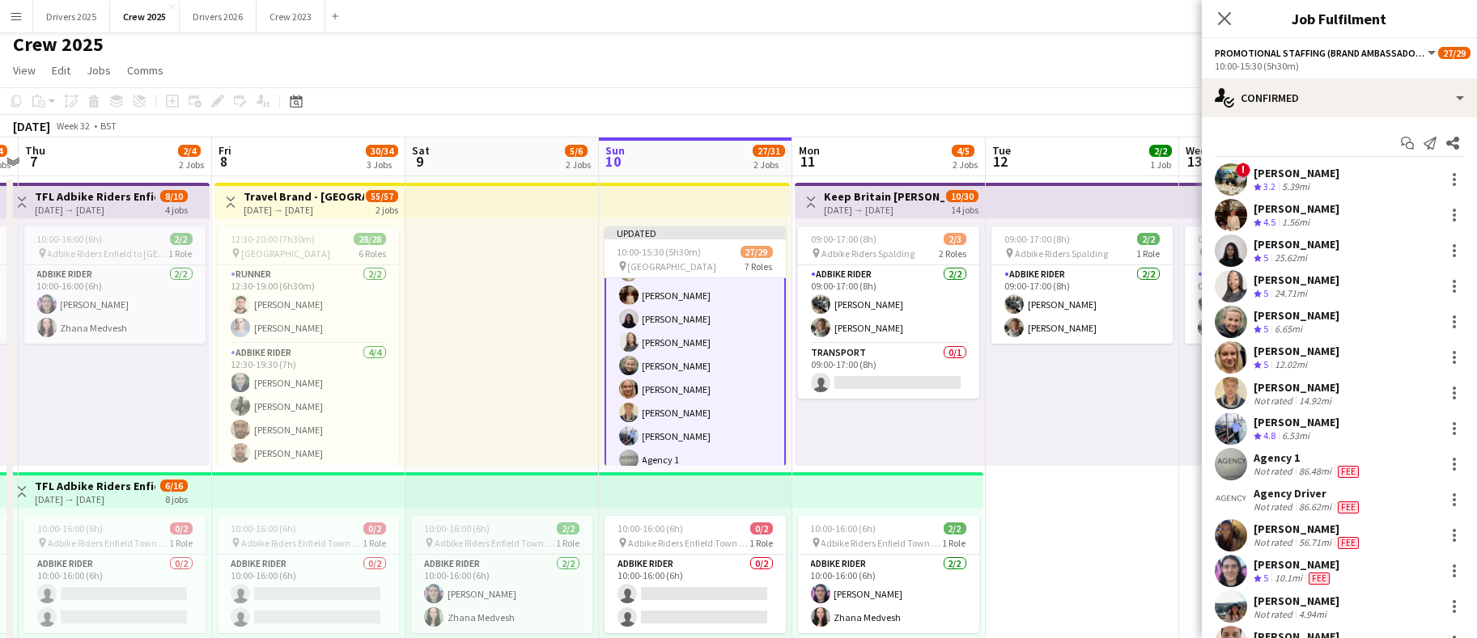
click at [1016, 516] on app-date-cell "09:00-17:00 (8h) 2/2 pin Adbike Riders Spalding 1 Role Adbike Rider [DATE] 09:0…" at bounding box center [1082, 613] width 193 height 875
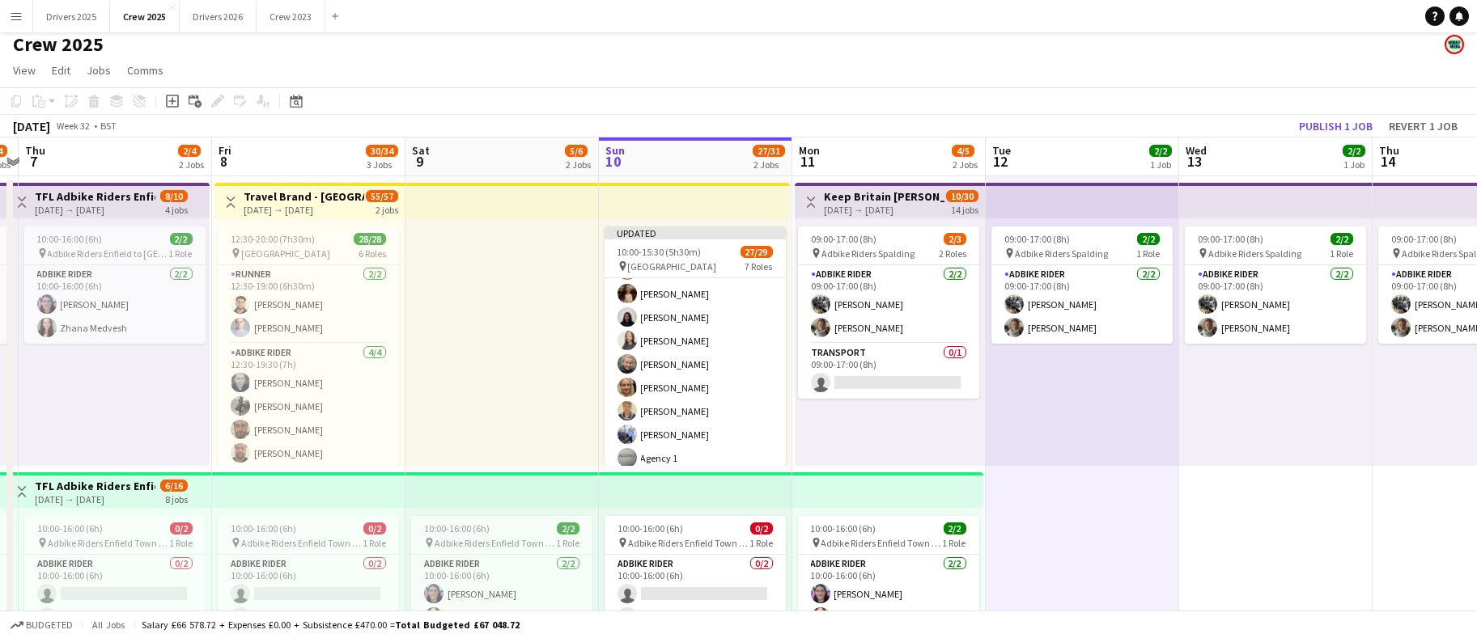
scroll to position [249, 0]
click at [1336, 124] on button "Publish 1 job" at bounding box center [1335, 126] width 87 height 21
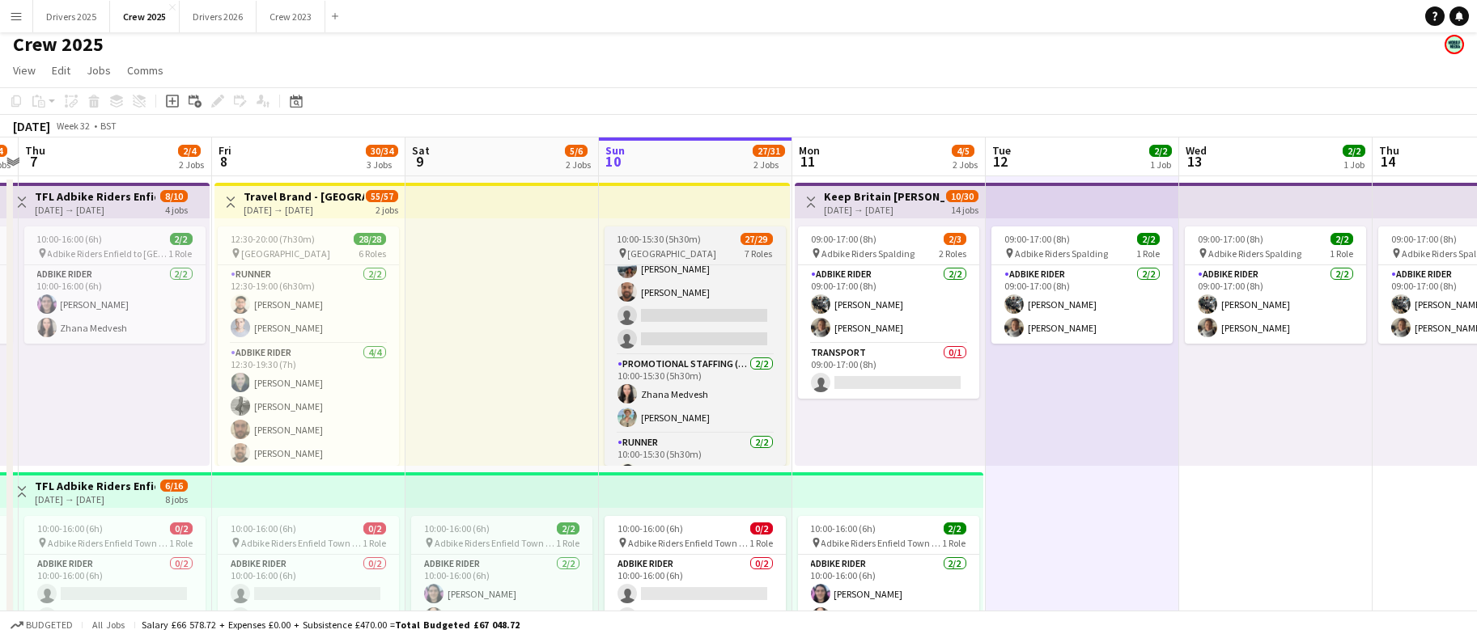
scroll to position [513, 0]
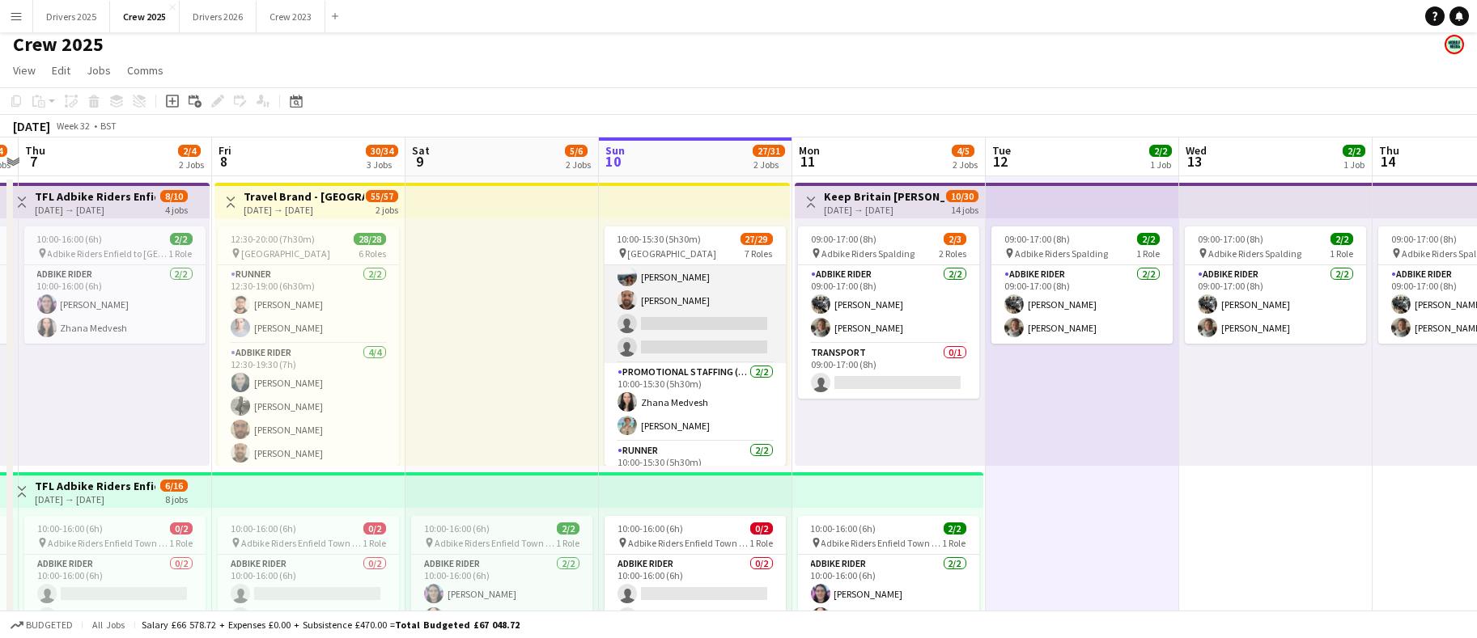
click at [700, 320] on app-card-role "Promotional Staffing (Brand Ambassadors) 5I 13A 14/16 10:00-15:30 (5h30m) ! [PE…" at bounding box center [694, 159] width 181 height 407
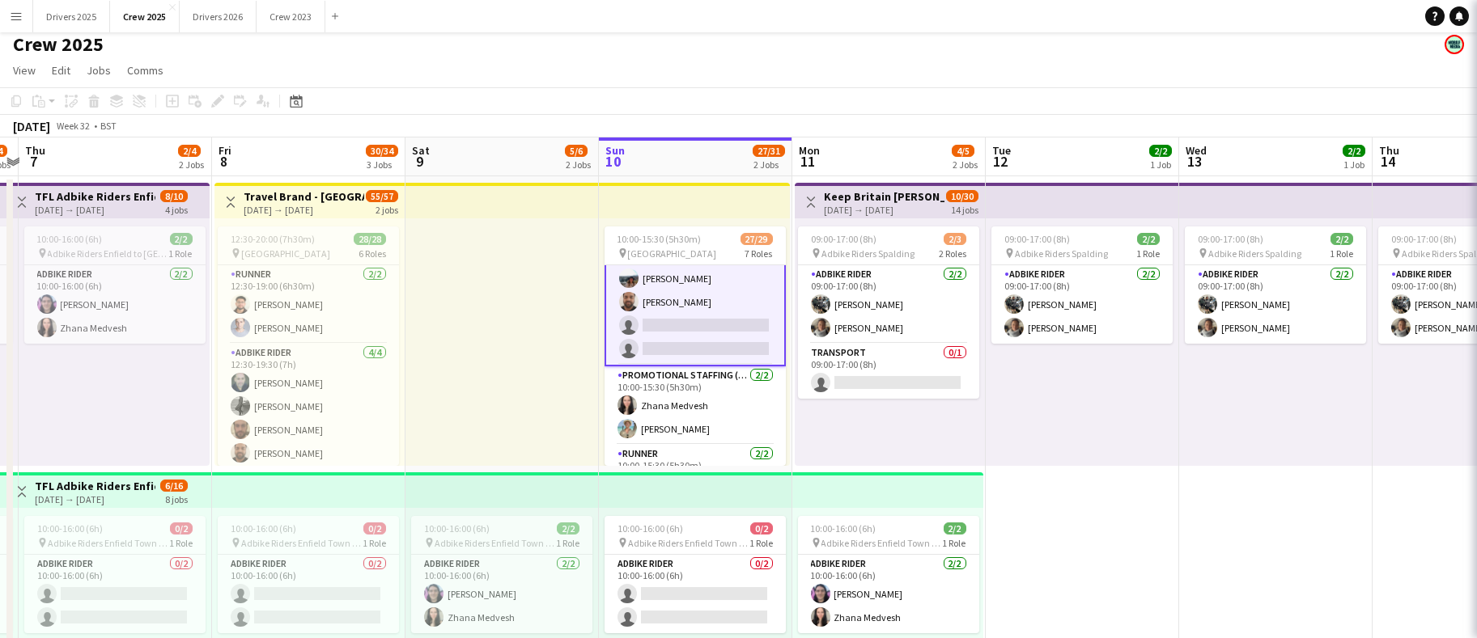
scroll to position [515, 0]
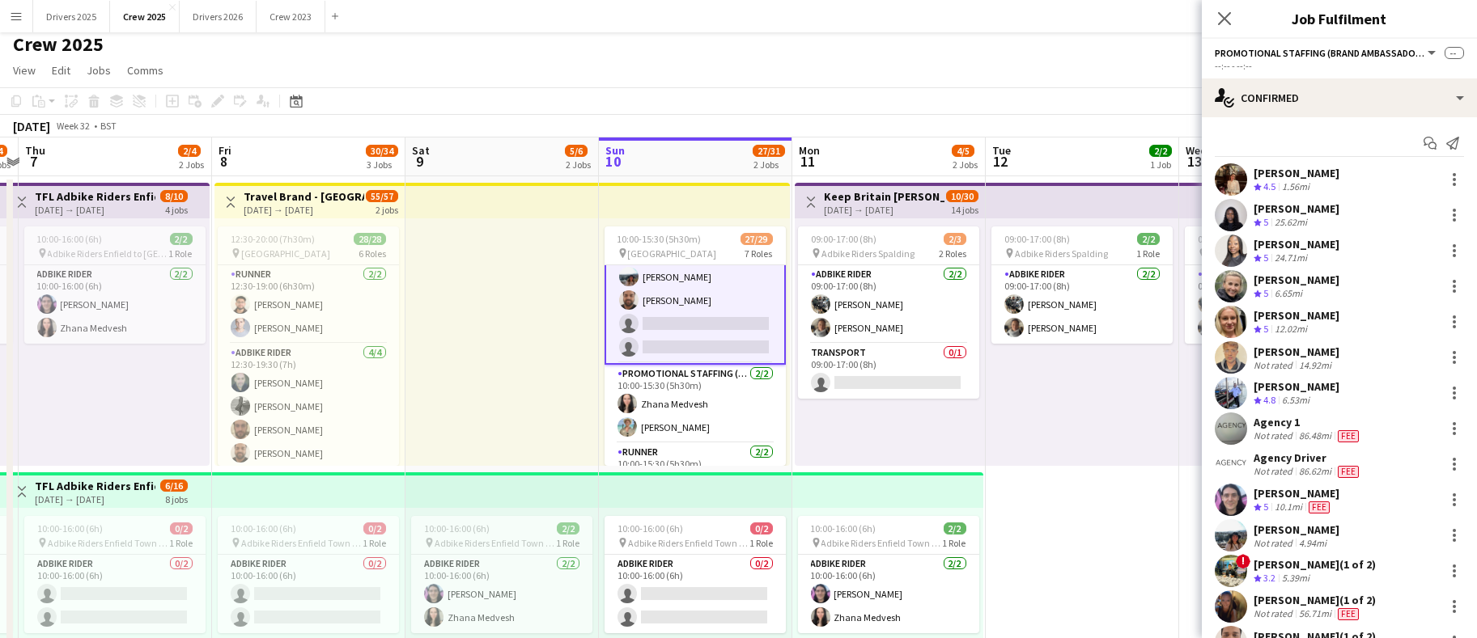
click at [700, 320] on app-card-role "Promotional Staffing (Brand Ambassadors) 5I 13A 14/16 10:00-15:30 (5h30m) ! [PE…" at bounding box center [694, 160] width 181 height 410
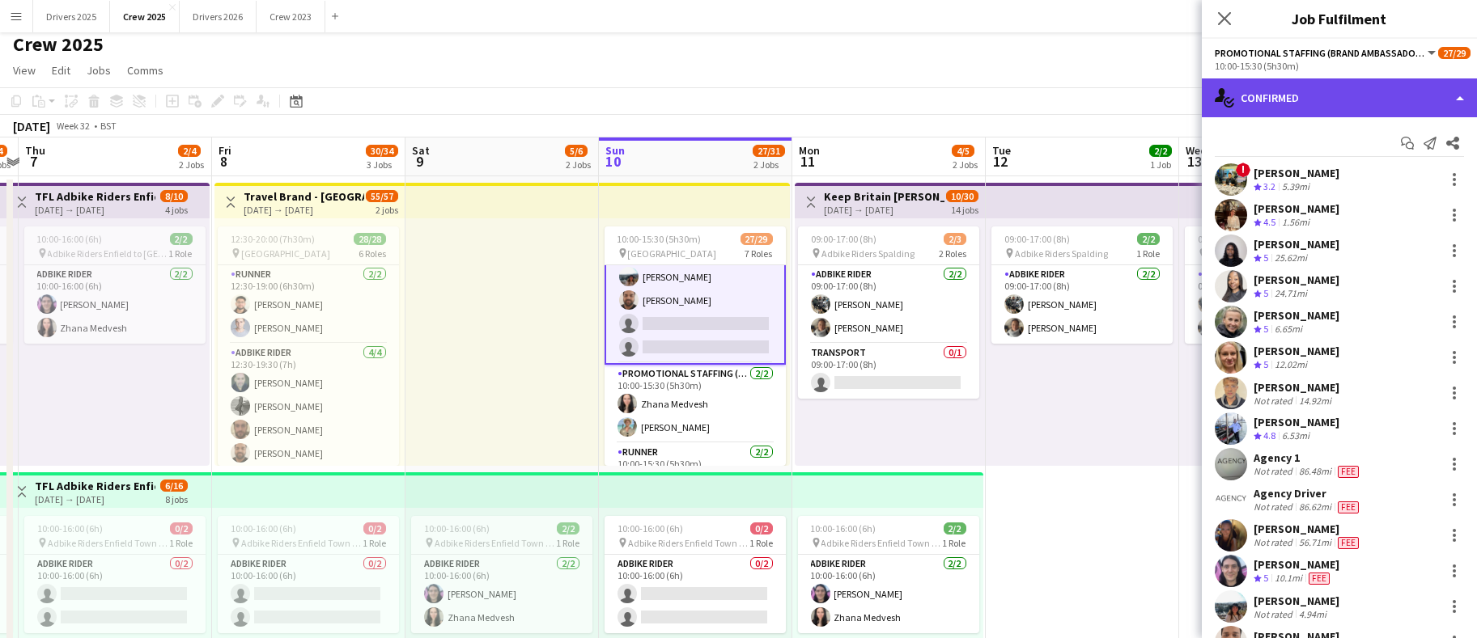
click at [1287, 98] on div "single-neutral-actions-check-2 Confirmed" at bounding box center [1339, 97] width 275 height 39
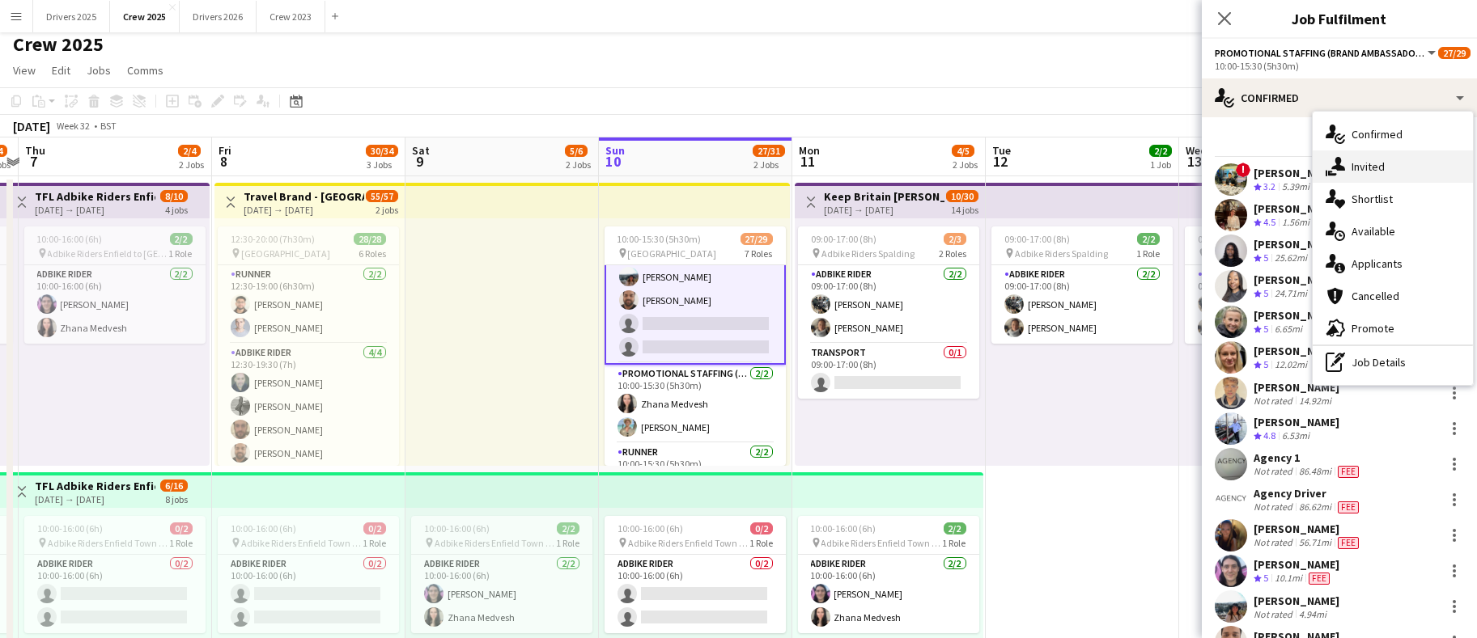
click at [1376, 167] on div "single-neutral-actions-share-1 Invited" at bounding box center [1392, 166] width 160 height 32
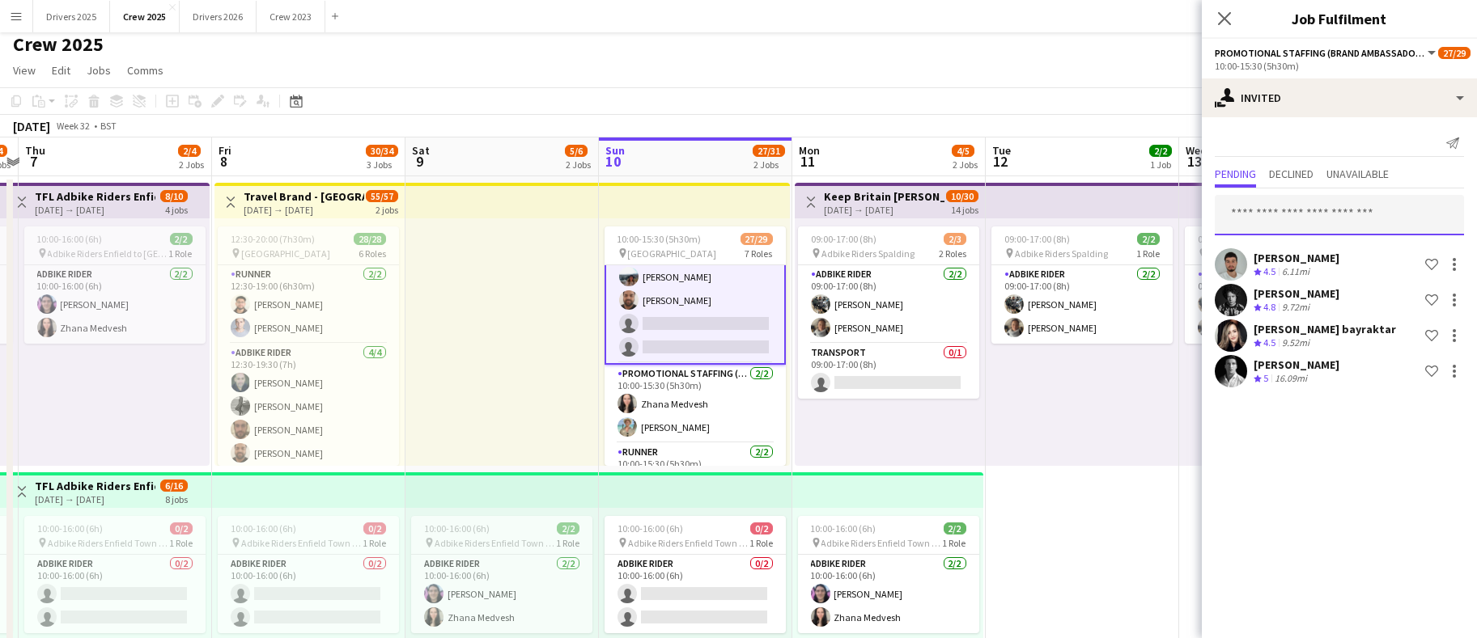
click at [1354, 221] on input "text" at bounding box center [1339, 215] width 249 height 40
type input "*"
click at [1278, 210] on input "text" at bounding box center [1339, 215] width 249 height 40
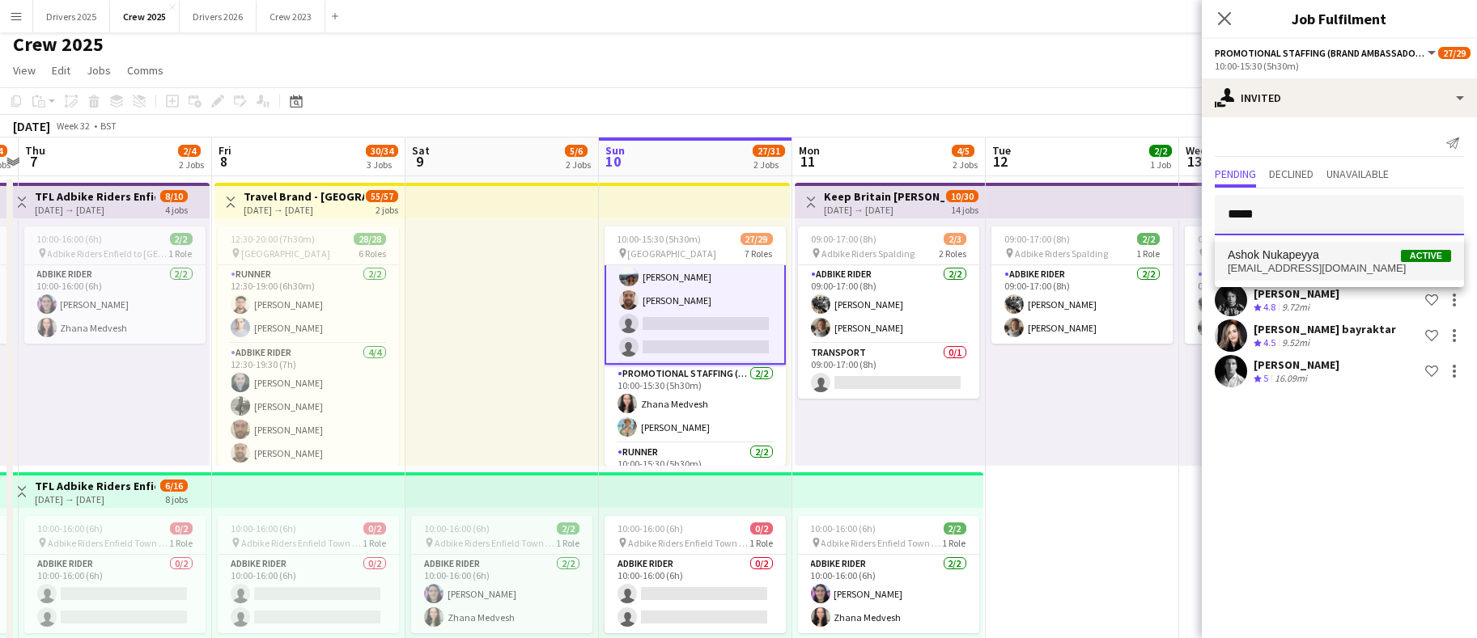
type input "*****"
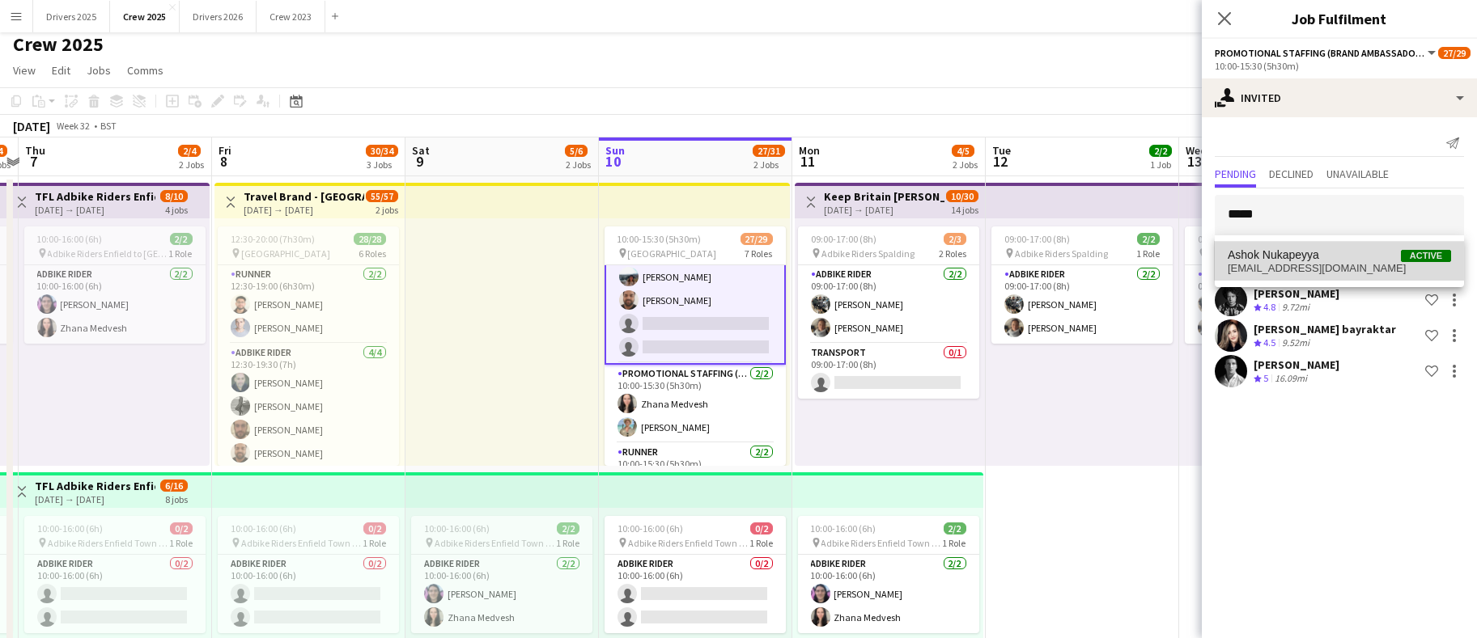
click at [1265, 249] on span "Ashok Nukapeyya" at bounding box center [1272, 255] width 91 height 14
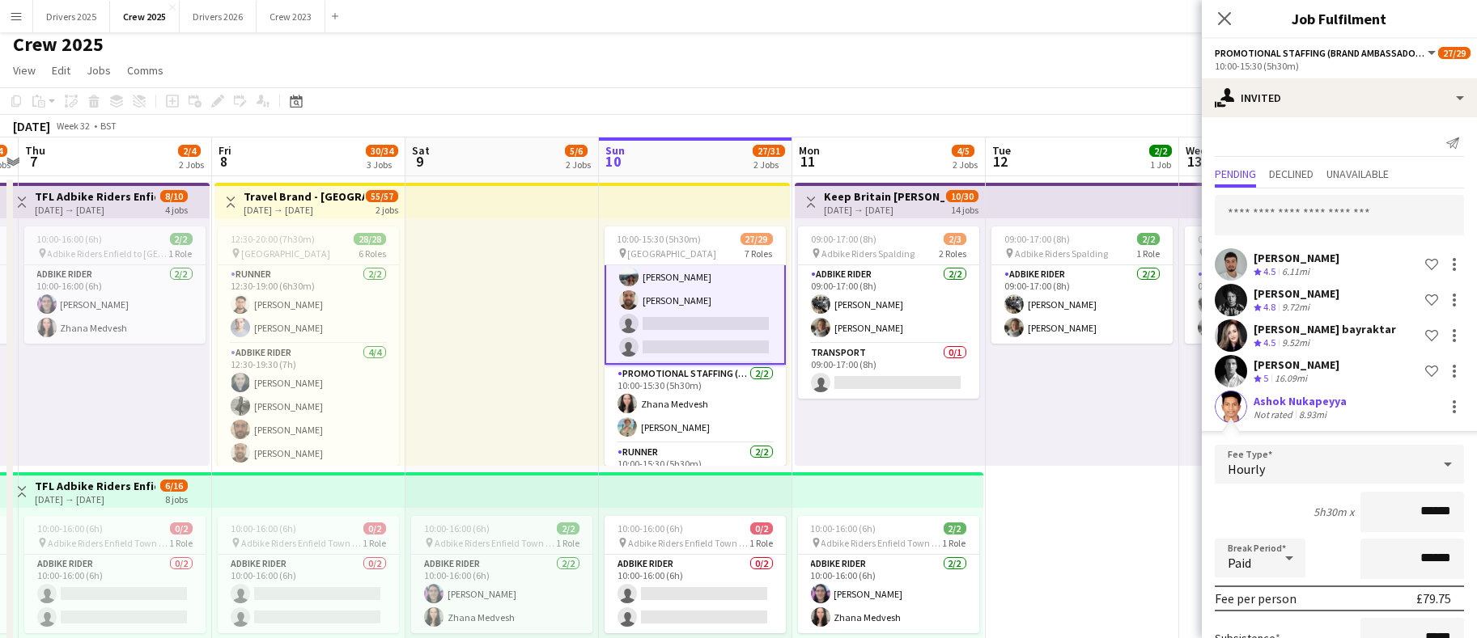
type input "******"
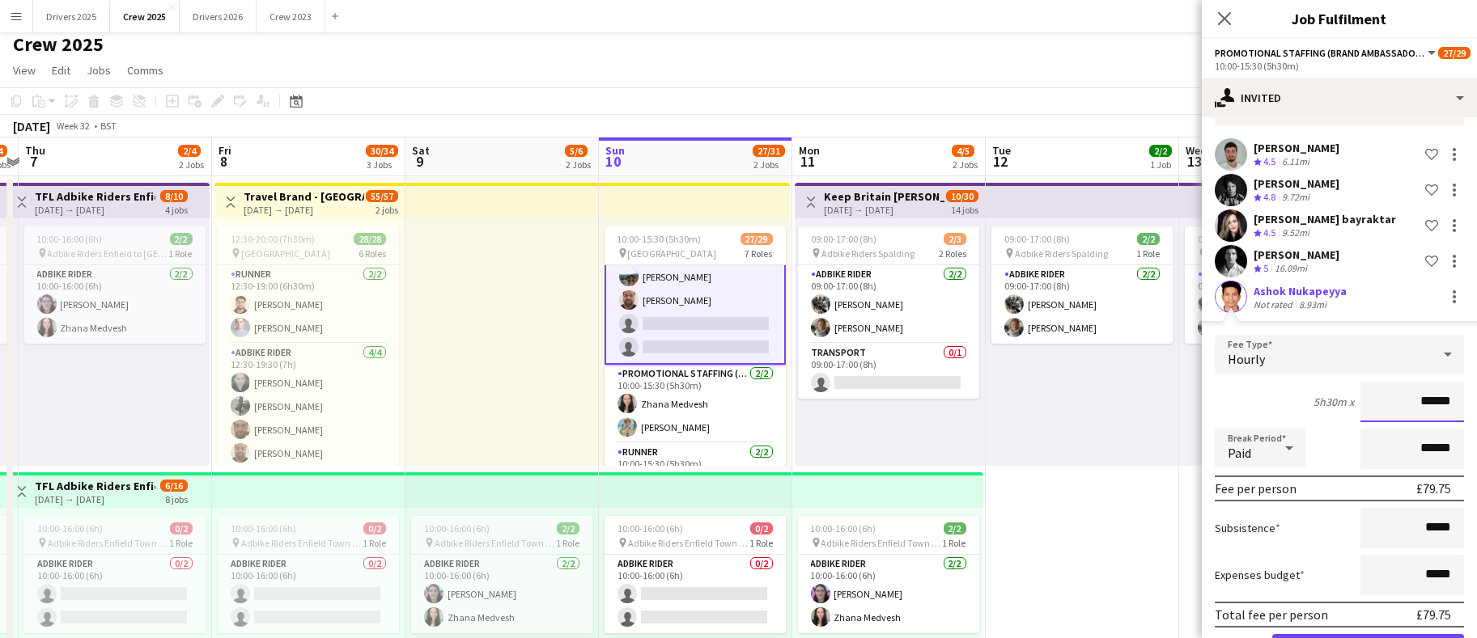
scroll to position [167, 0]
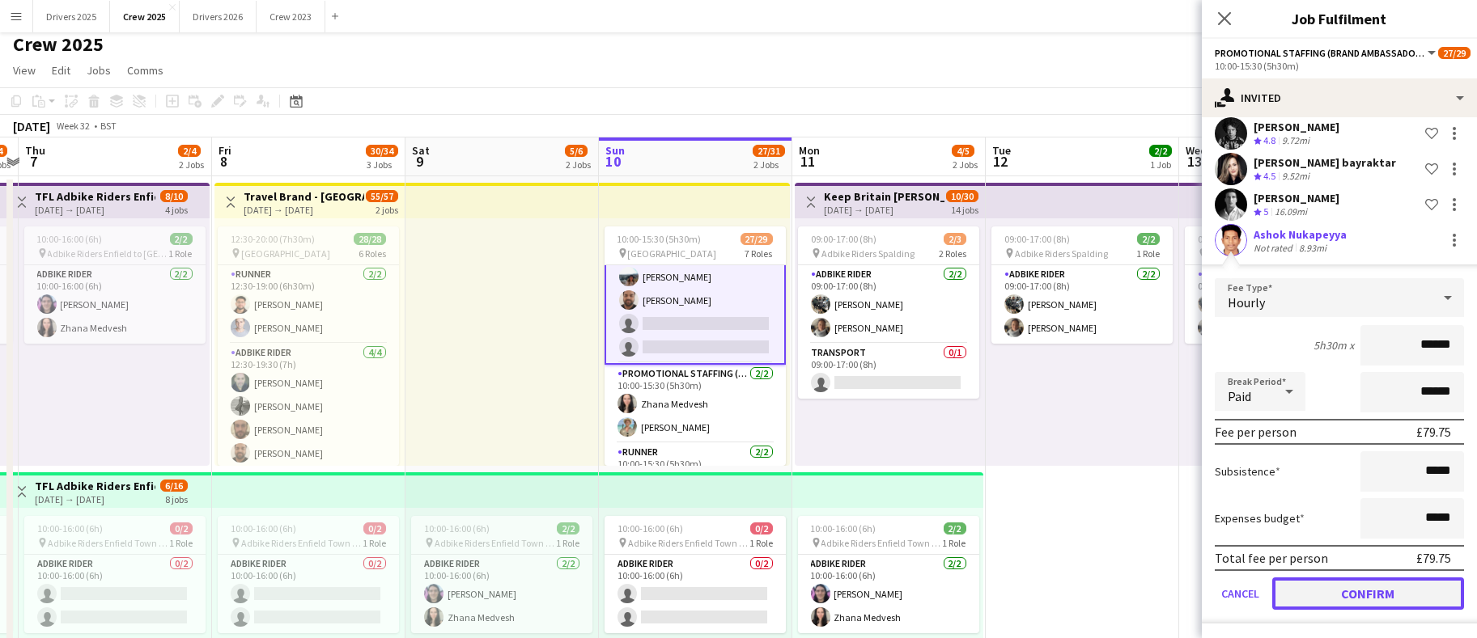
click at [1388, 581] on button "Confirm" at bounding box center [1368, 594] width 192 height 32
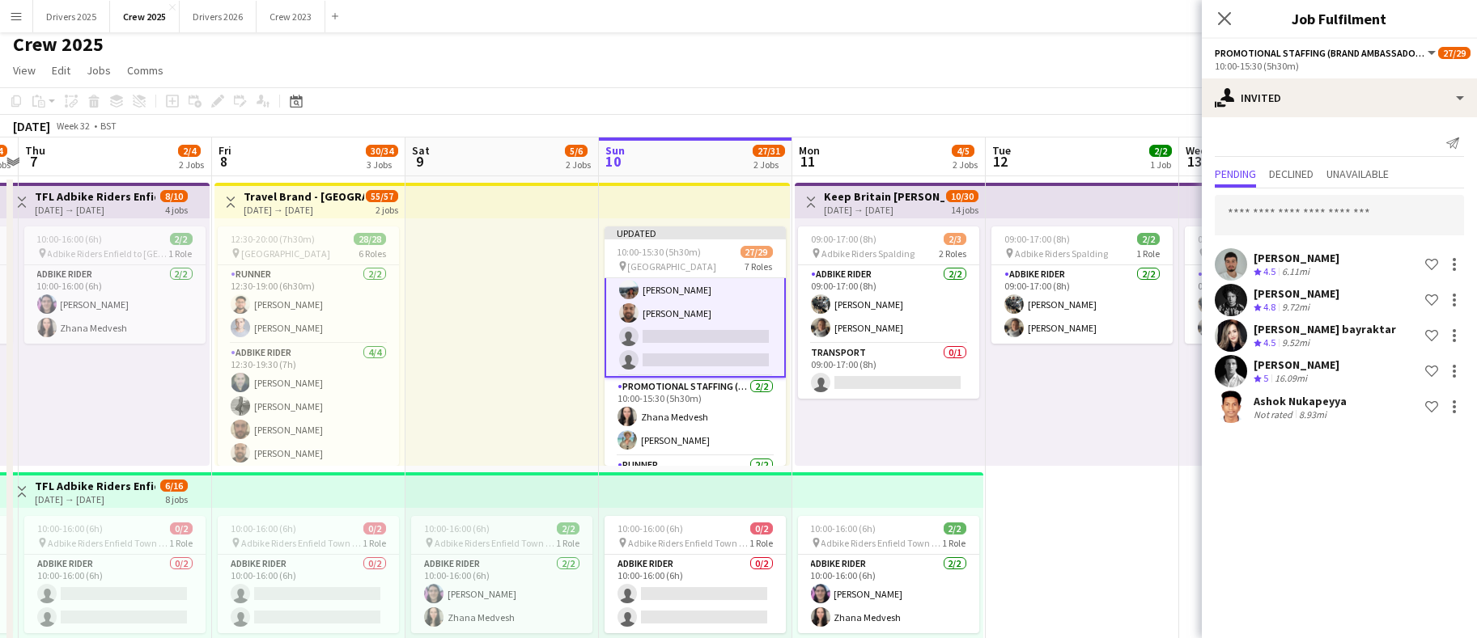
scroll to position [0, 0]
click at [1058, 550] on app-calendar-viewport "Tue 5 2/4 2 Jobs Wed 6 2/4 2 Jobs Thu 7 2/4 2 Jobs Fri 8 30/34 3 Jobs Sat 9 5/6…" at bounding box center [738, 595] width 1477 height 914
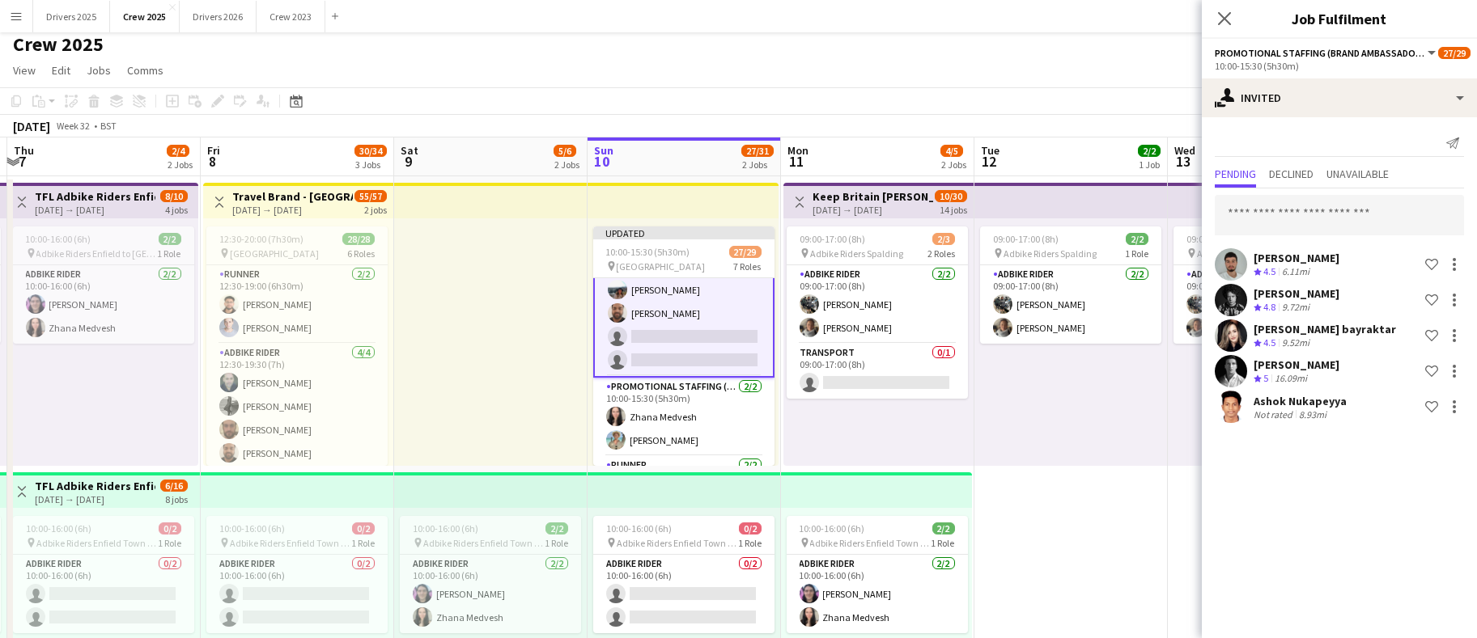
click at [1123, 62] on app-page-menu "View Day view expanded Day view collapsed Month view Date picker Jump to [DATE]…" at bounding box center [738, 72] width 1477 height 31
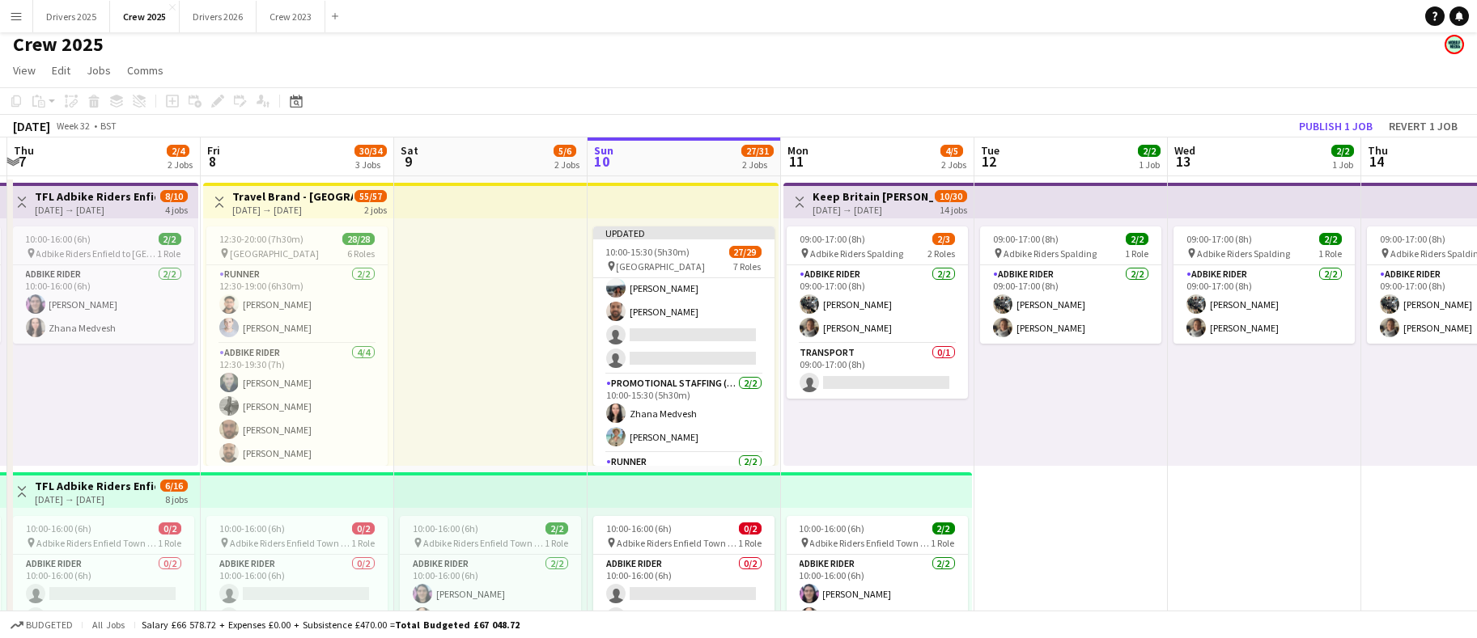
scroll to position [513, 0]
click at [1356, 123] on button "Publish 1 job" at bounding box center [1335, 126] width 87 height 21
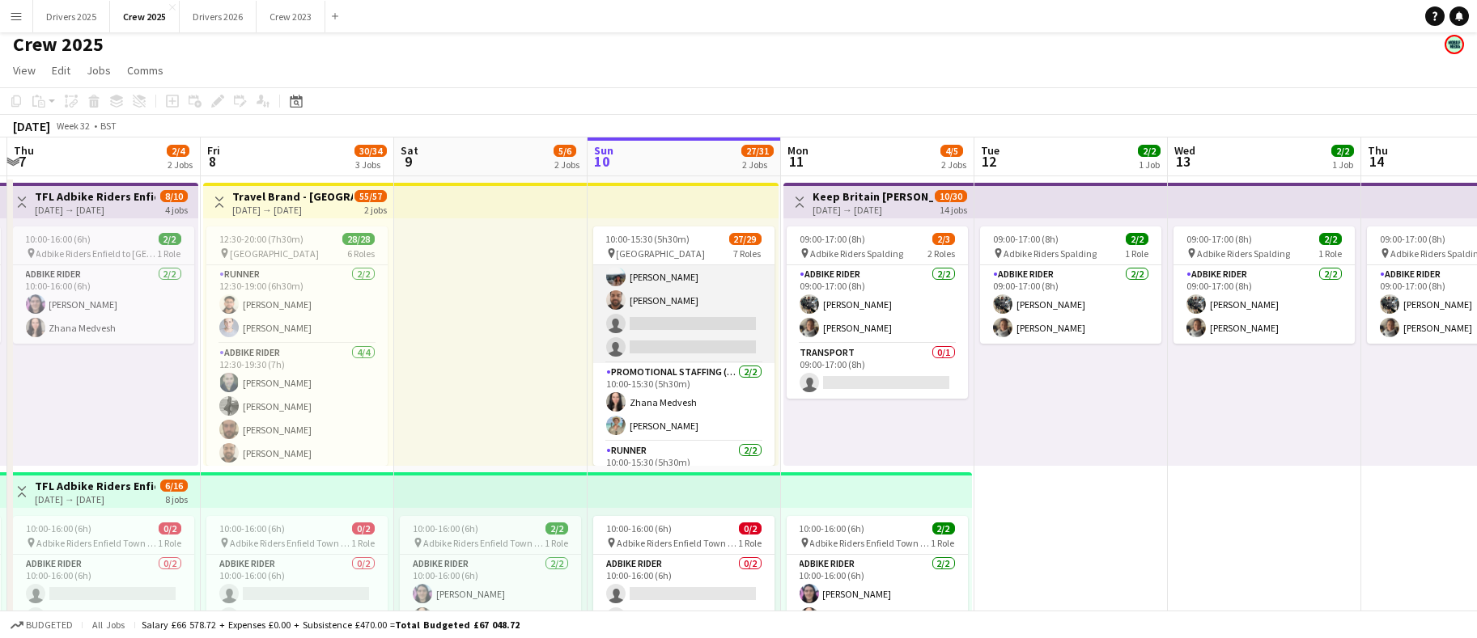
click at [702, 348] on app-card-role "Promotional Staffing (Brand Ambassadors) 6I 13A 14/16 10:00-15:30 (5h30m) ! [PE…" at bounding box center [683, 159] width 181 height 407
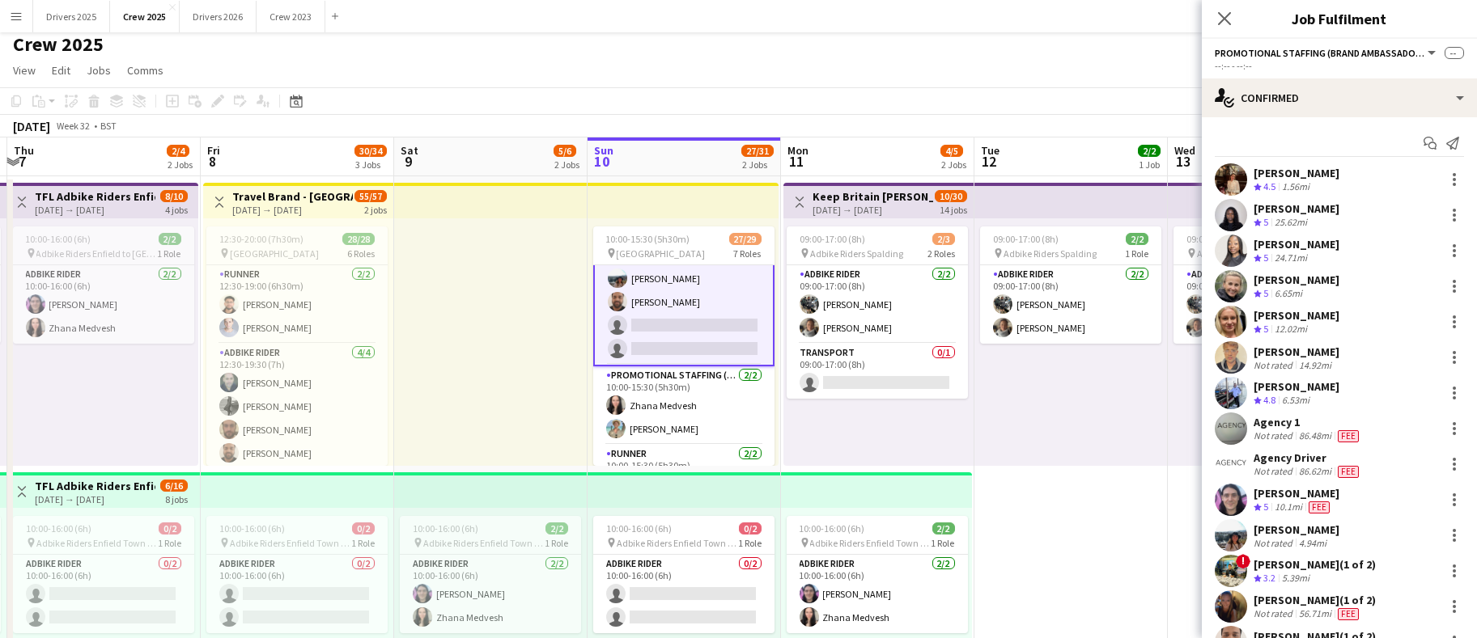
scroll to position [515, 0]
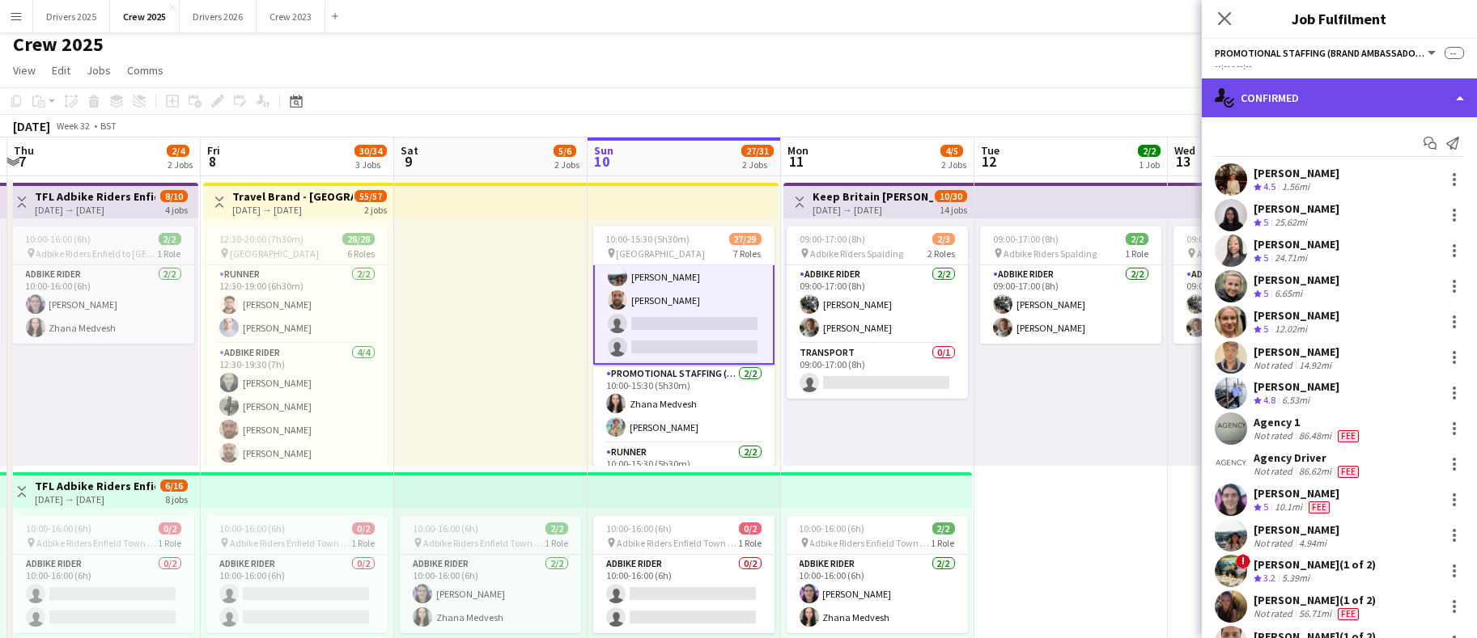
click at [1309, 104] on div "single-neutral-actions-check-2 Confirmed" at bounding box center [1339, 97] width 275 height 39
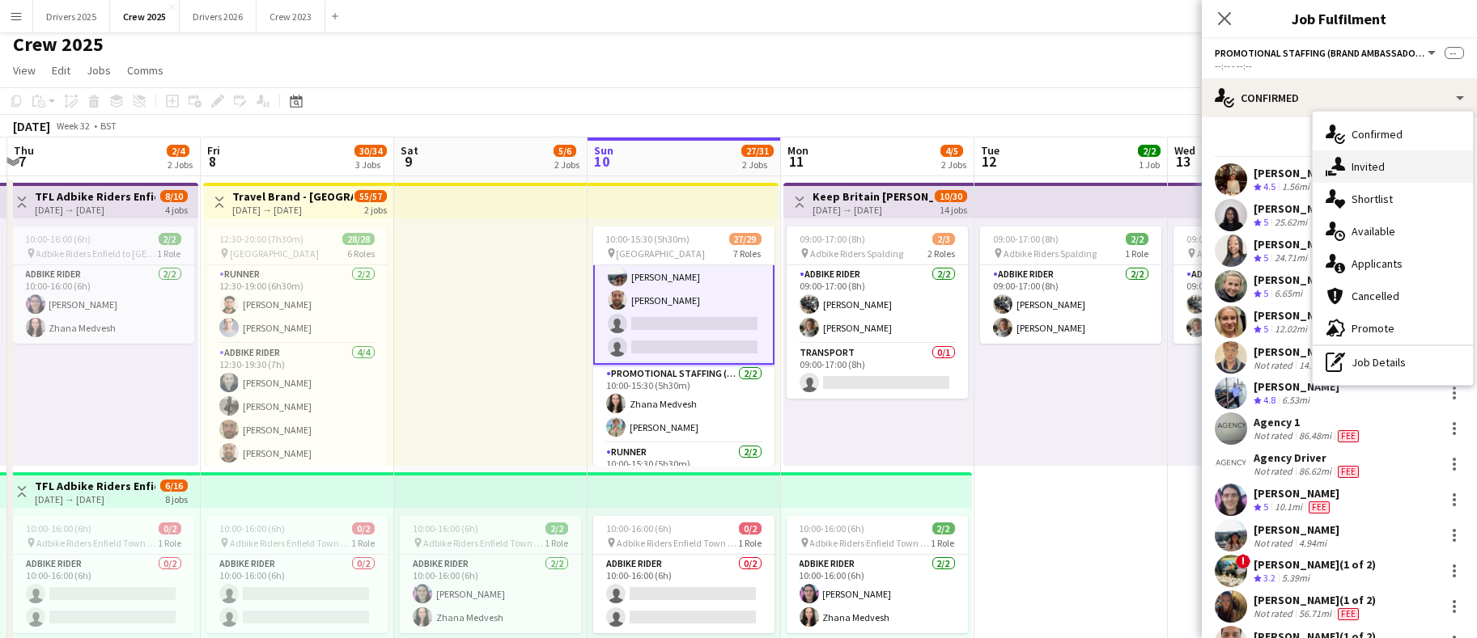
click at [1360, 170] on div "single-neutral-actions-share-1 Invited" at bounding box center [1392, 166] width 160 height 32
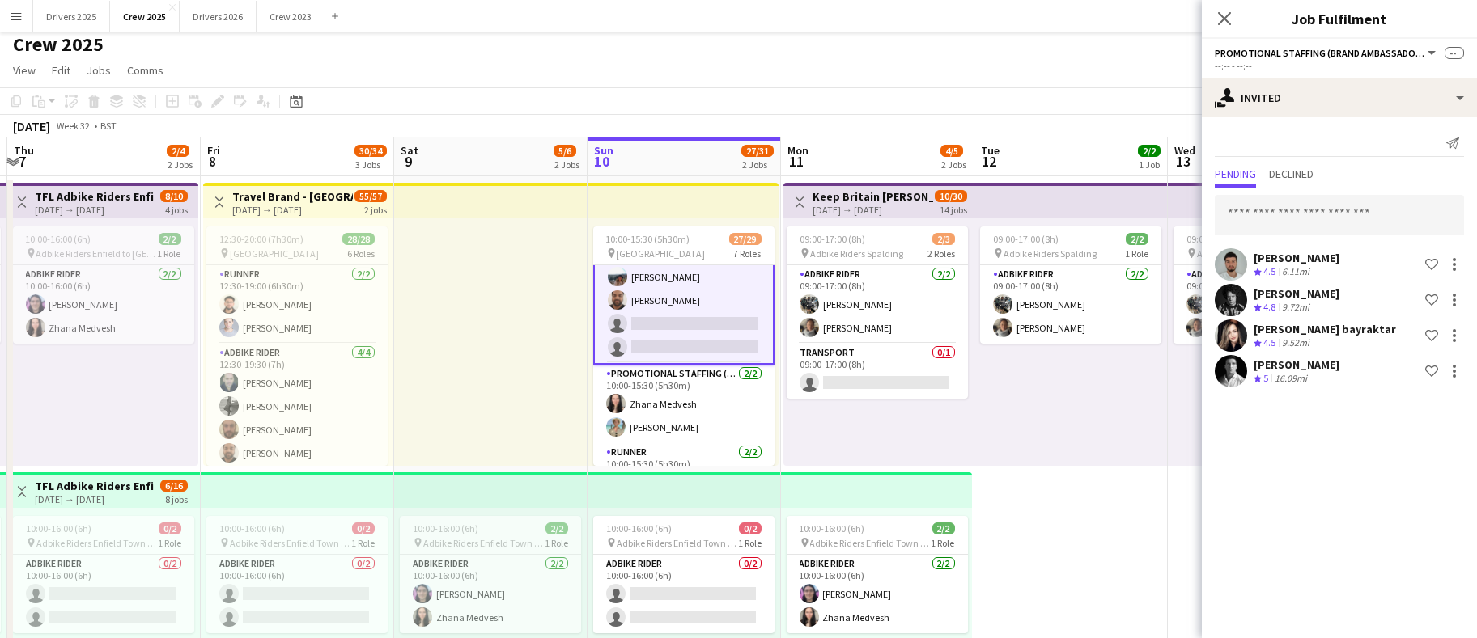
click at [682, 354] on app-card-role "Promotional Staffing (Brand Ambassadors) 6I 13A 14/16 10:00-15:30 (5h30m) ! [PE…" at bounding box center [683, 160] width 181 height 410
click at [1274, 401] on div "Ashok Nukapeyya" at bounding box center [1299, 401] width 93 height 15
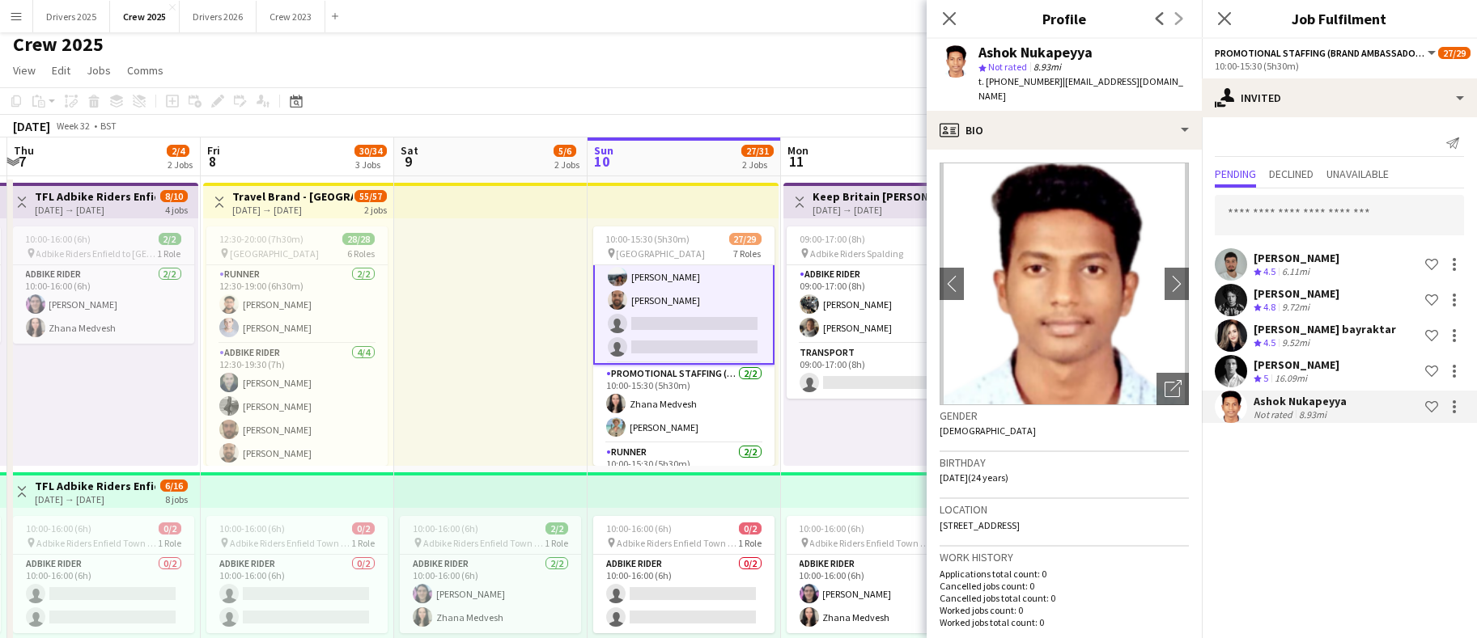
drag, startPoint x: 1094, startPoint y: 53, endPoint x: 972, endPoint y: 43, distance: 122.6
click at [972, 43] on div "Ashok Nukapeyya star Not rated 8.93mi t. [PHONE_NUMBER] | [EMAIL_ADDRESS][DOMAI…" at bounding box center [1063, 75] width 275 height 72
copy div "Ashok Nukapeyya"
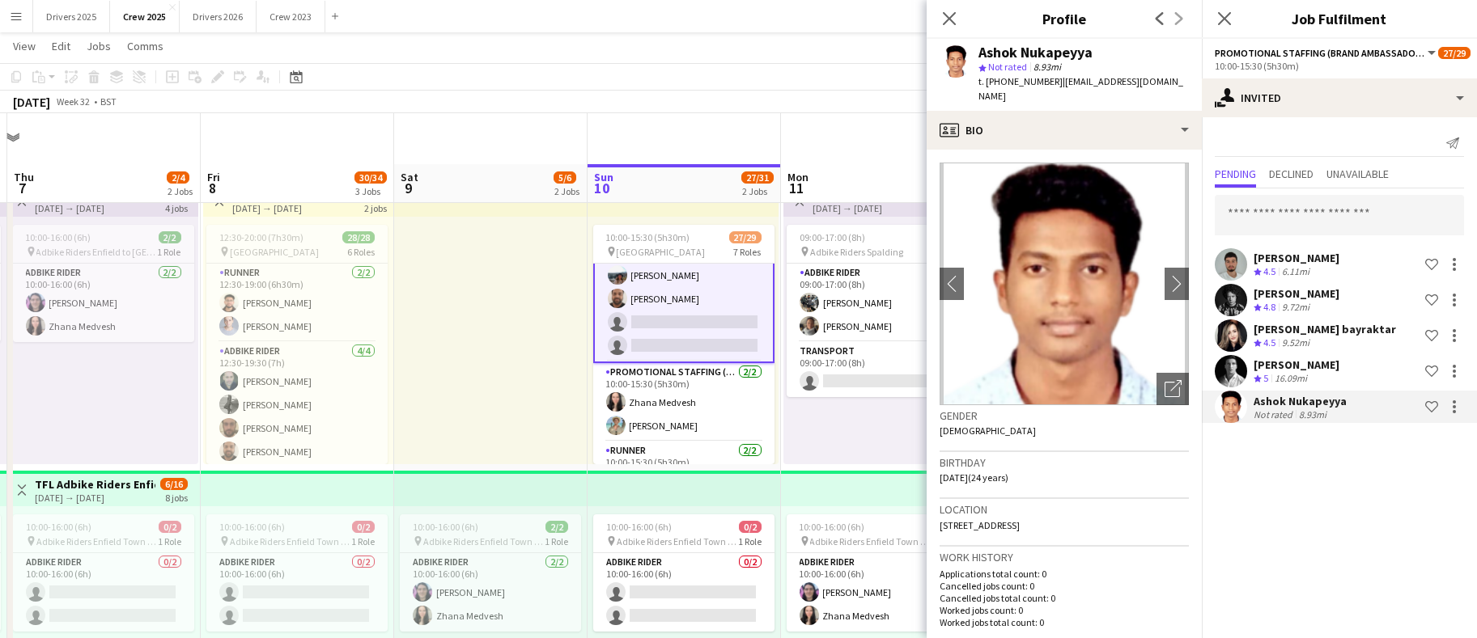
scroll to position [445, 0]
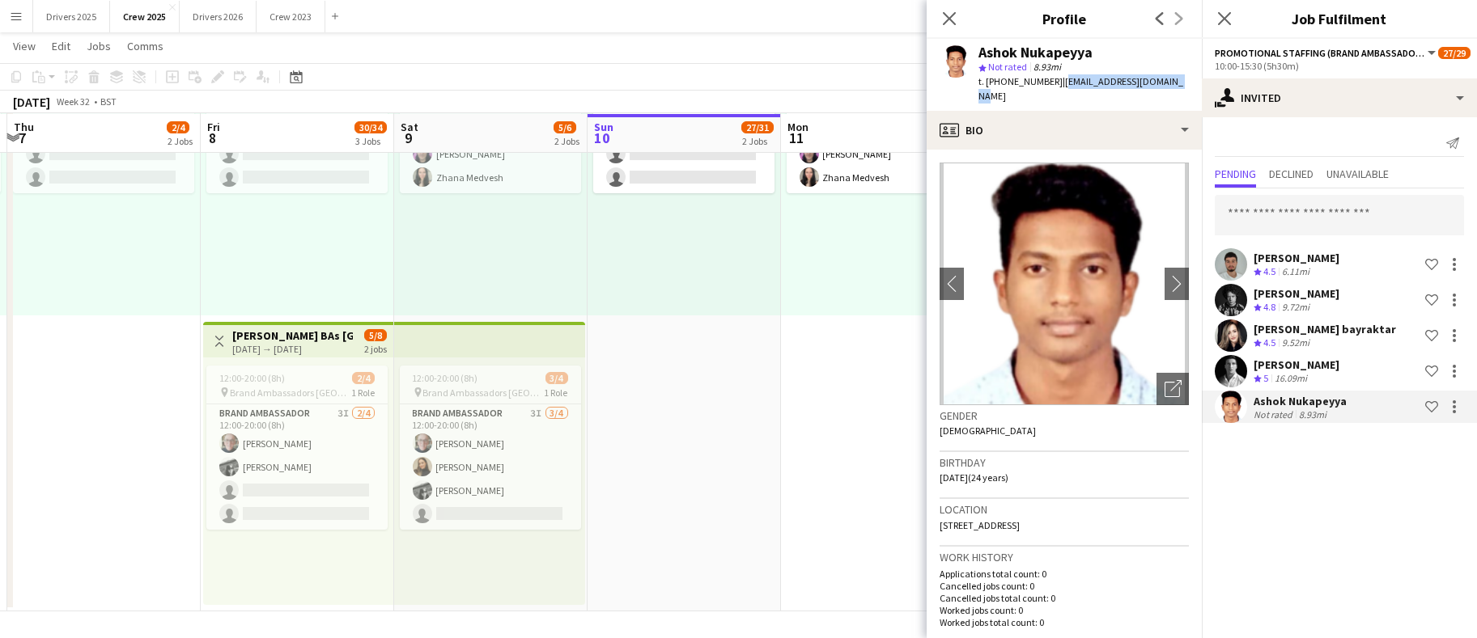
drag, startPoint x: 1025, startPoint y: 95, endPoint x: 1061, endPoint y: 86, distance: 36.9
click at [1061, 86] on div "t. [PHONE_NUMBER] | [EMAIL_ADDRESS][DOMAIN_NAME]" at bounding box center [1083, 88] width 210 height 29
copy span "[EMAIL_ADDRESS][DOMAIN_NAME]"
click at [752, 372] on app-date-cell "10:00-15:30 (5h30m) 27/29 pin Stamford bridge 7 Roles Adbike Rider [DATE] 10:00…" at bounding box center [683, 173] width 193 height 875
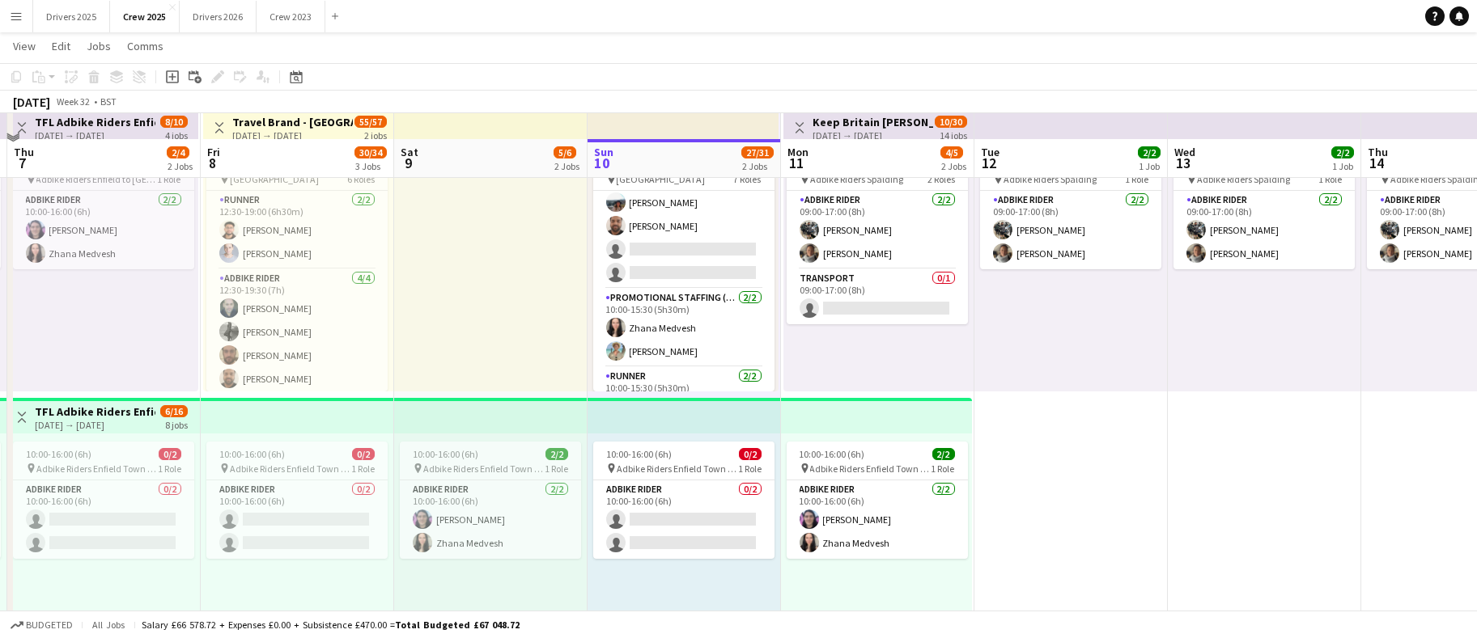
scroll to position [0, 0]
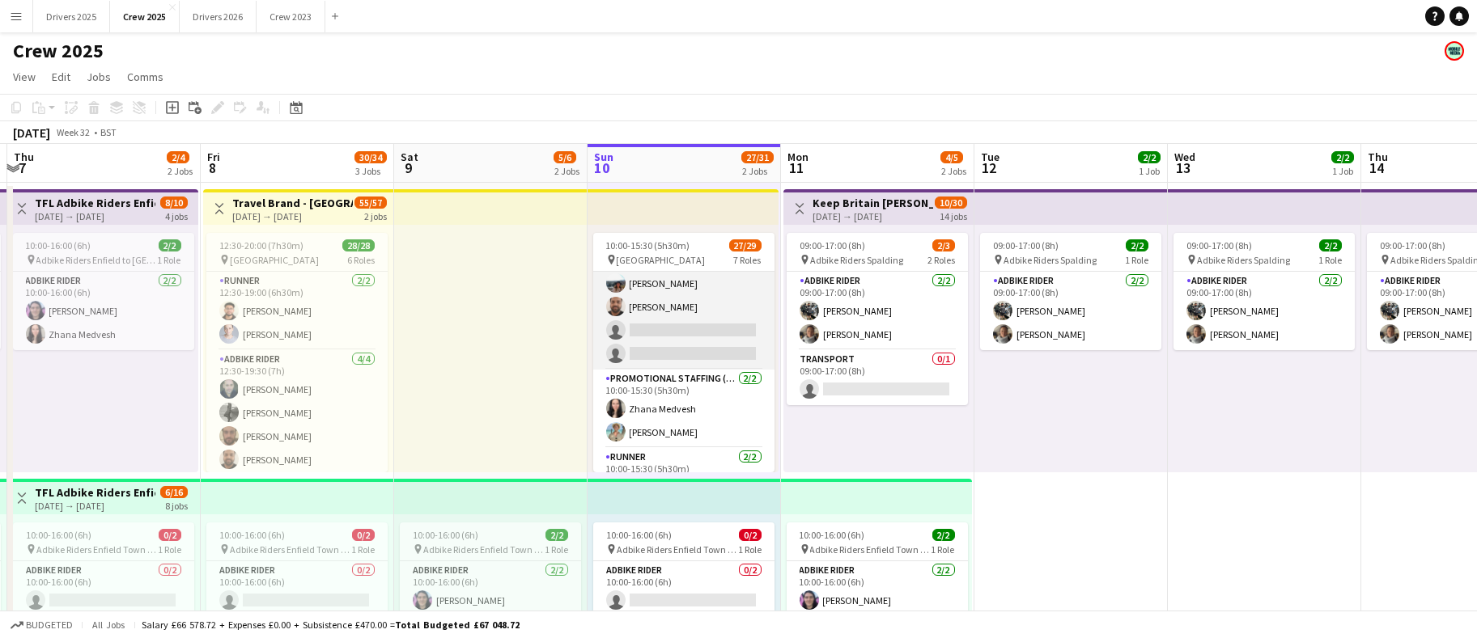
click at [719, 322] on app-card-role "Promotional Staffing (Brand Ambassadors) 6I 13A 14/16 10:00-15:30 (5h30m) ! [PE…" at bounding box center [683, 166] width 181 height 407
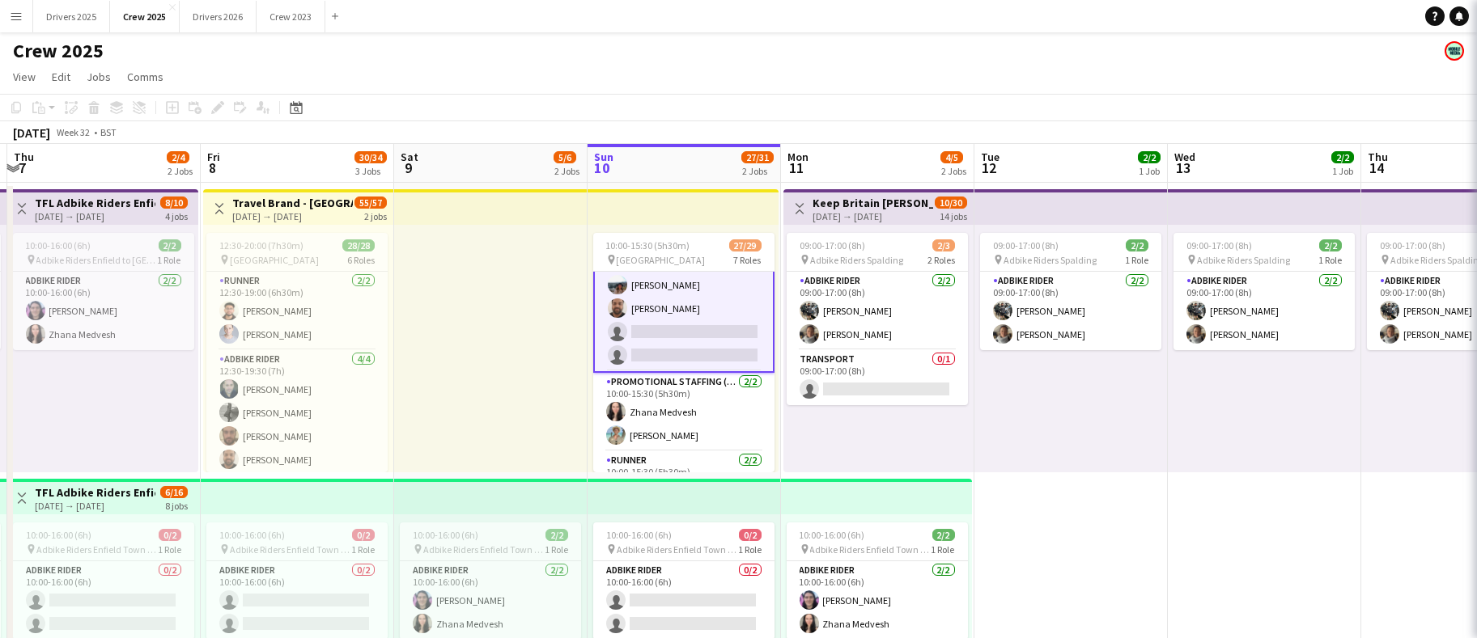
scroll to position [515, 0]
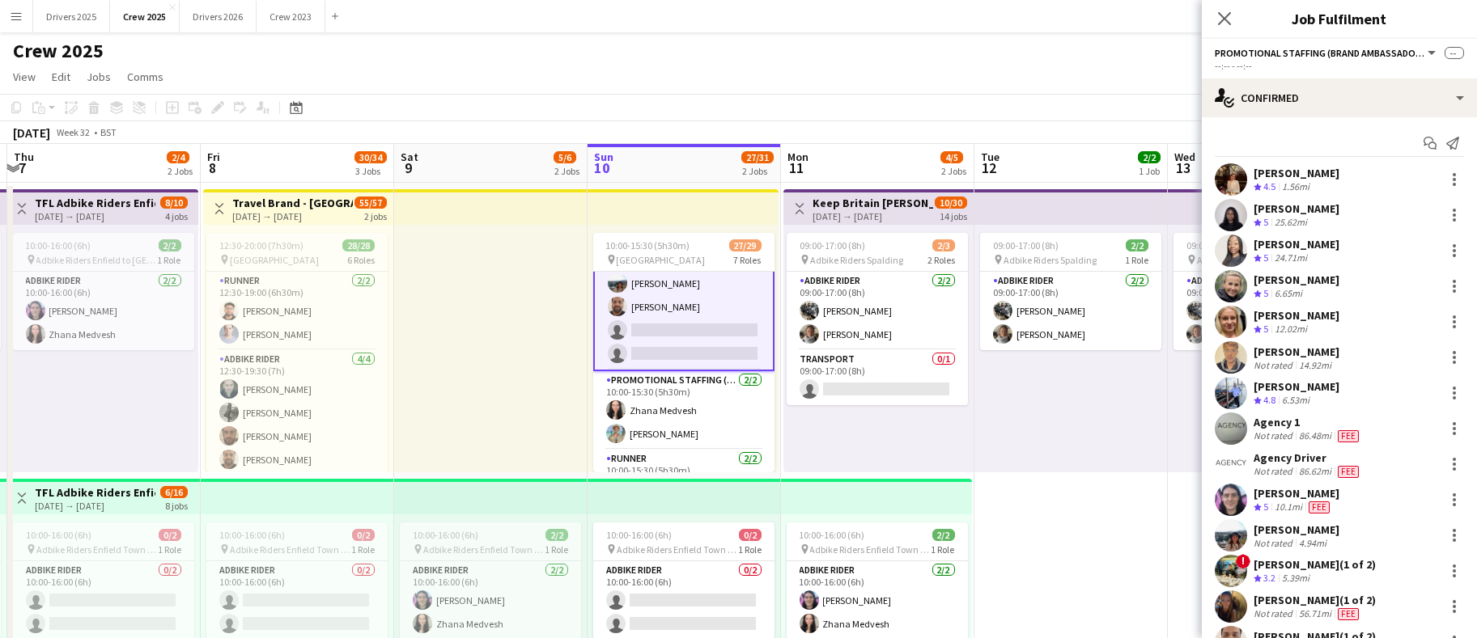
click at [719, 322] on app-card-role "Promotional Staffing (Brand Ambassadors) 6I 13A 14/16 10:00-15:30 (5h30m) ! [PE…" at bounding box center [683, 166] width 181 height 410
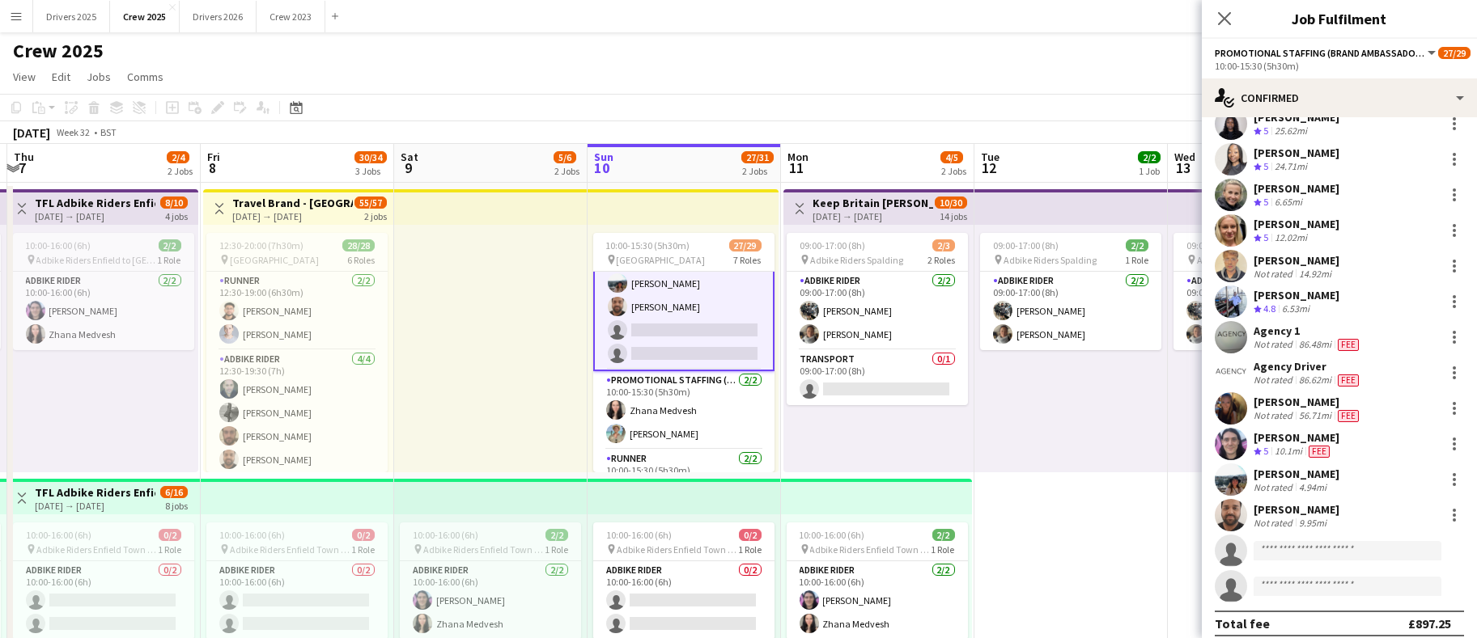
scroll to position [138, 0]
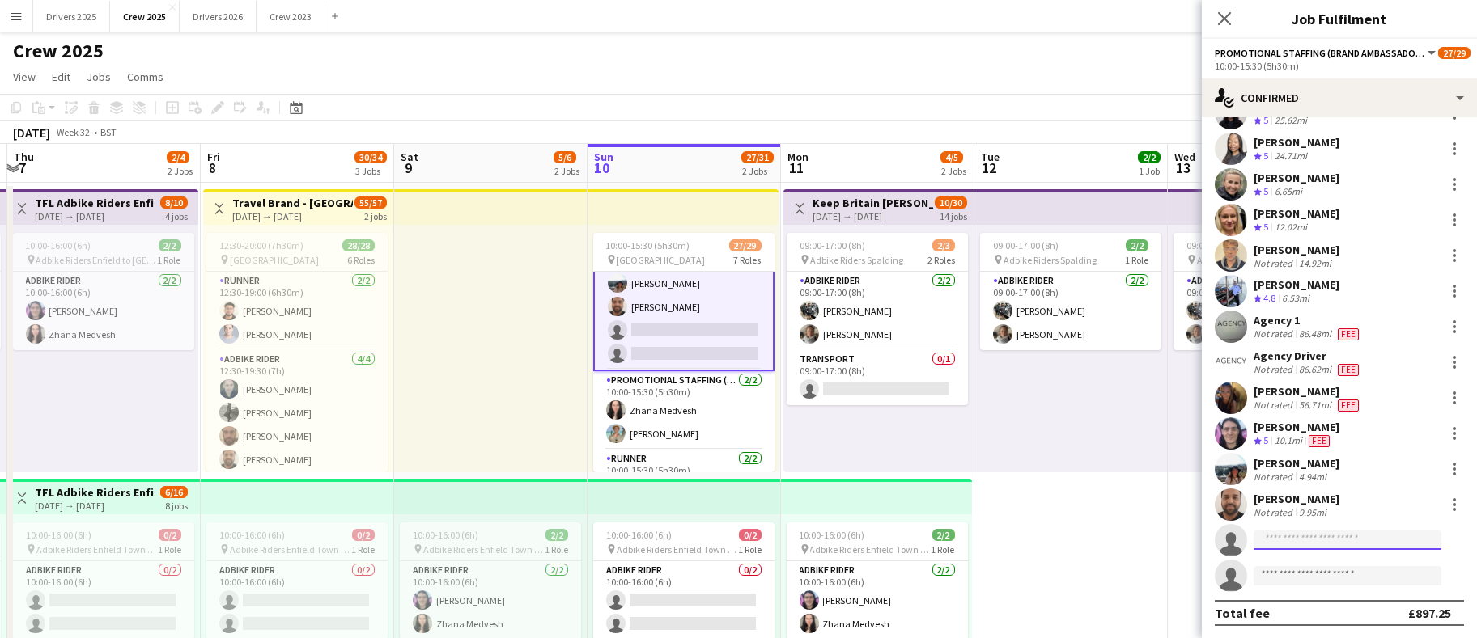
click at [1317, 532] on input at bounding box center [1347, 540] width 188 height 19
type input "*"
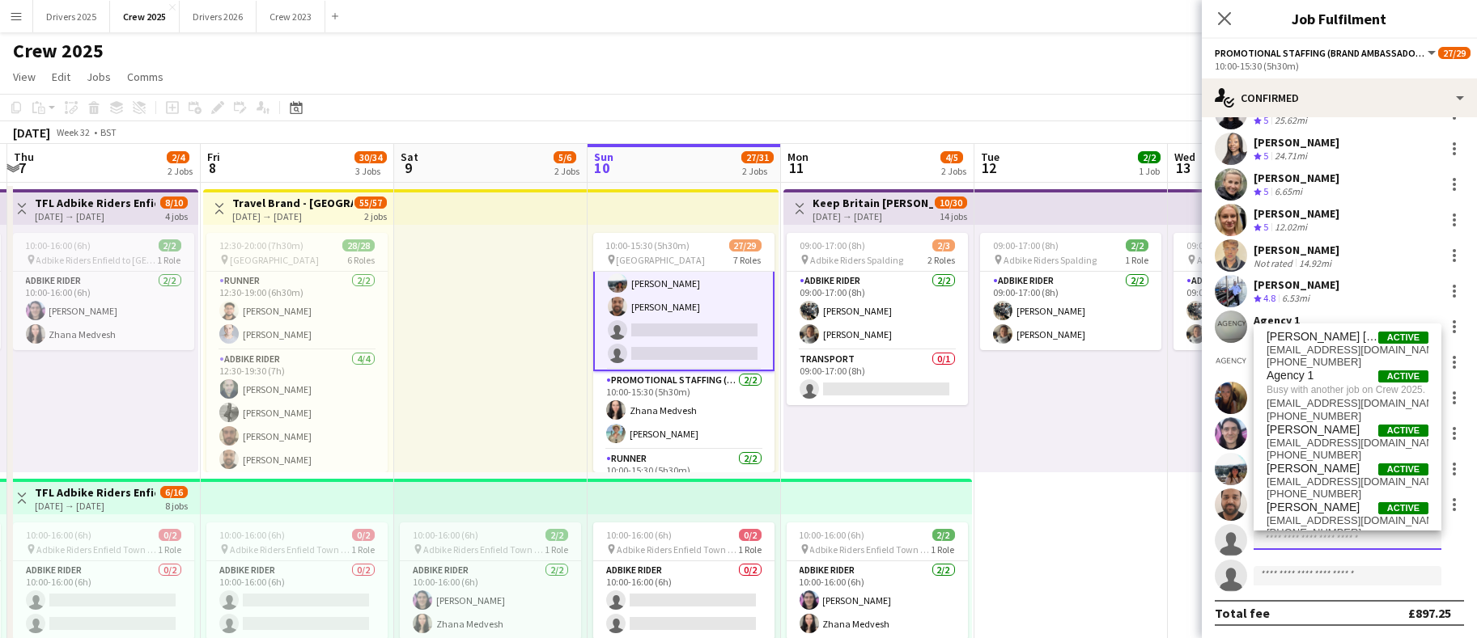
click at [1304, 545] on input at bounding box center [1347, 540] width 188 height 19
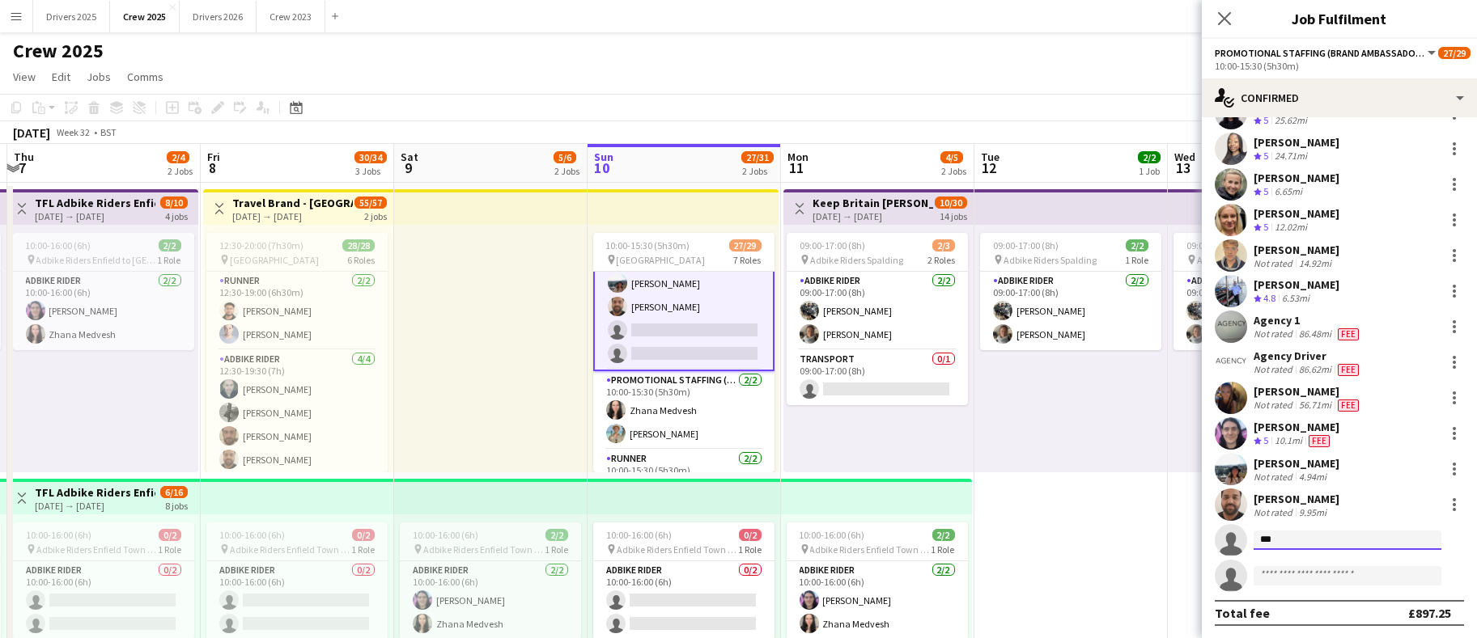
type input "***"
